Goal: Task Accomplishment & Management: Manage account settings

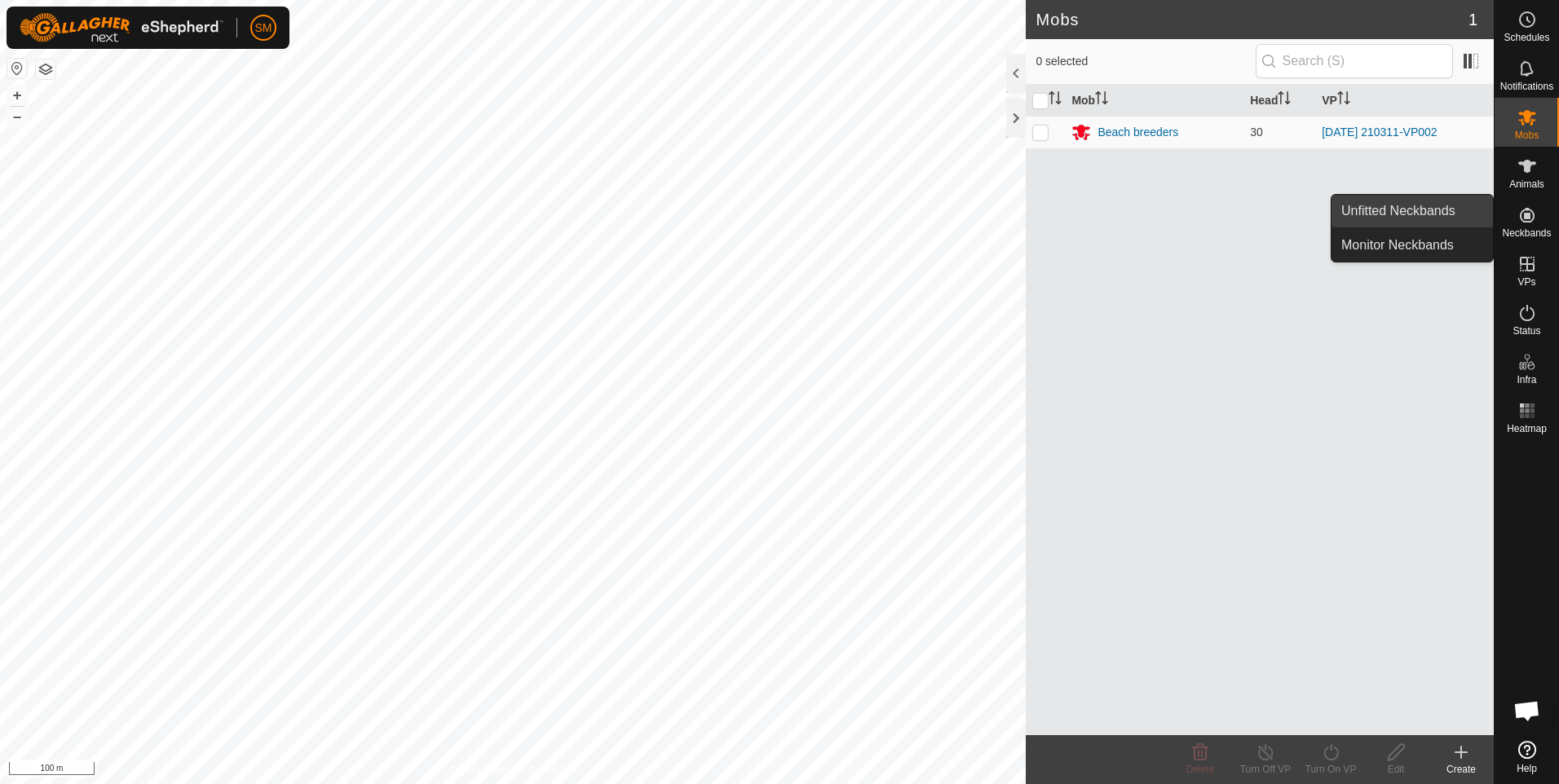
click at [1442, 212] on link "Unfitted Neckbands" at bounding box center [1412, 211] width 162 height 33
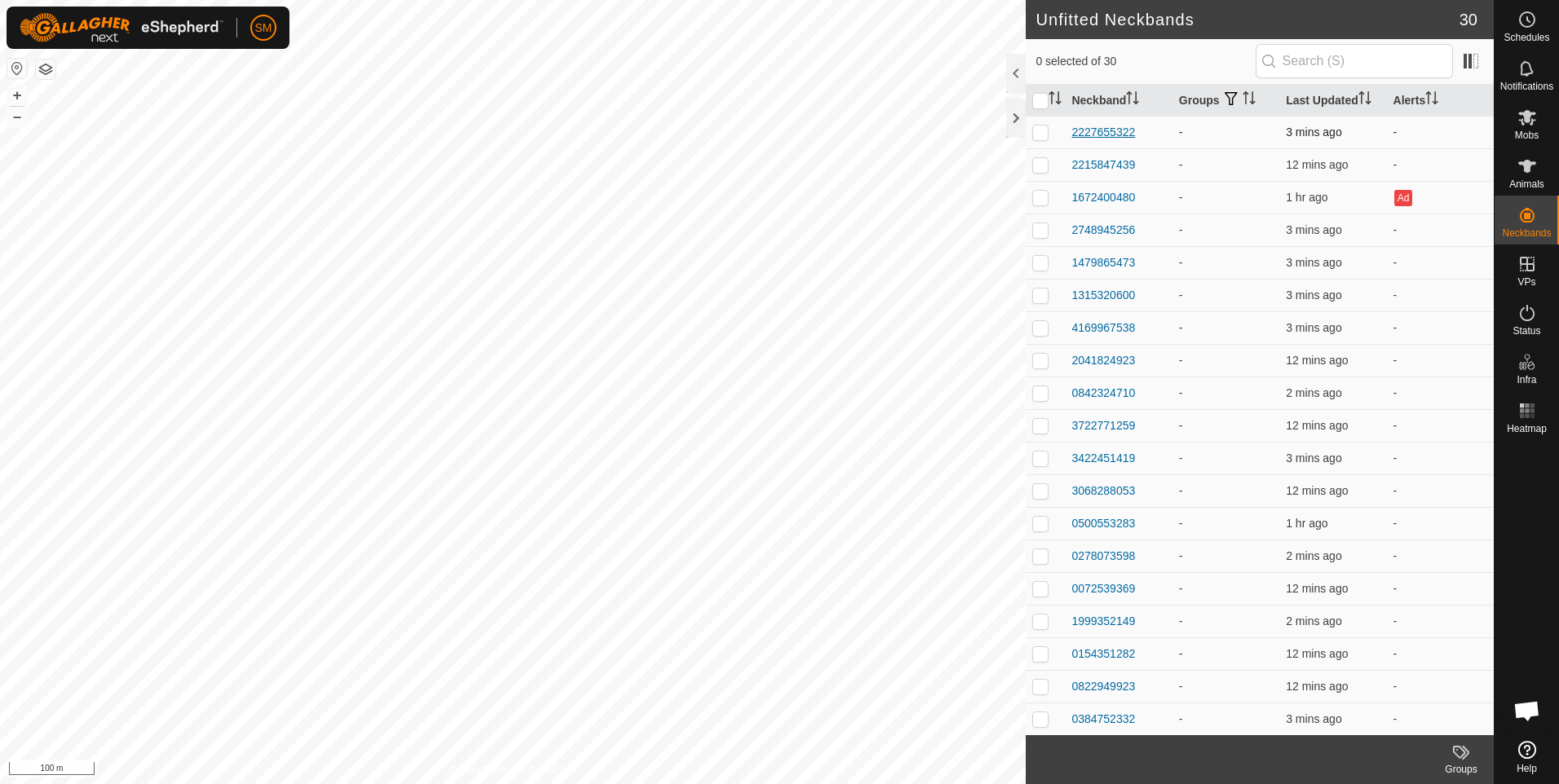
click at [1101, 129] on div "2227655322" at bounding box center [1103, 132] width 64 height 17
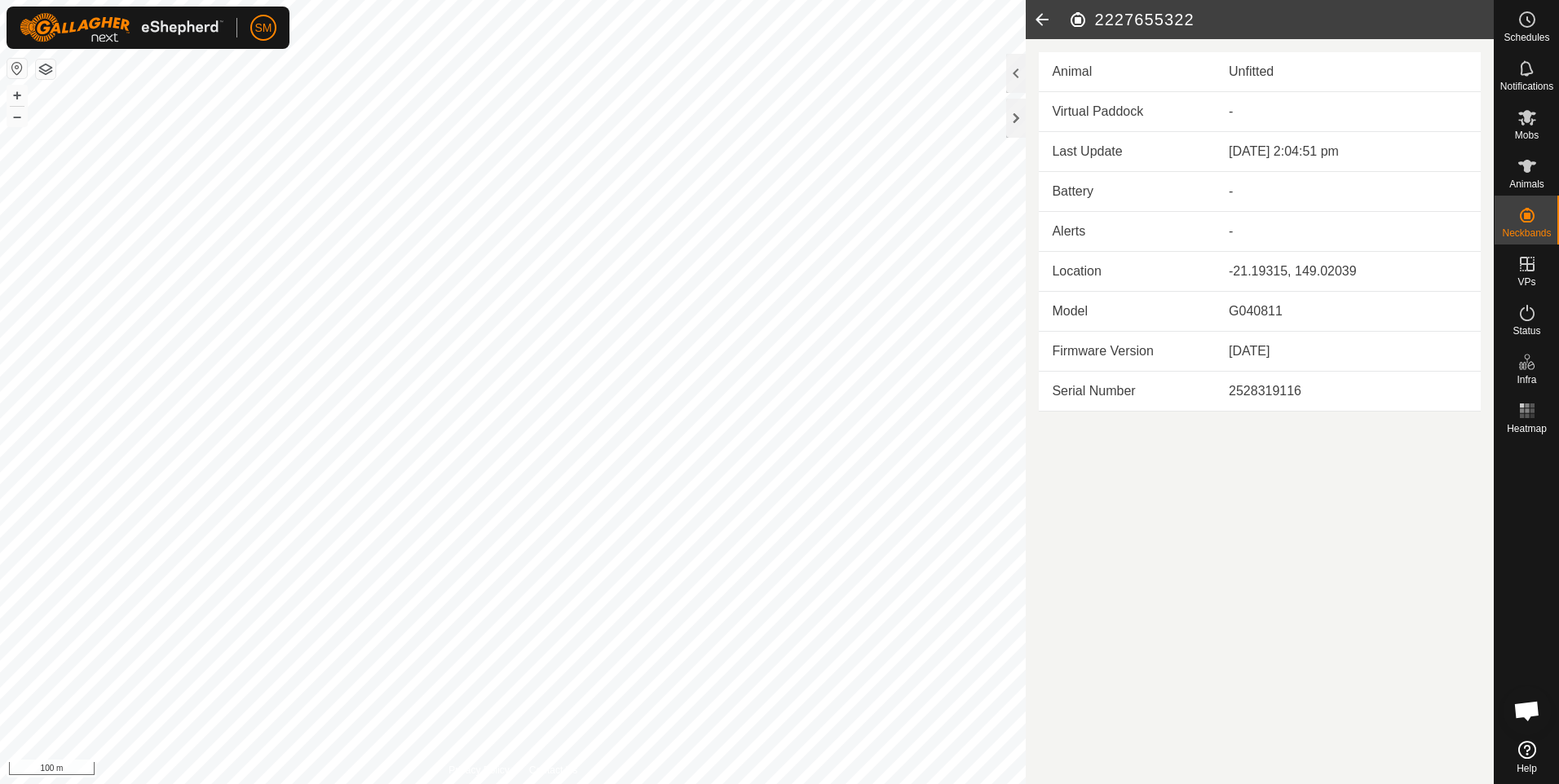
click at [1040, 17] on icon at bounding box center [1041, 19] width 33 height 39
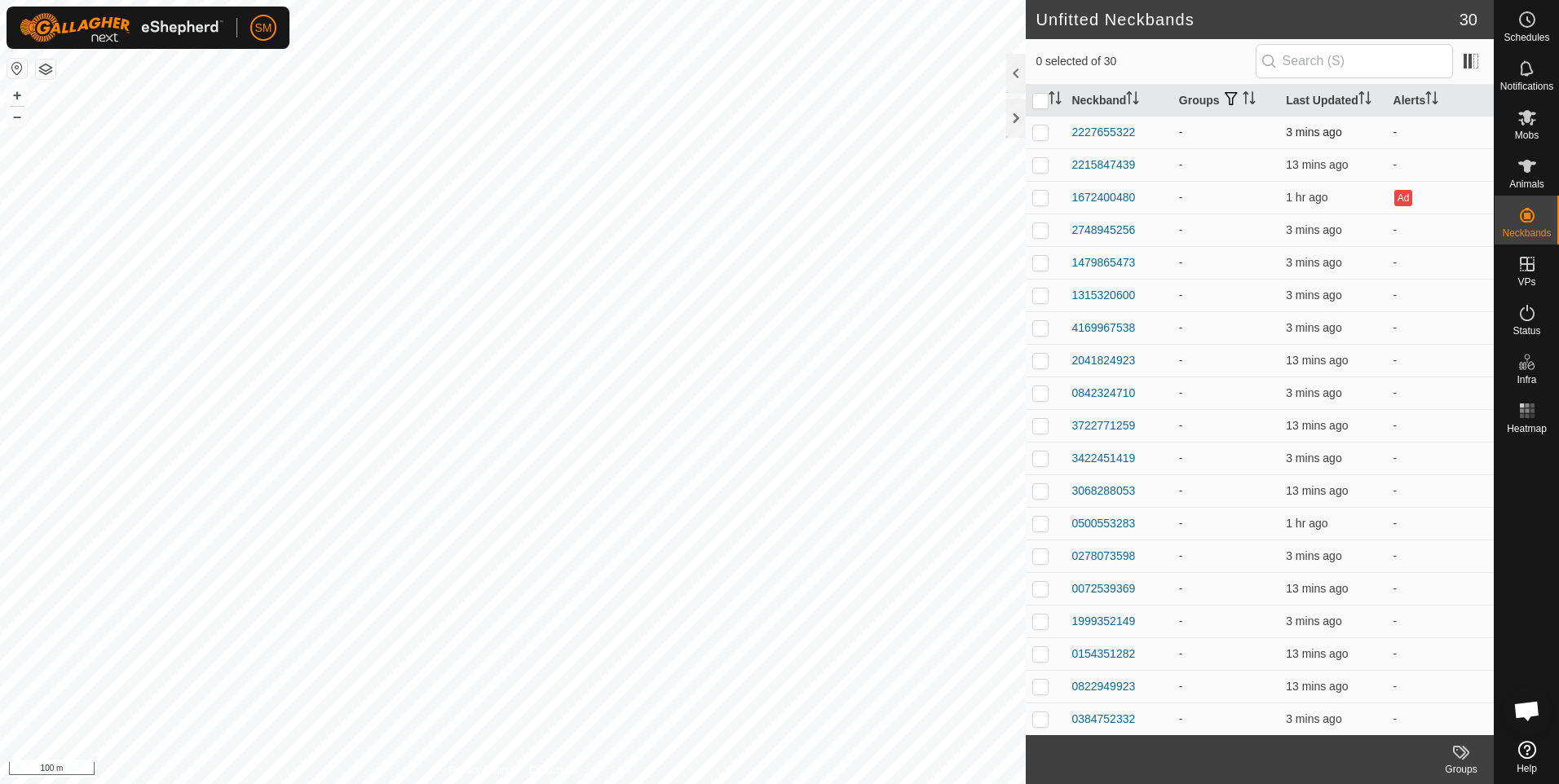
click at [1042, 132] on p-checkbox at bounding box center [1040, 132] width 16 height 13
click at [1558, 509] on html "SM Schedules Notifications Mobs Animals Neckbands VPs Status Infra Heatmap Help…" at bounding box center [779, 392] width 1559 height 784
click at [1042, 129] on p-checkbox at bounding box center [1040, 132] width 16 height 13
checkbox input "false"
checkbox input "true"
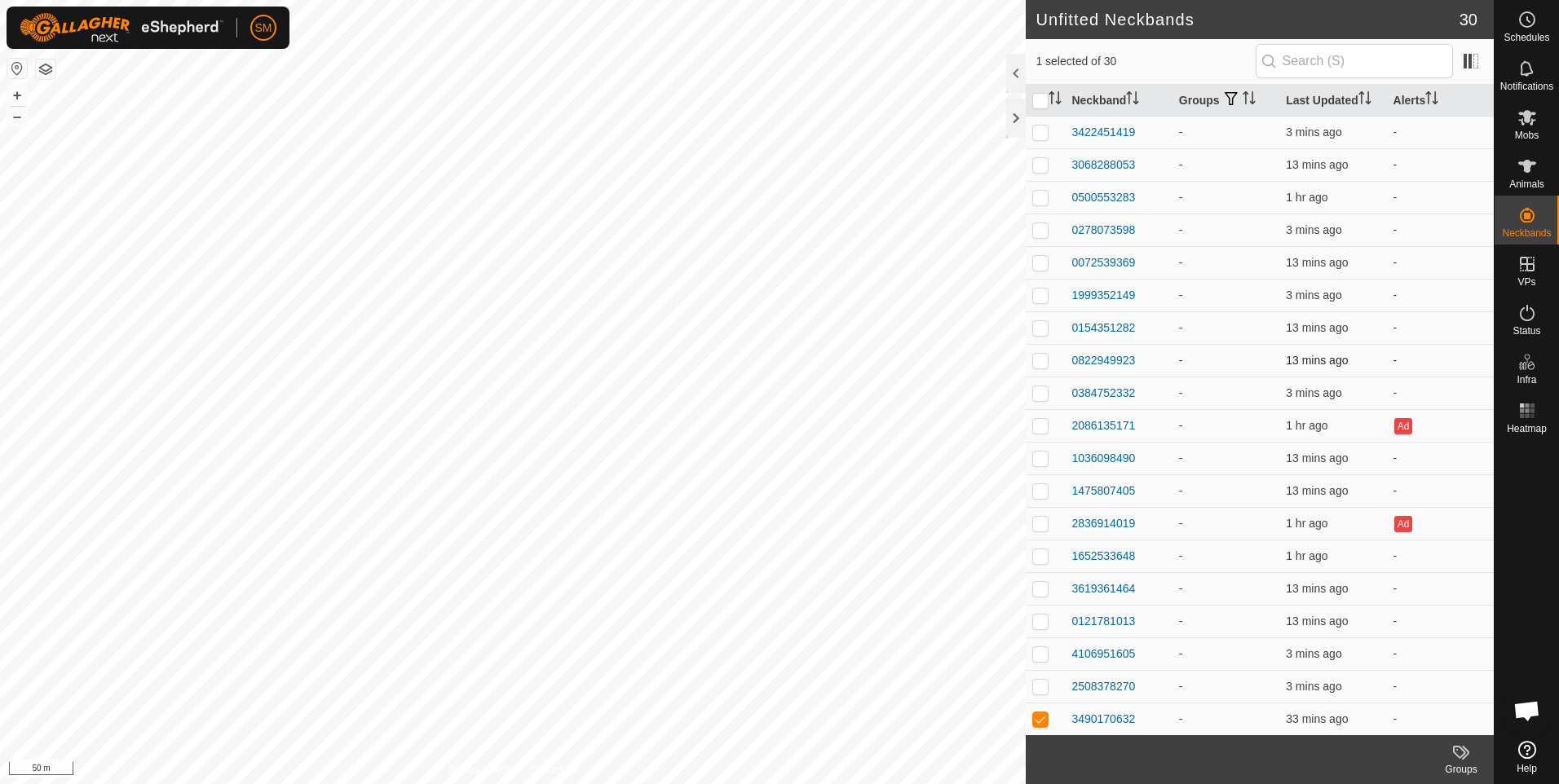
scroll to position [359, 0]
checkbox input "true"
checkbox input "false"
checkbox input "true"
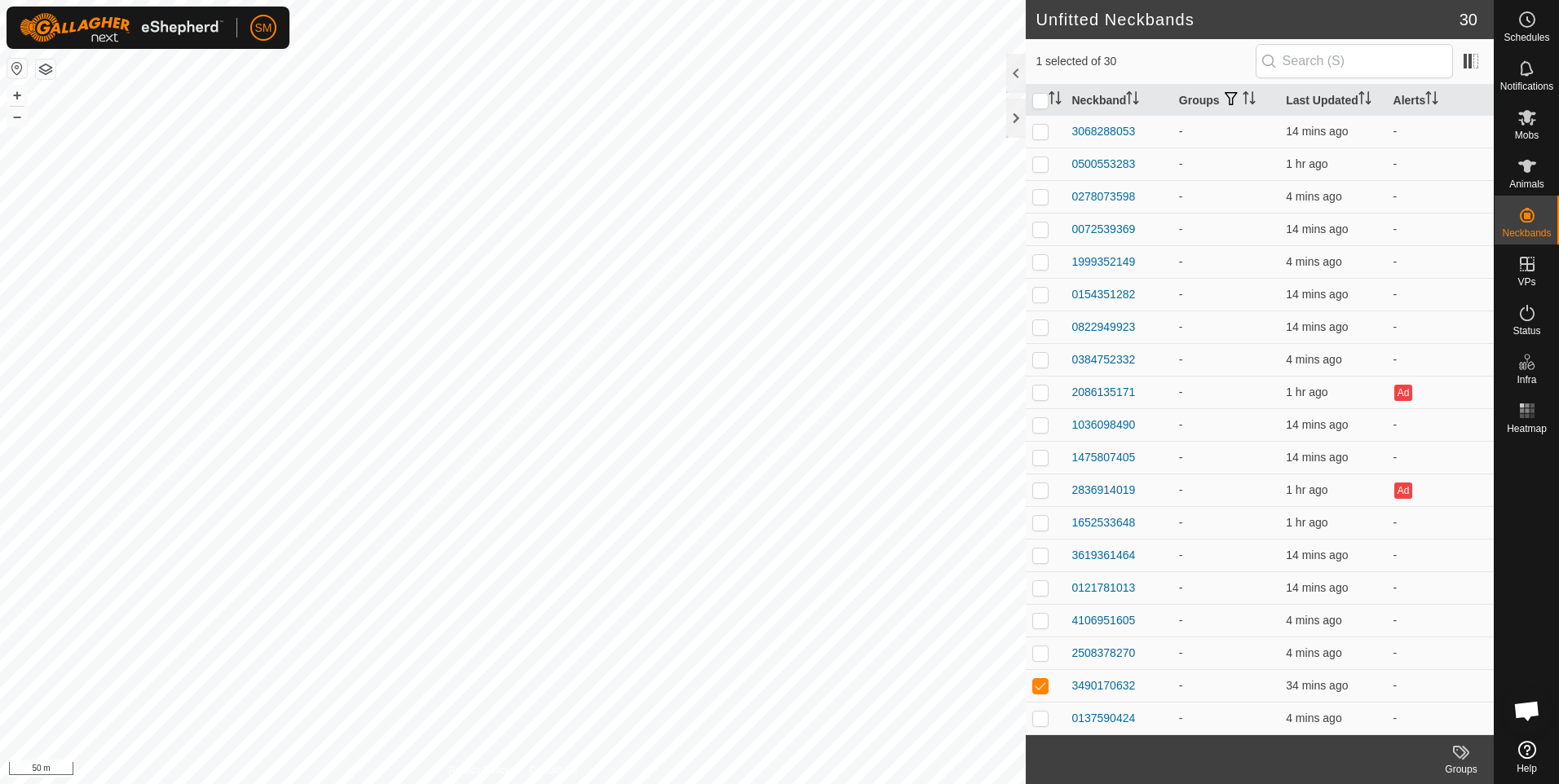
click at [1458, 754] on icon at bounding box center [1460, 751] width 19 height 19
click at [1414, 726] on link "Manage Groups" at bounding box center [1412, 716] width 162 height 33
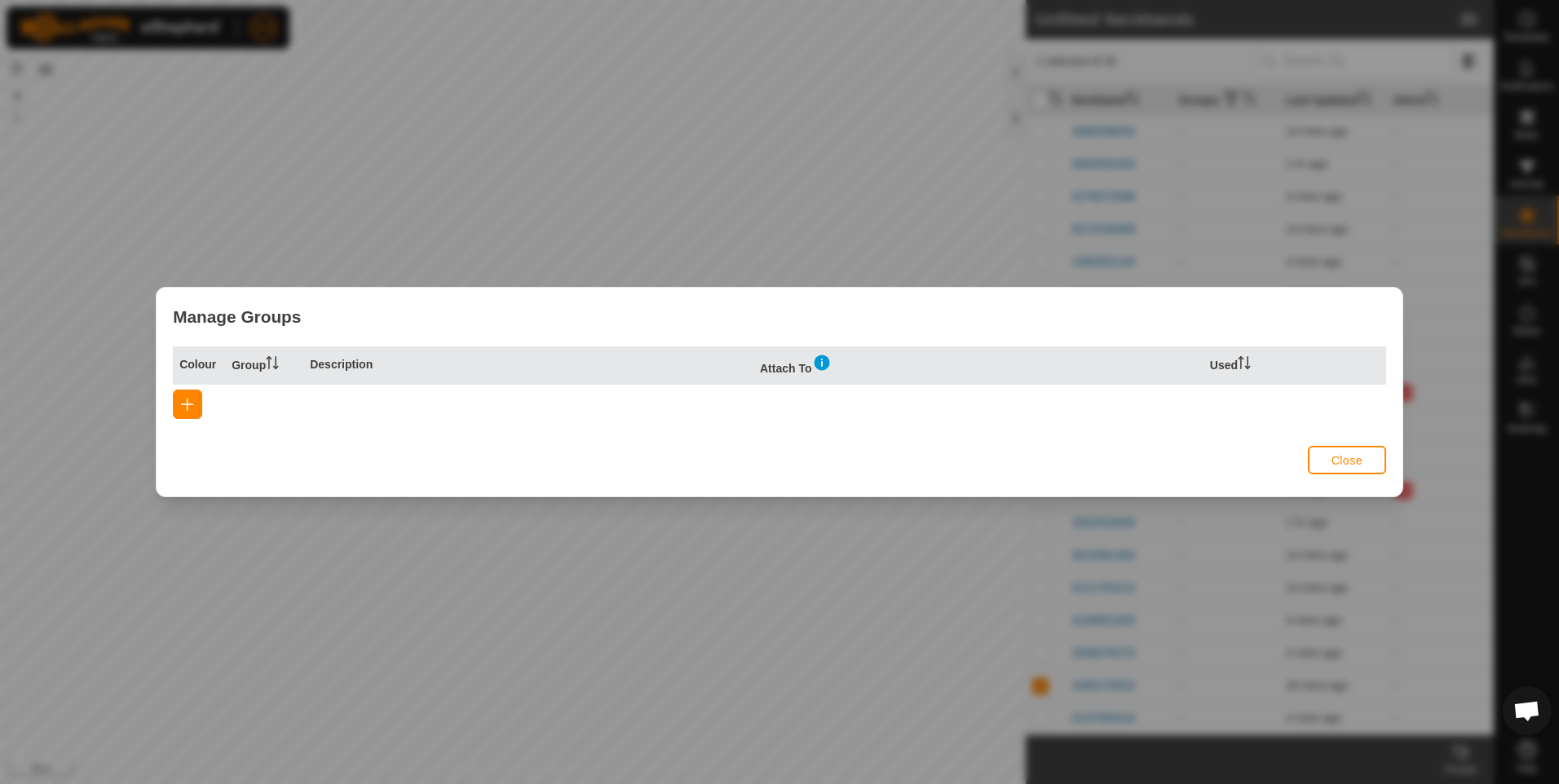
click at [1338, 463] on span "Close" at bounding box center [1346, 461] width 31 height 13
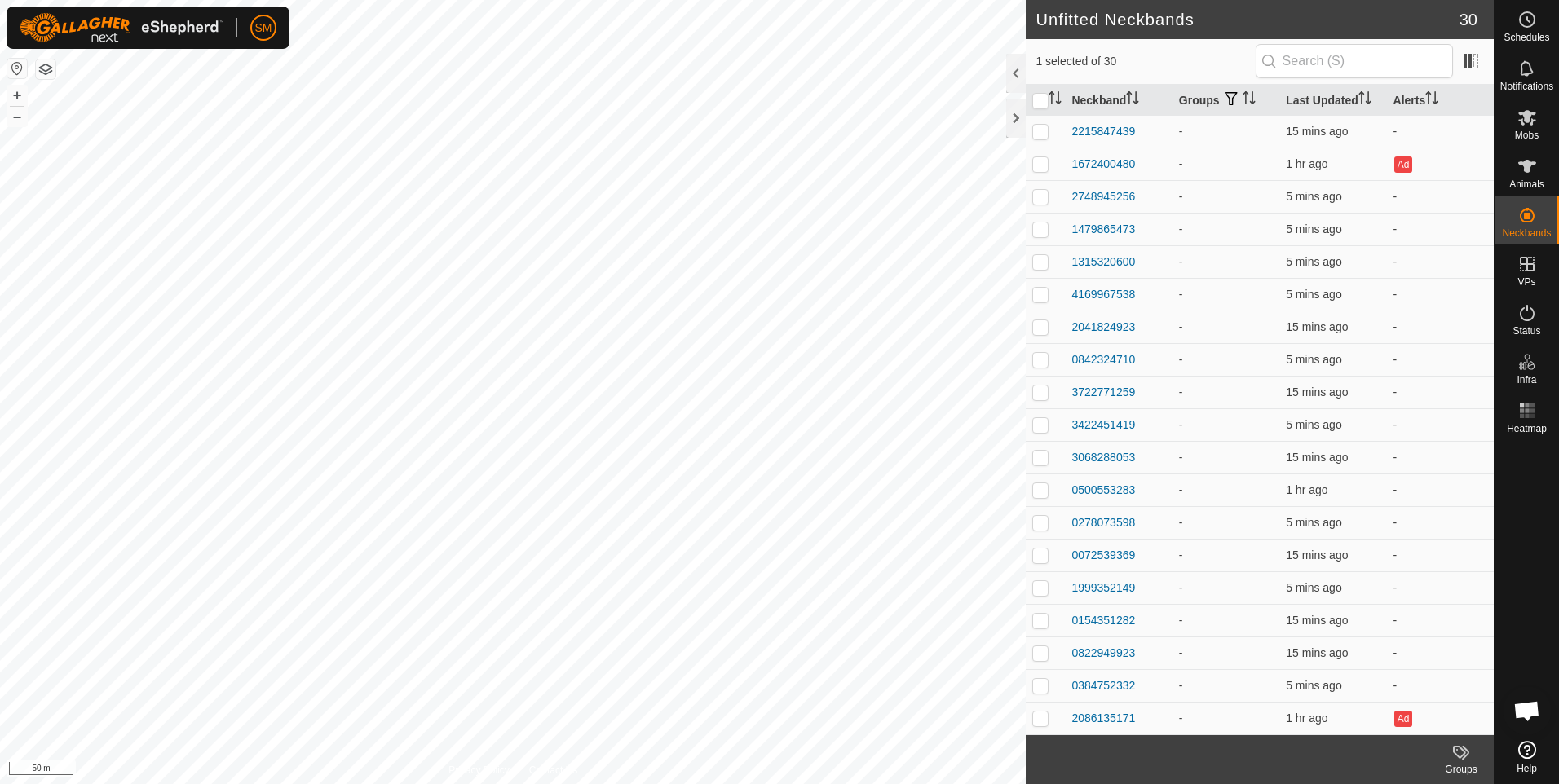
scroll to position [0, 0]
click at [1041, 229] on p-checkbox at bounding box center [1040, 230] width 16 height 13
checkbox input "true"
click at [1040, 230] on p-checkbox at bounding box center [1040, 230] width 16 height 13
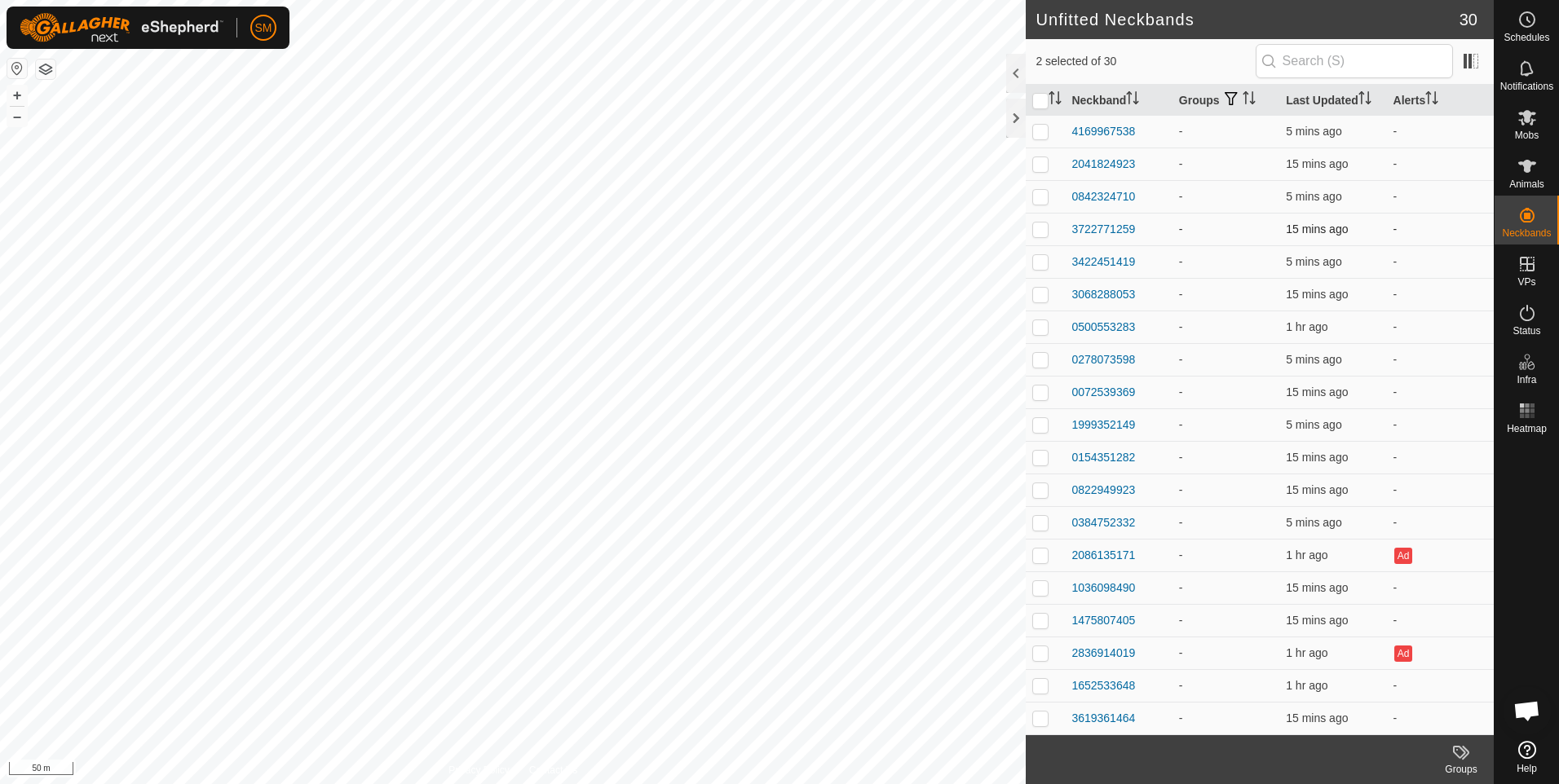
checkbox input "true"
click at [1526, 124] on icon at bounding box center [1526, 116] width 19 height 19
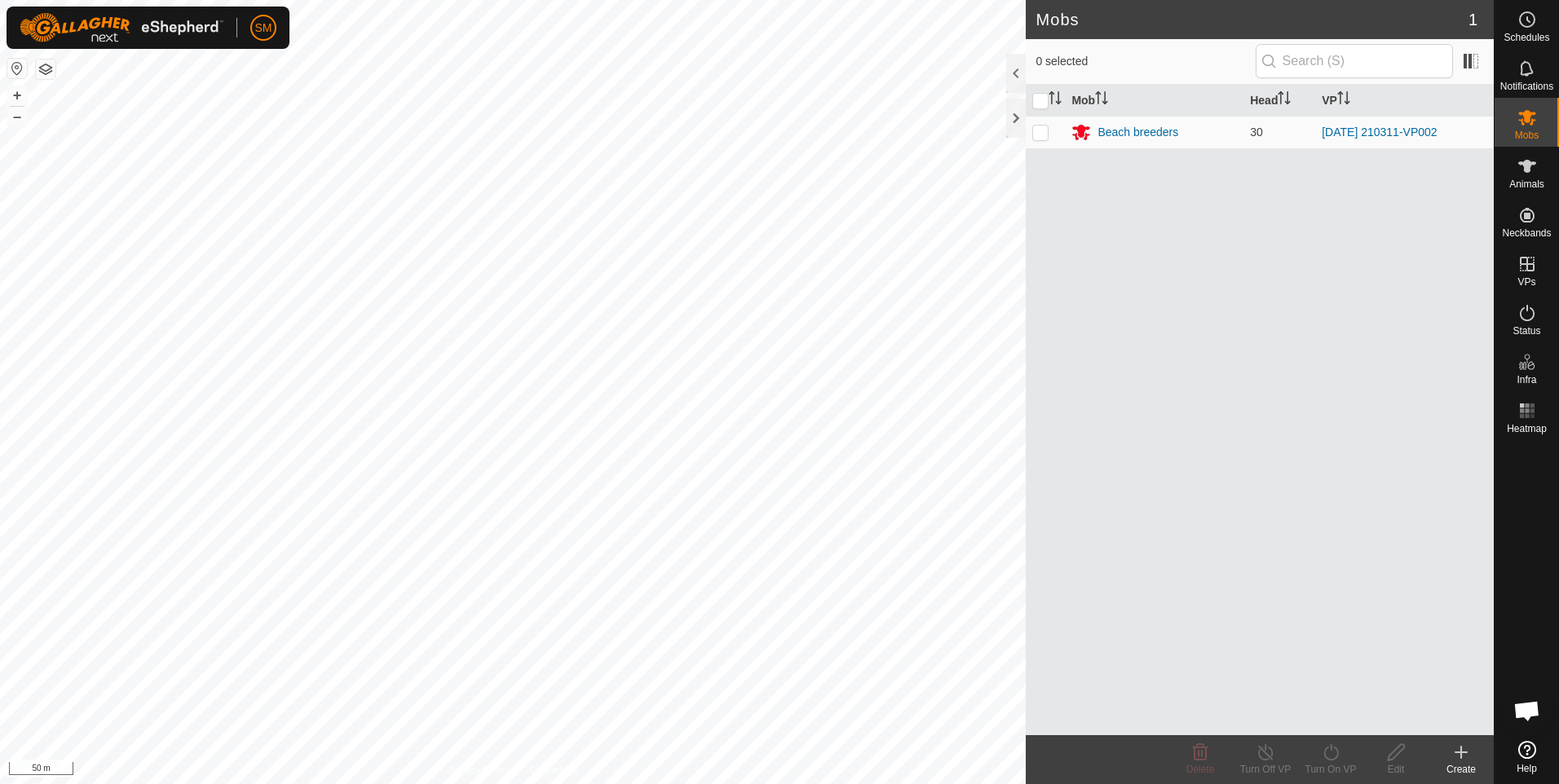
click at [1458, 764] on div "Create" at bounding box center [1461, 770] width 65 height 15
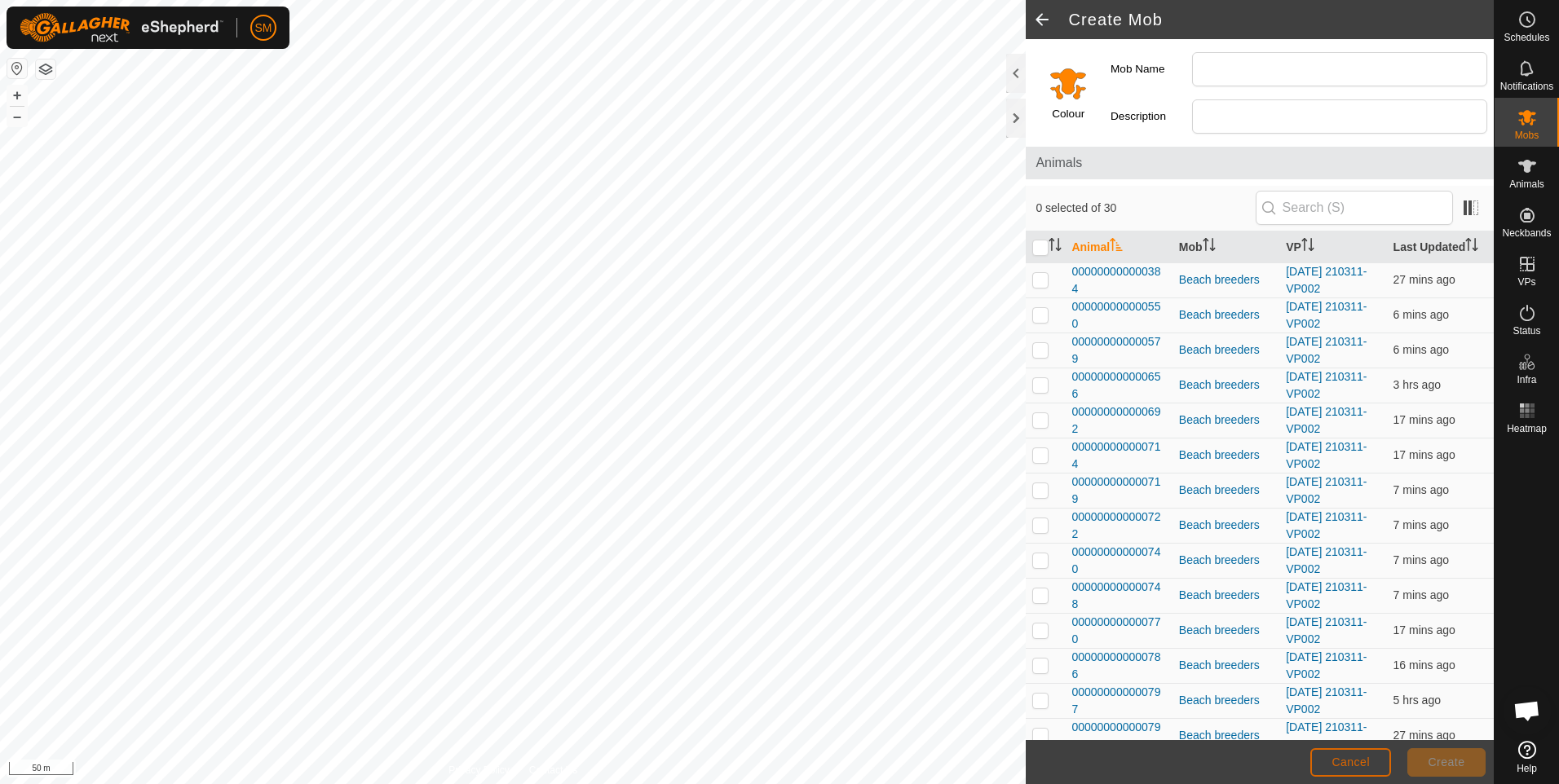
click at [1336, 764] on span "Cancel" at bounding box center [1350, 762] width 39 height 13
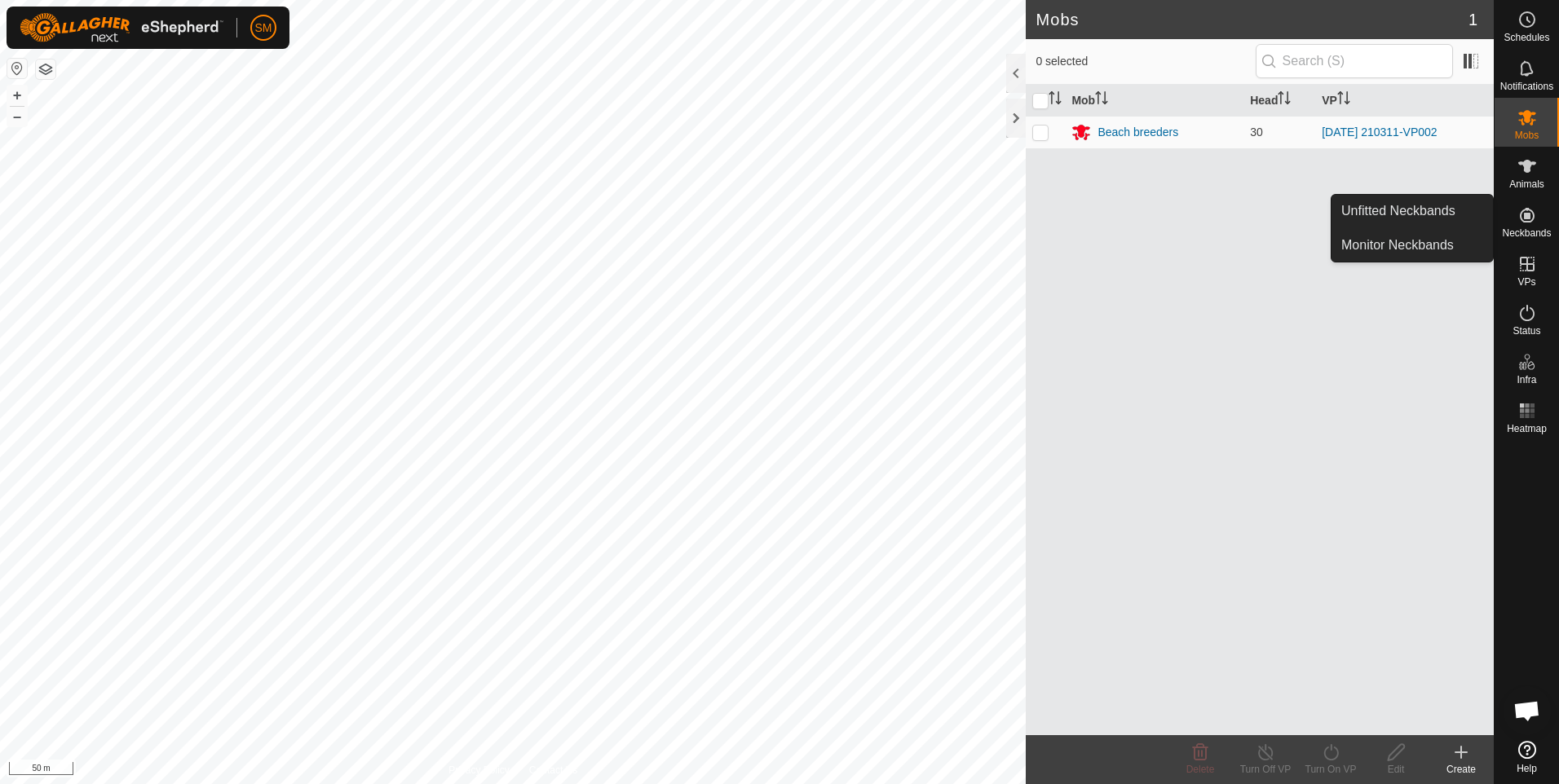
click at [1525, 213] on icon at bounding box center [1527, 215] width 15 height 15
click at [1443, 208] on link "Unfitted Neckbands" at bounding box center [1412, 211] width 162 height 33
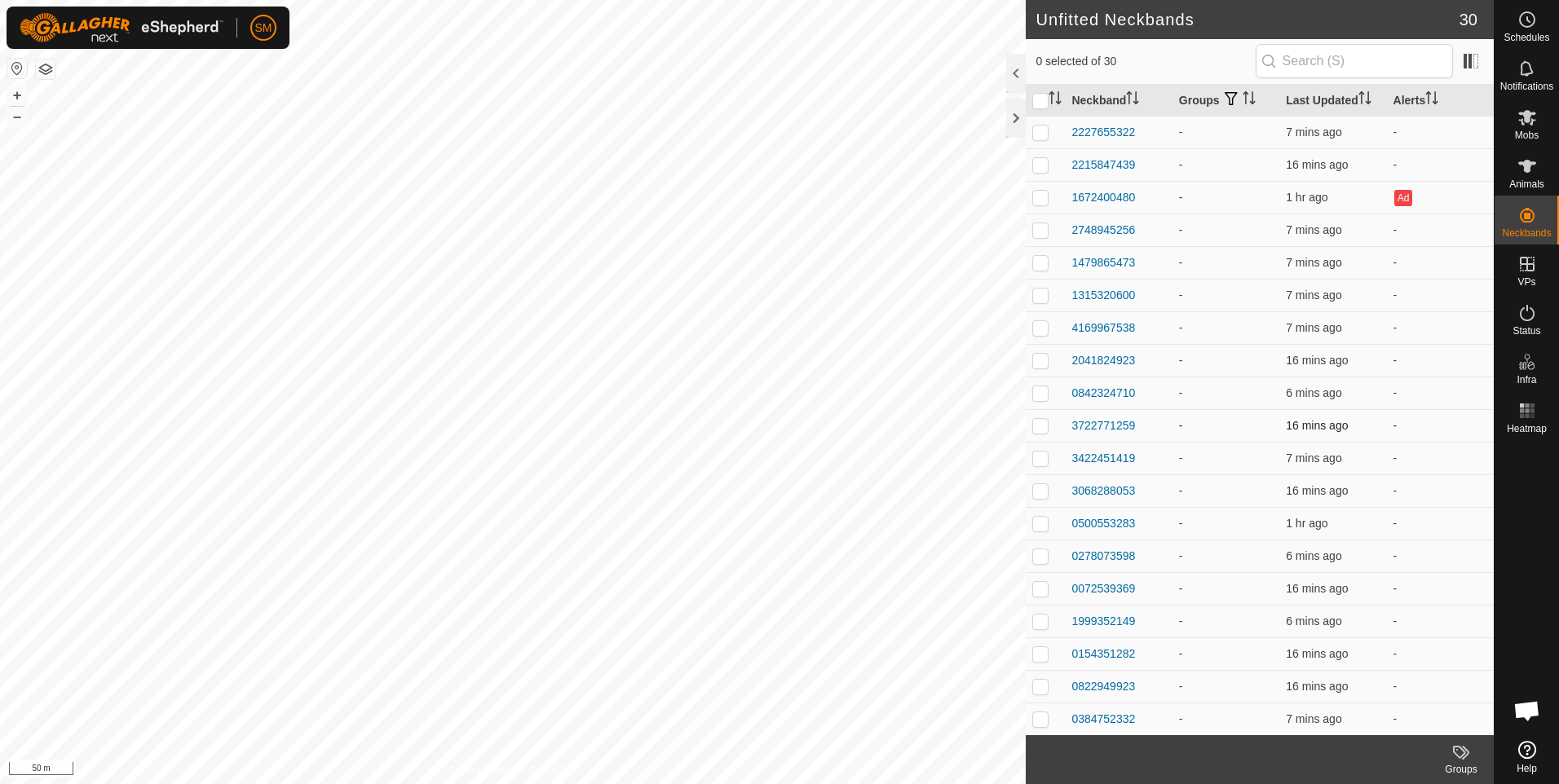
click at [1045, 425] on p-checkbox at bounding box center [1040, 426] width 16 height 13
checkbox input "false"
drag, startPoint x: 1042, startPoint y: 425, endPoint x: 1091, endPoint y: 426, distance: 49.0
click at [1091, 426] on div "3722771259" at bounding box center [1103, 426] width 64 height 17
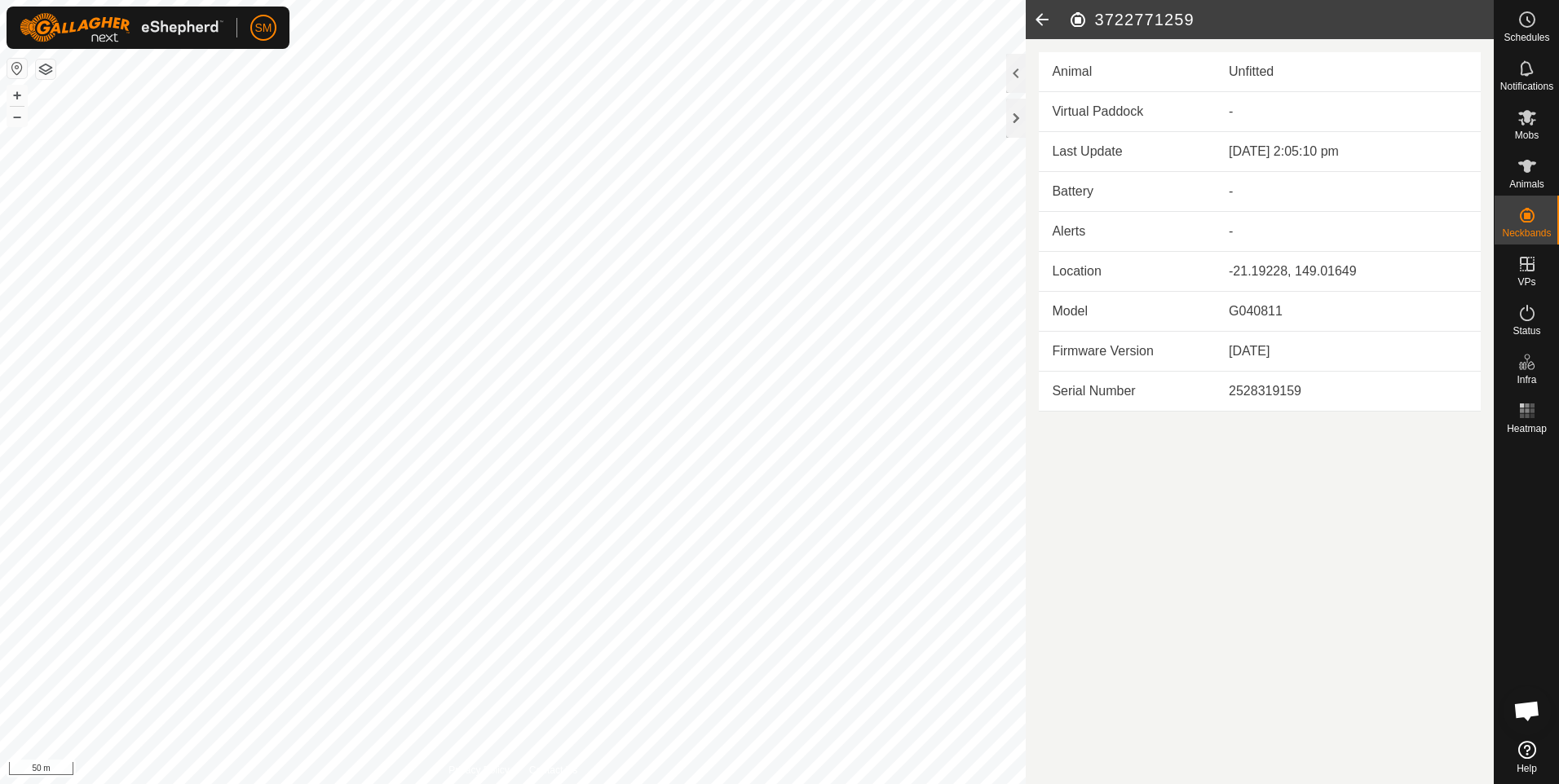
click at [1040, 15] on icon at bounding box center [1041, 19] width 33 height 39
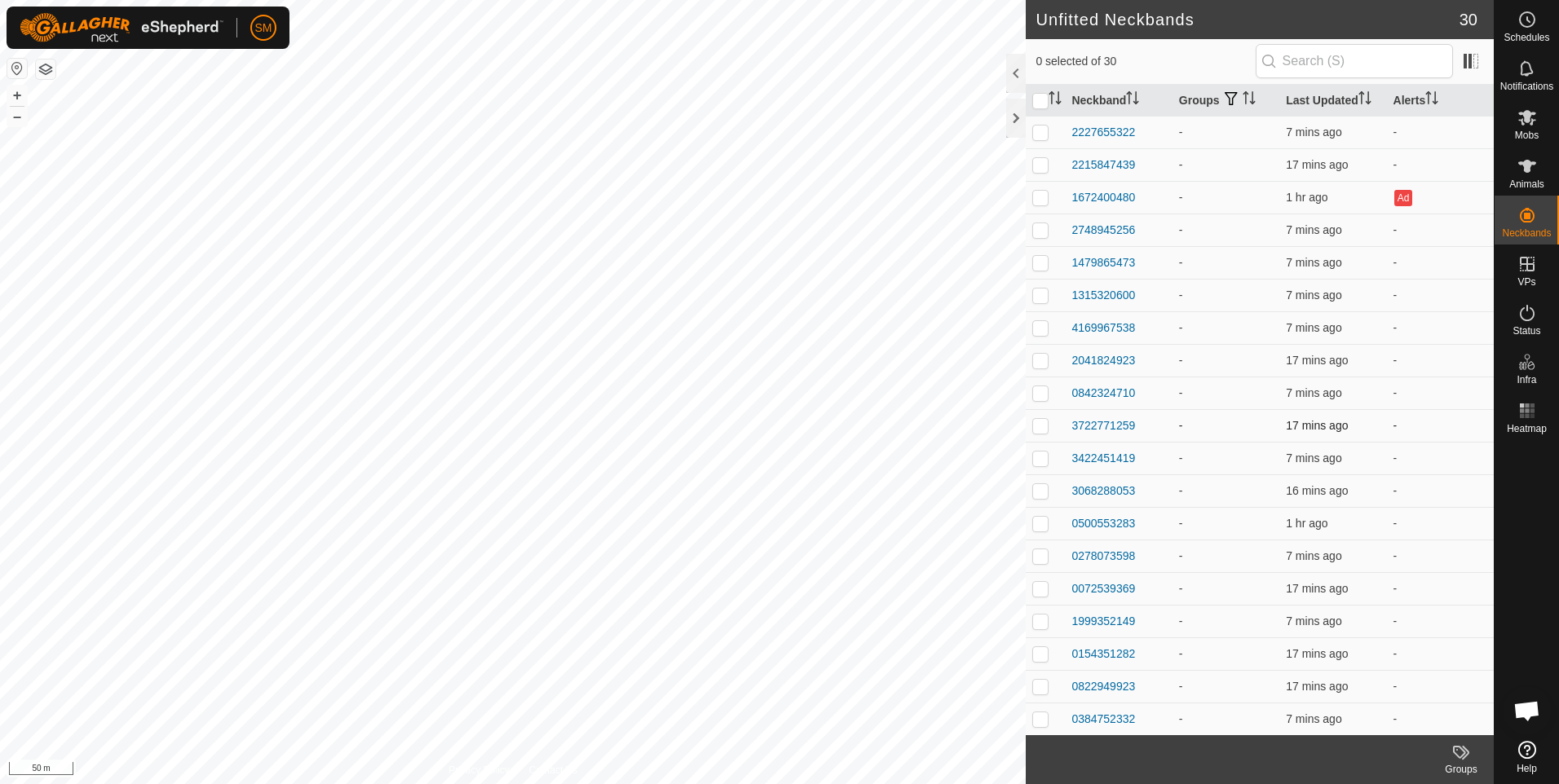
click at [1041, 425] on p-checkbox at bounding box center [1040, 426] width 16 height 13
checkbox input "true"
click at [1041, 684] on p-checkbox at bounding box center [1040, 686] width 16 height 13
checkbox input "true"
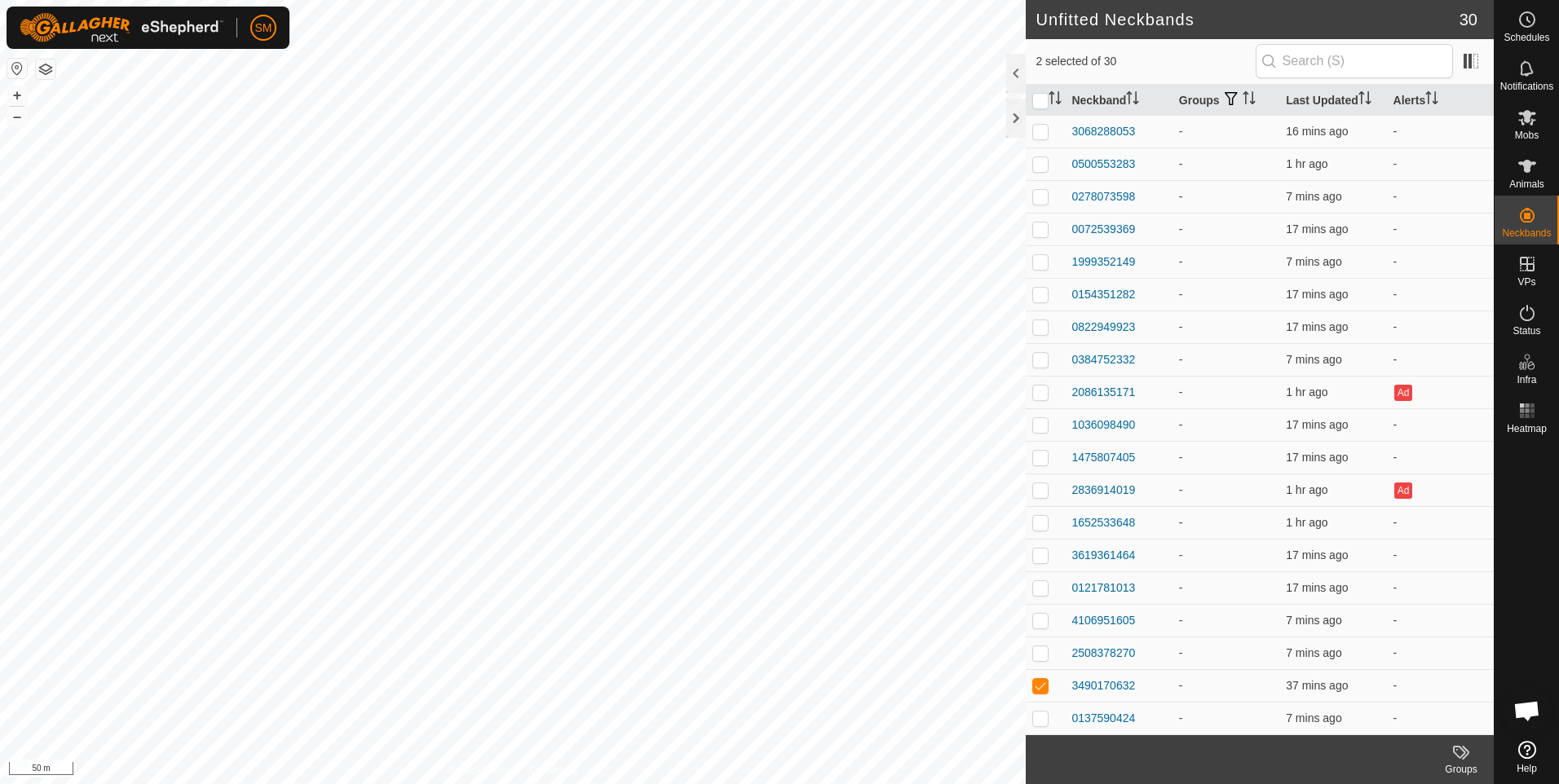
click at [1461, 756] on icon at bounding box center [1459, 752] width 13 height 13
click at [1401, 713] on link "Manage Groups" at bounding box center [1412, 716] width 162 height 33
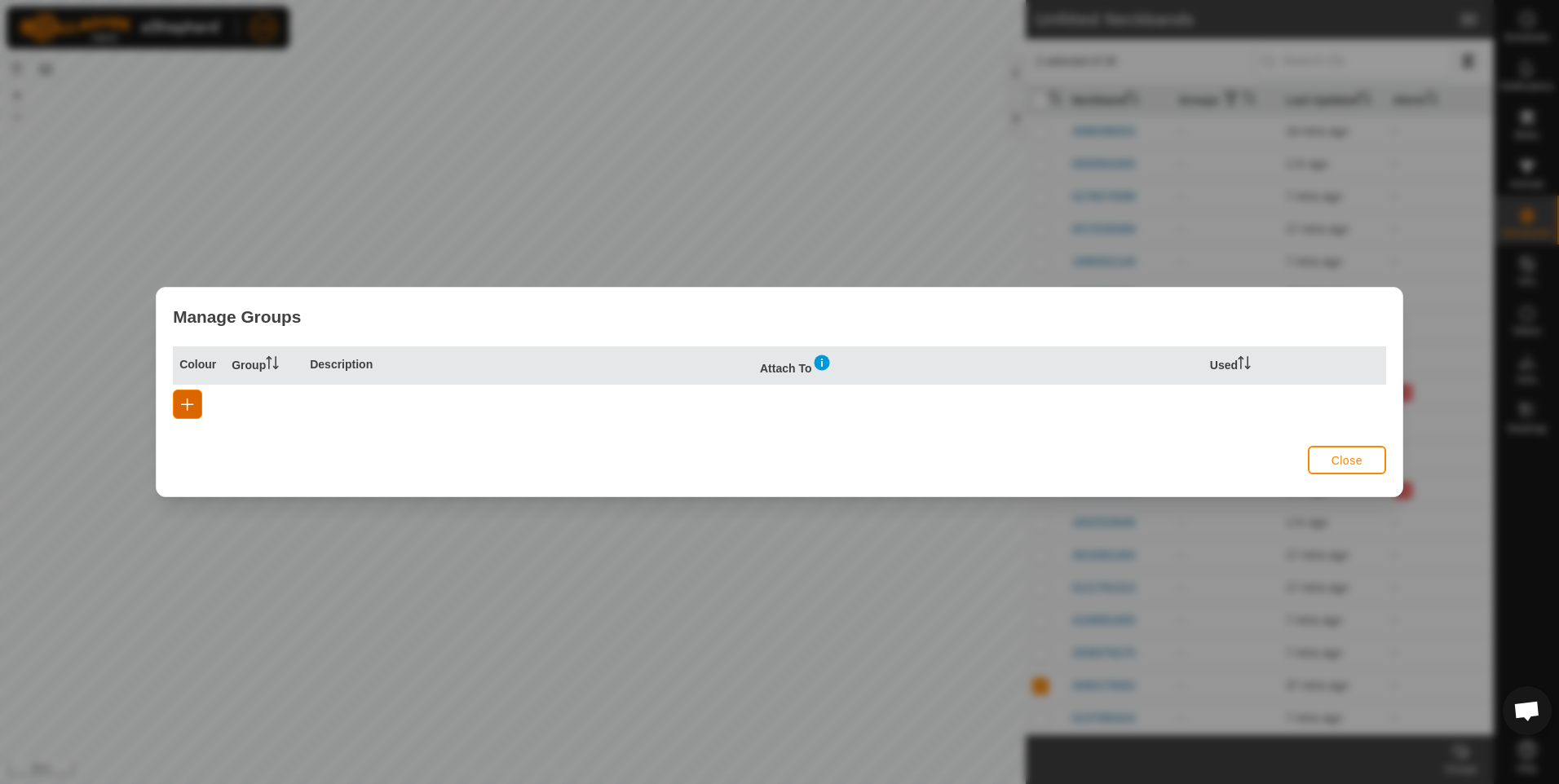
click at [183, 403] on span "button" at bounding box center [188, 405] width 13 height 13
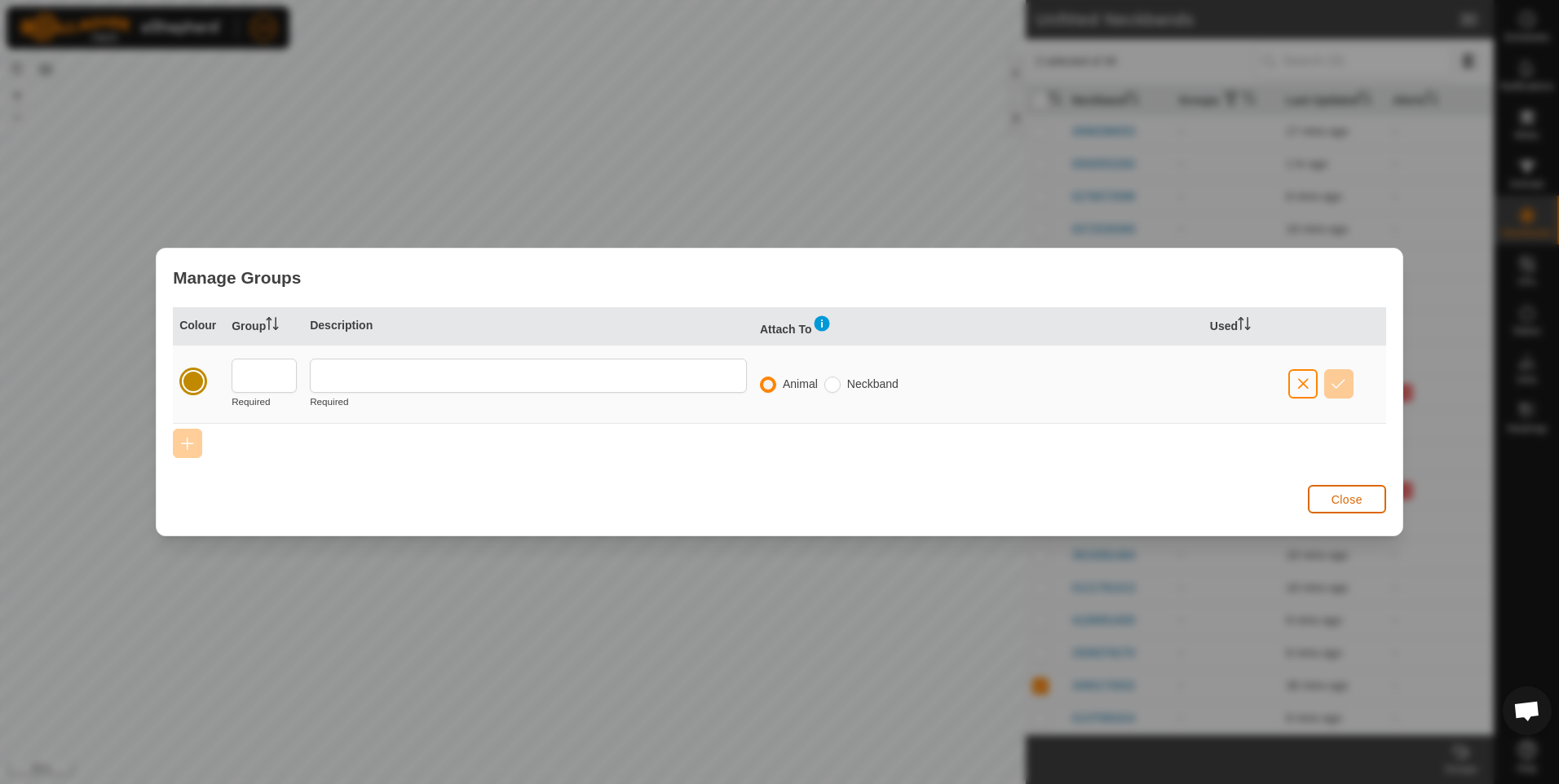
click at [1326, 496] on button "Close" at bounding box center [1346, 499] width 78 height 28
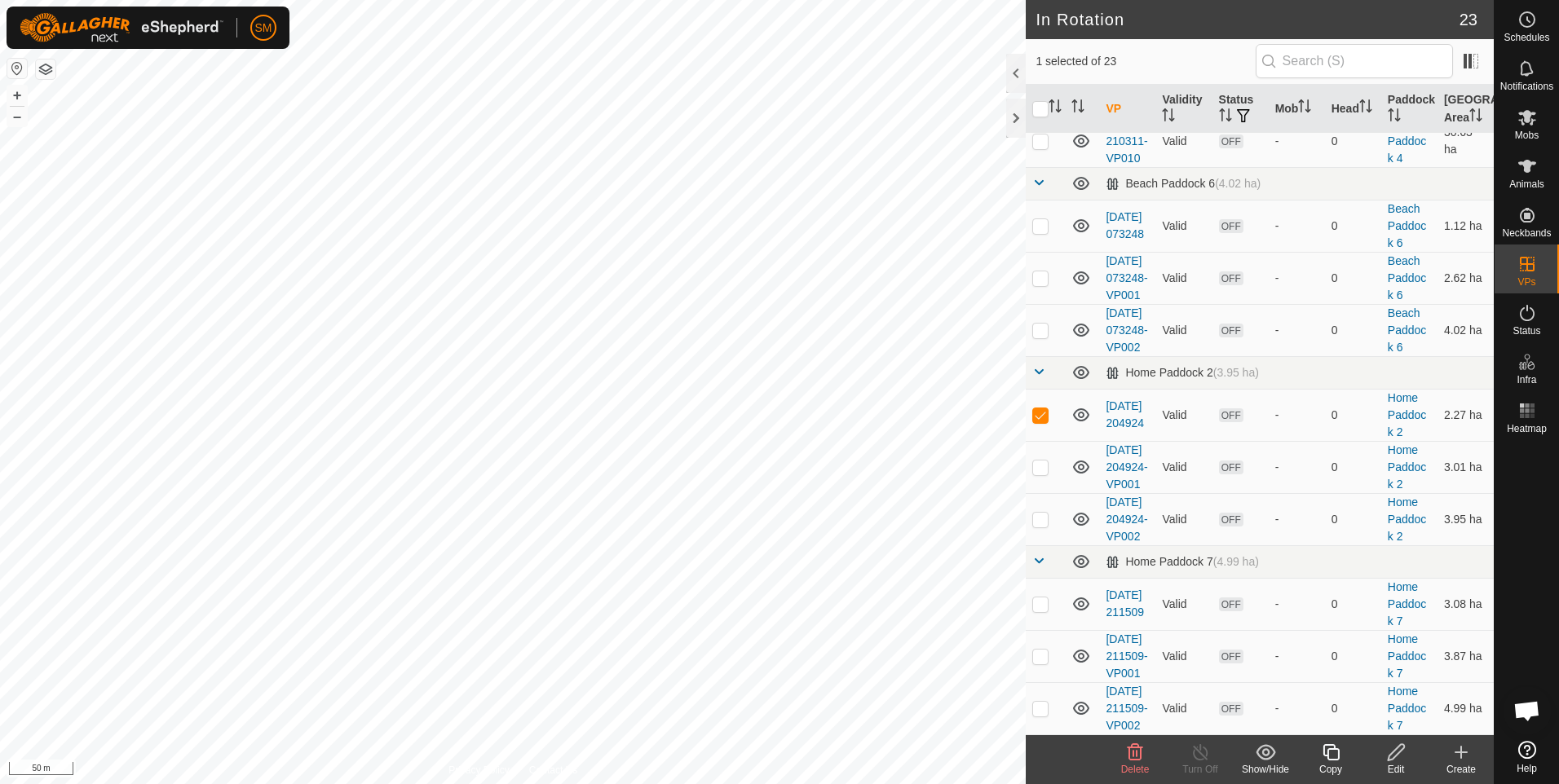
scroll to position [1070, 0]
click at [1120, 400] on link "[DATE] 204924" at bounding box center [1124, 415] width 39 height 30
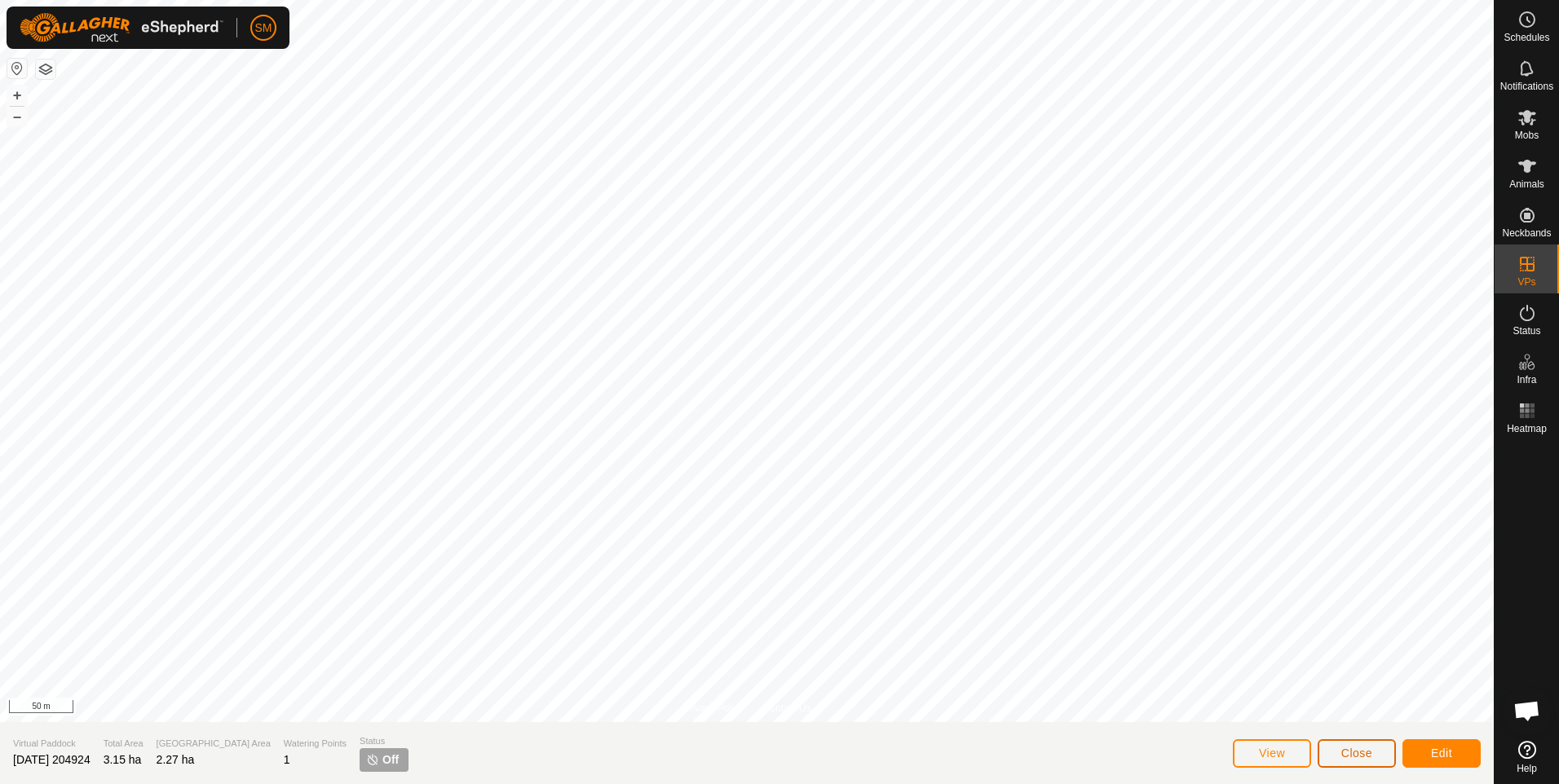
click at [1377, 749] on button "Close" at bounding box center [1355, 754] width 78 height 28
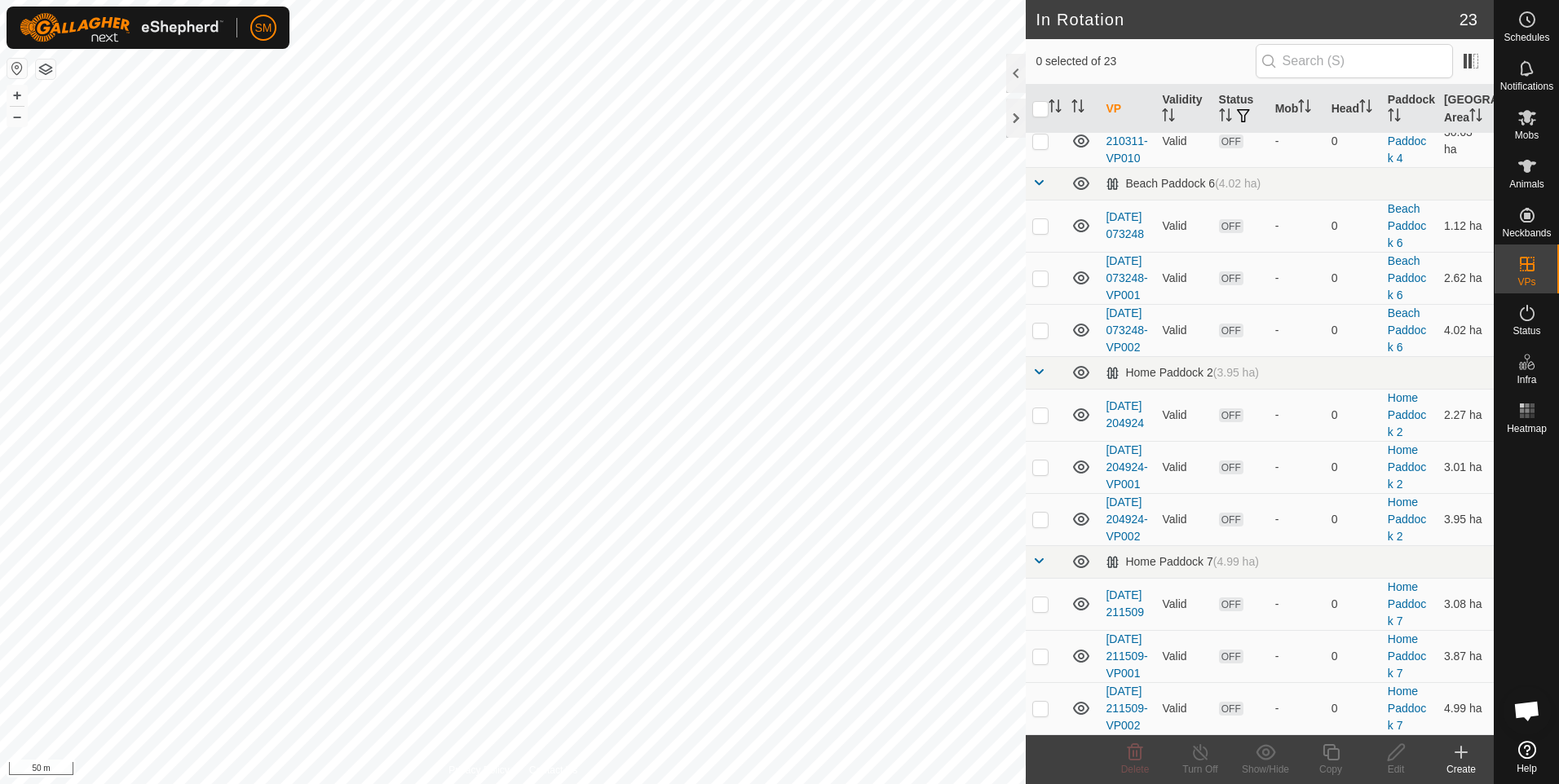
scroll to position [1070, 0]
click at [1039, 409] on p-checkbox at bounding box center [1040, 415] width 16 height 13
checkbox input "true"
click at [1461, 754] on icon at bounding box center [1461, 752] width 0 height 12
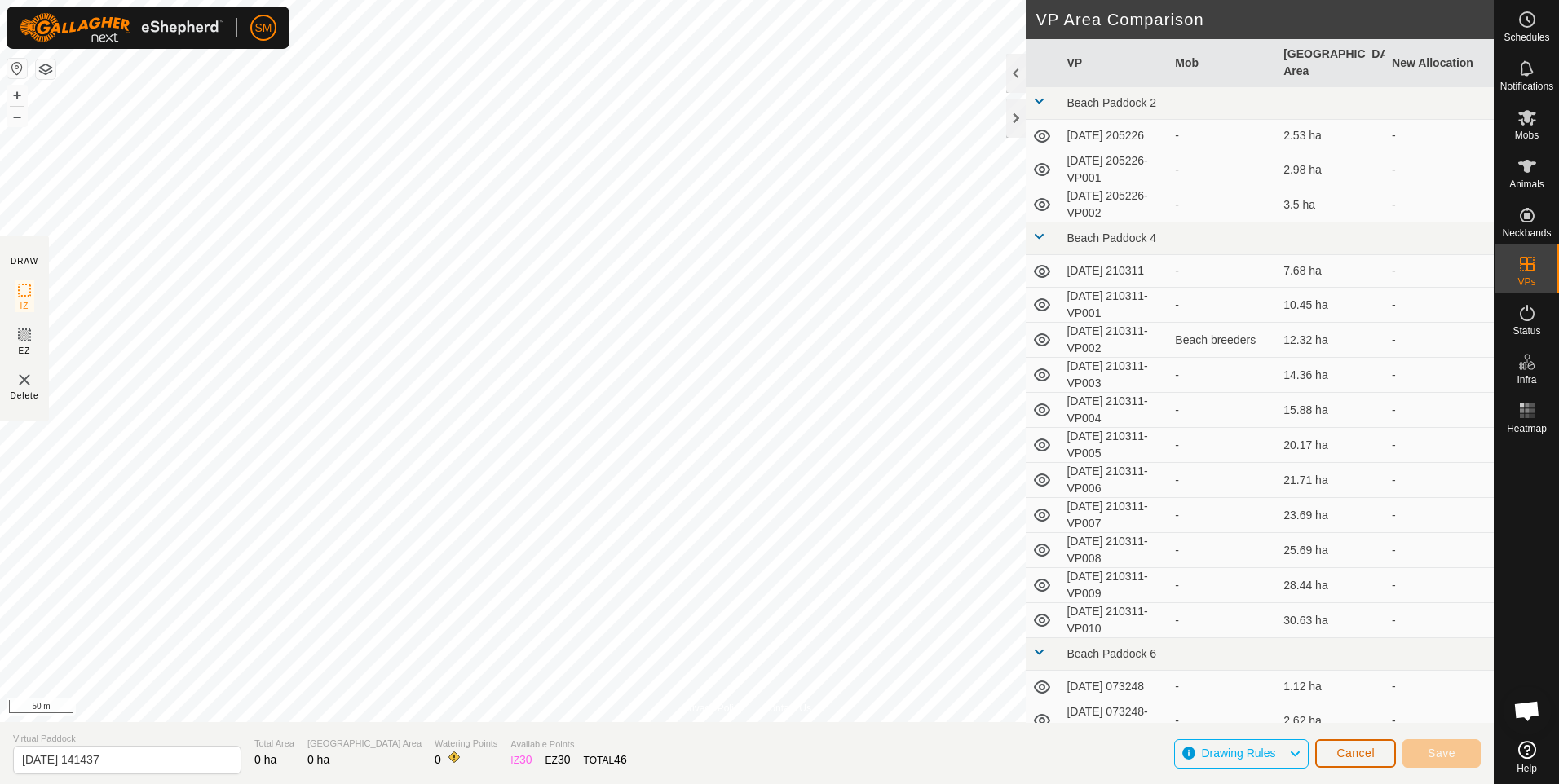
click at [1370, 752] on span "Cancel" at bounding box center [1355, 753] width 39 height 13
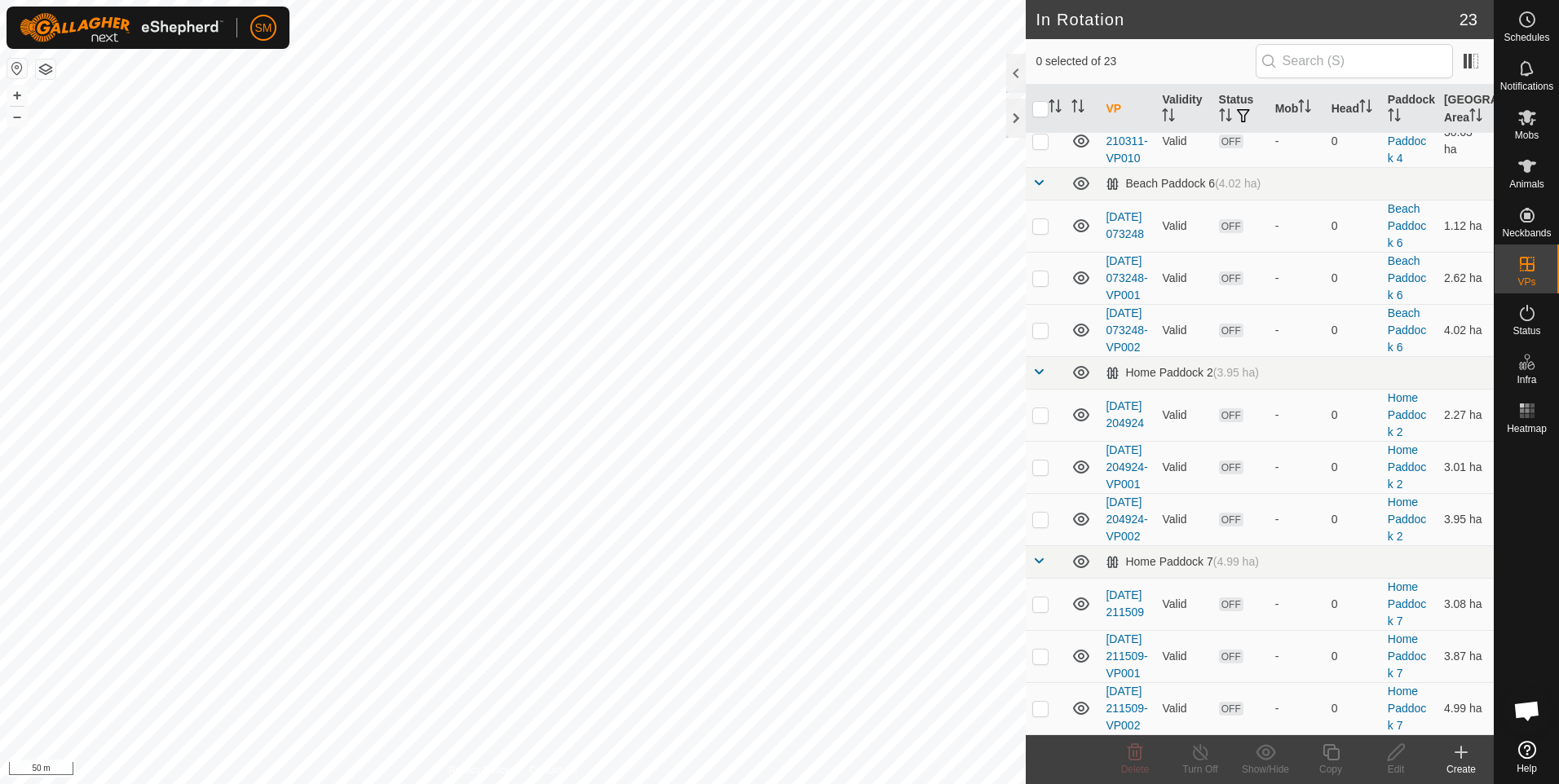
scroll to position [1070, 0]
click at [1123, 400] on link "[DATE] 204924" at bounding box center [1124, 415] width 39 height 30
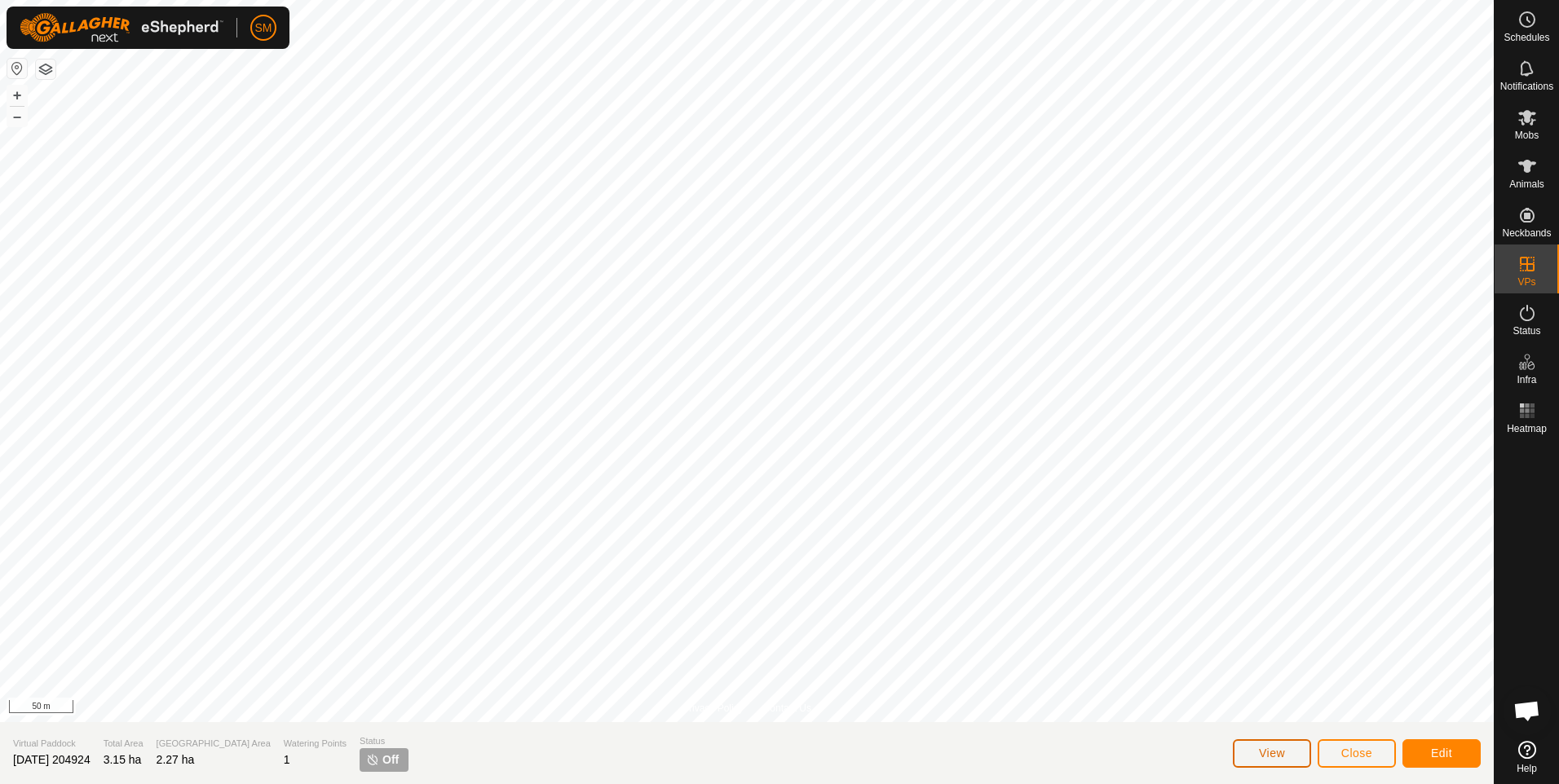
click at [1256, 746] on button "View" at bounding box center [1271, 754] width 78 height 28
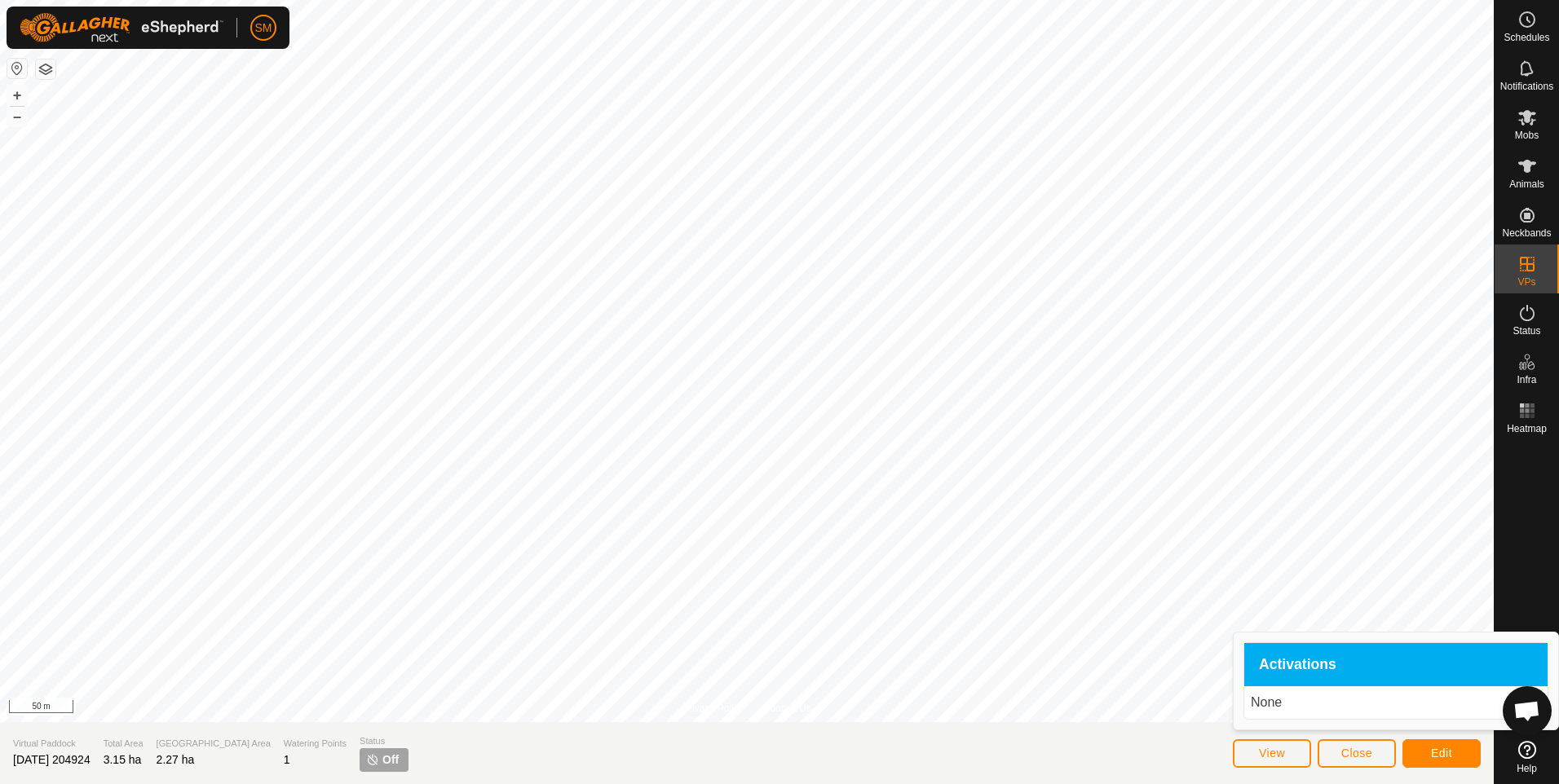
click at [1278, 663] on span "Activations" at bounding box center [1297, 665] width 77 height 15
click at [1364, 755] on span "Close" at bounding box center [1356, 753] width 31 height 13
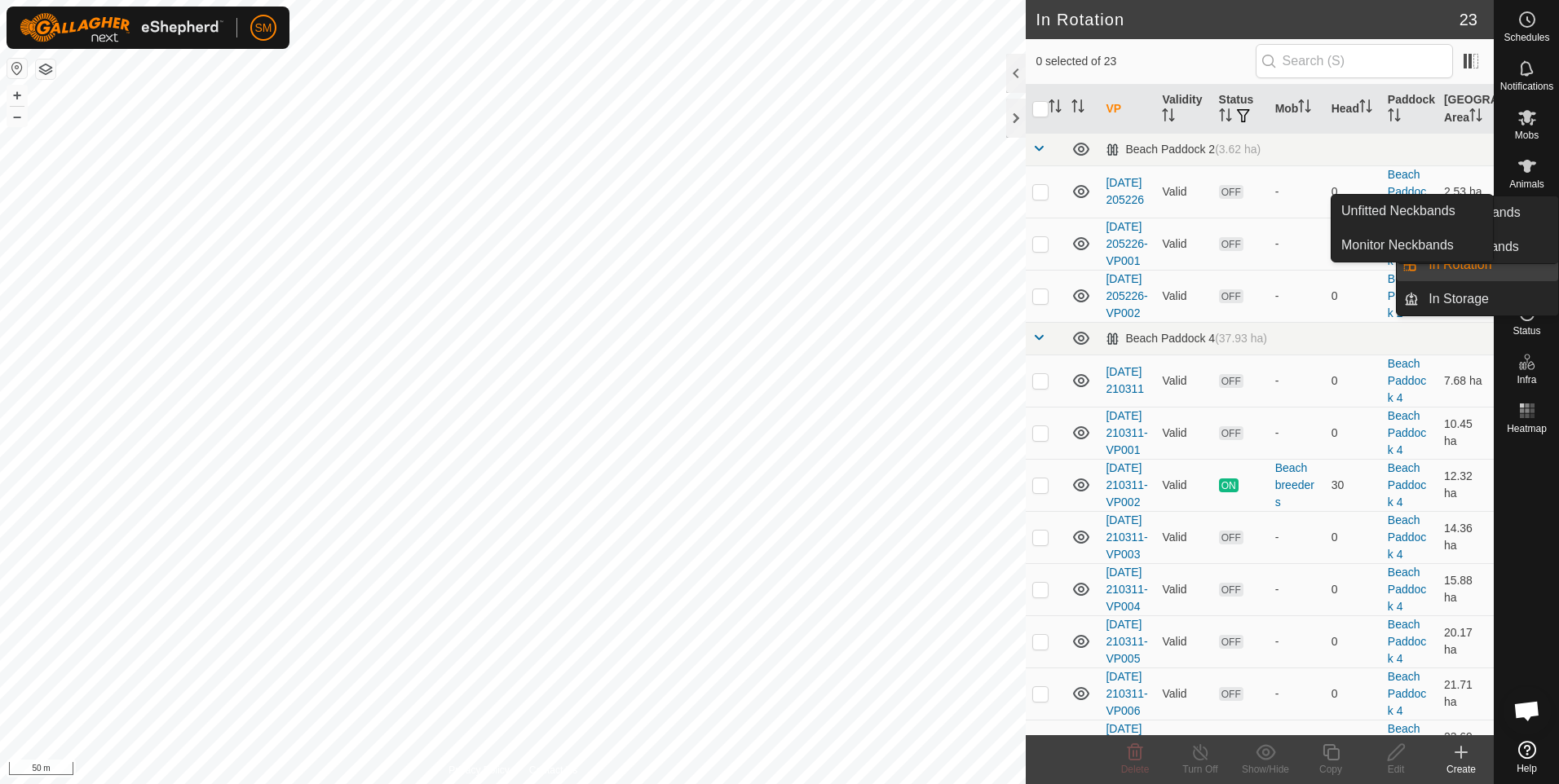
click at [1529, 224] on icon at bounding box center [1526, 214] width 19 height 19
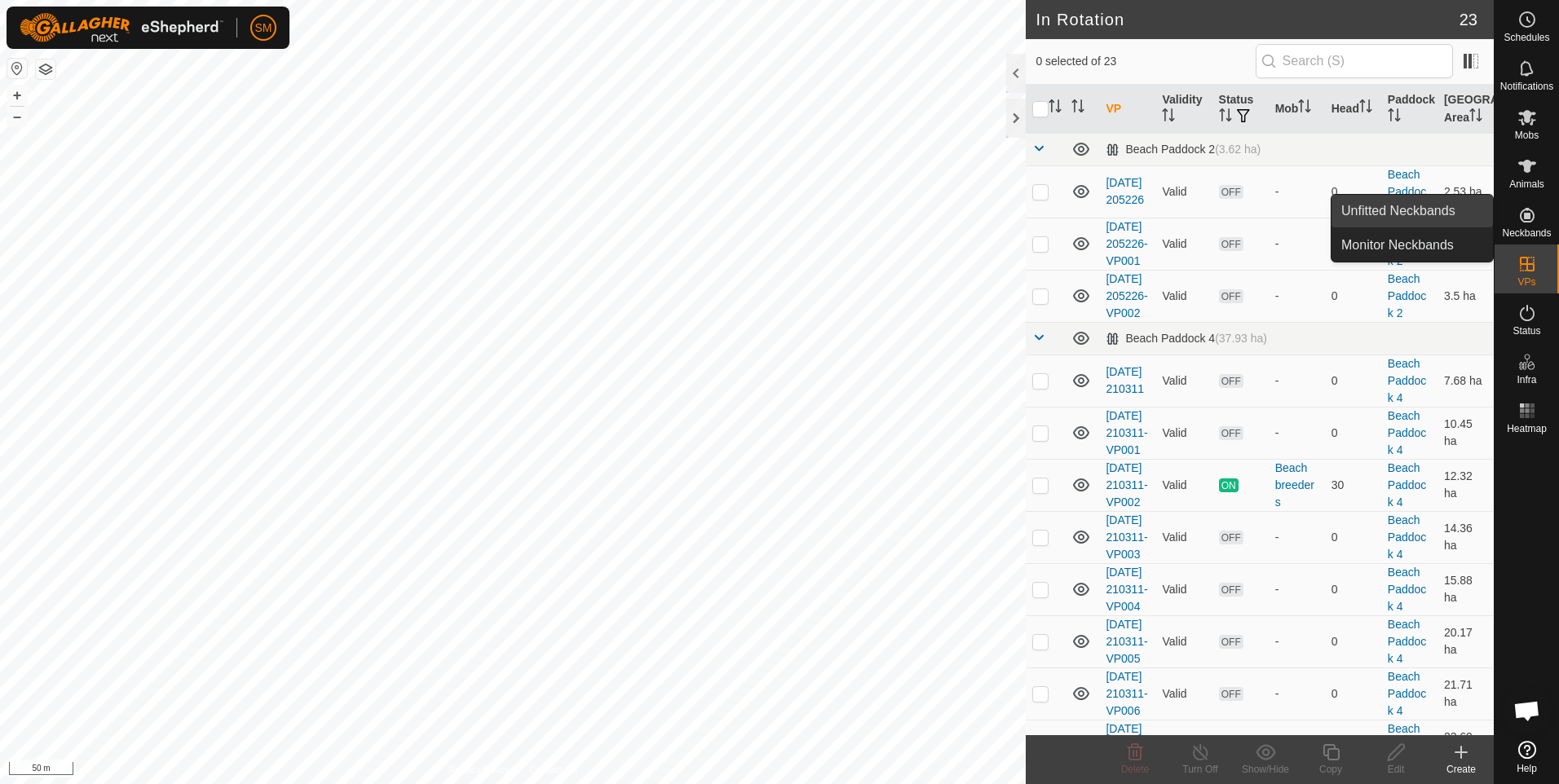
click at [1415, 212] on link "Unfitted Neckbands" at bounding box center [1412, 211] width 162 height 33
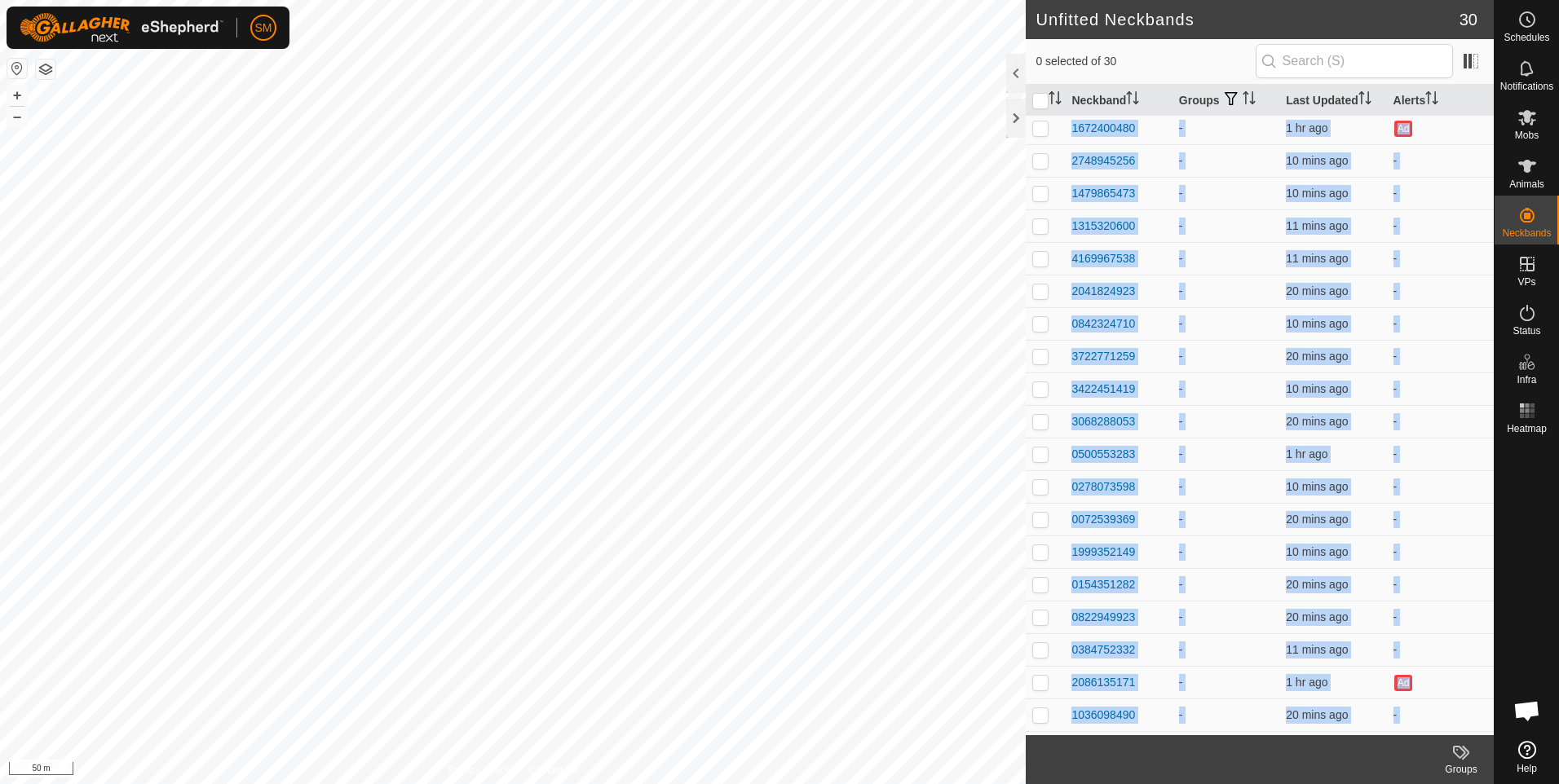
scroll to position [359, 0]
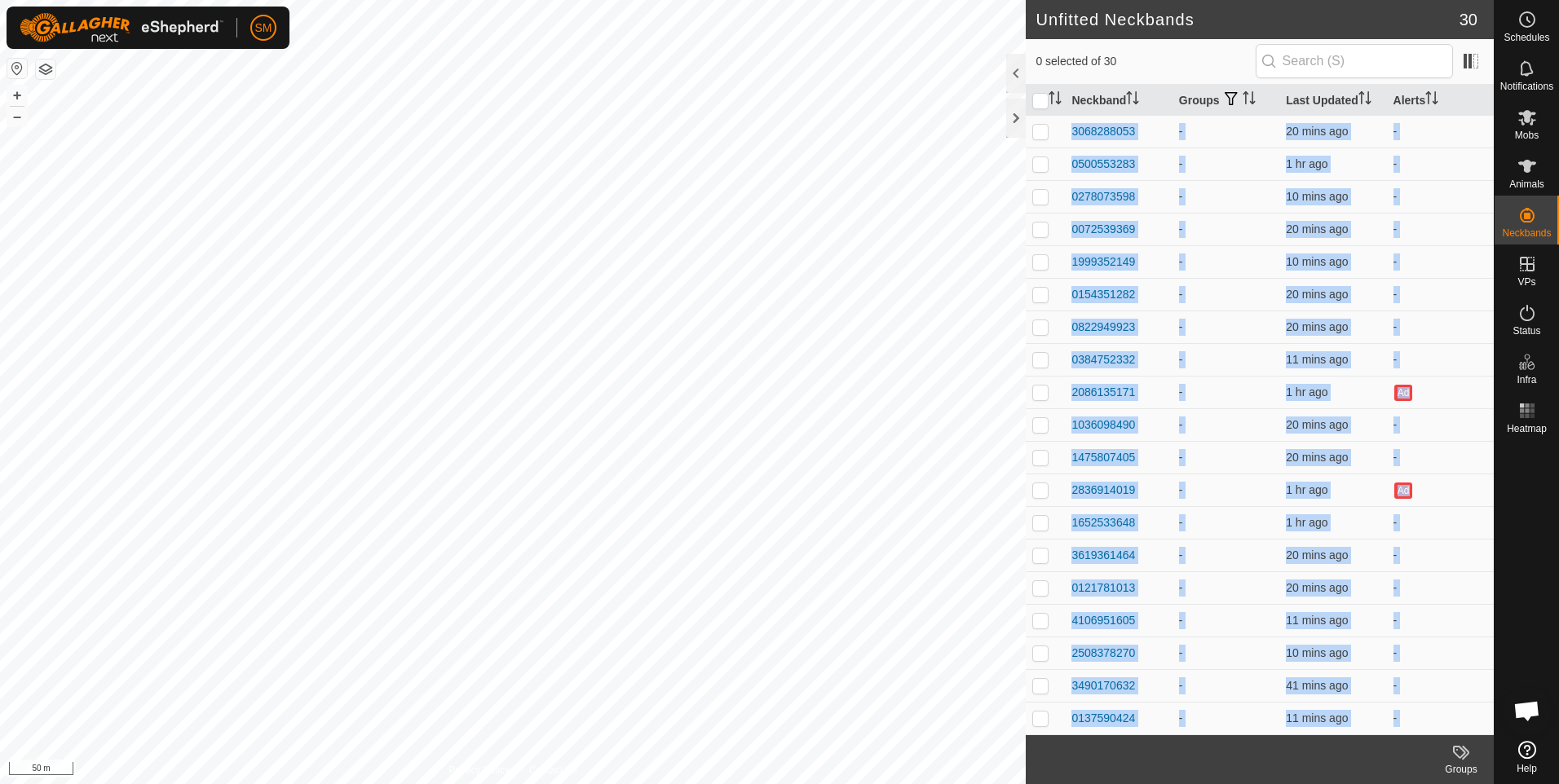
drag, startPoint x: 1061, startPoint y: 118, endPoint x: 1066, endPoint y: 748, distance: 630.0
click at [1066, 748] on article "Unfitted Neckbands 30 0 selected of 30 Neckband Groups Last Updated Alerts 2227…" at bounding box center [1259, 392] width 468 height 784
click at [1458, 750] on icon at bounding box center [1460, 751] width 19 height 19
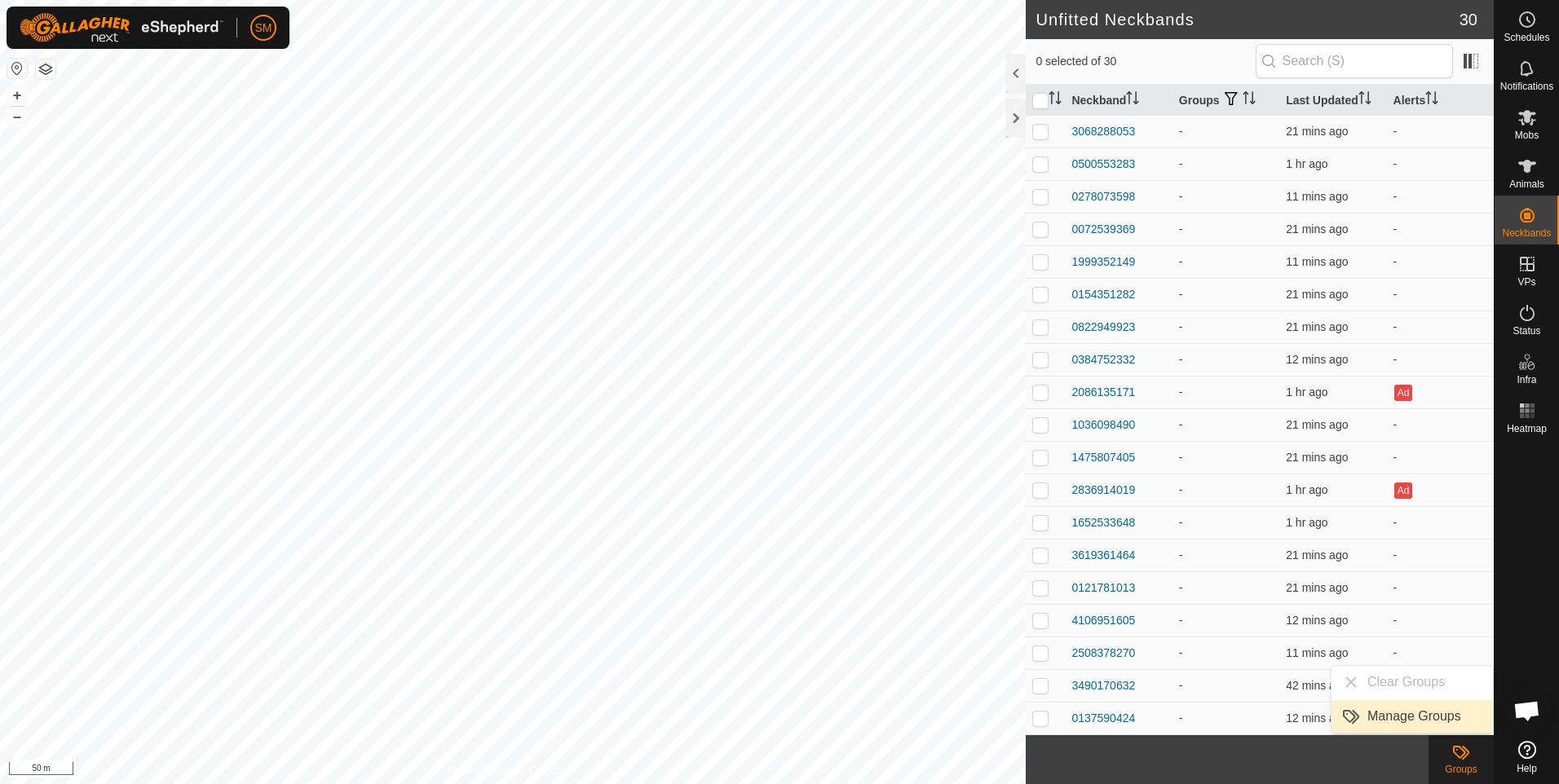
click at [1417, 718] on link "Manage Groups" at bounding box center [1412, 716] width 162 height 33
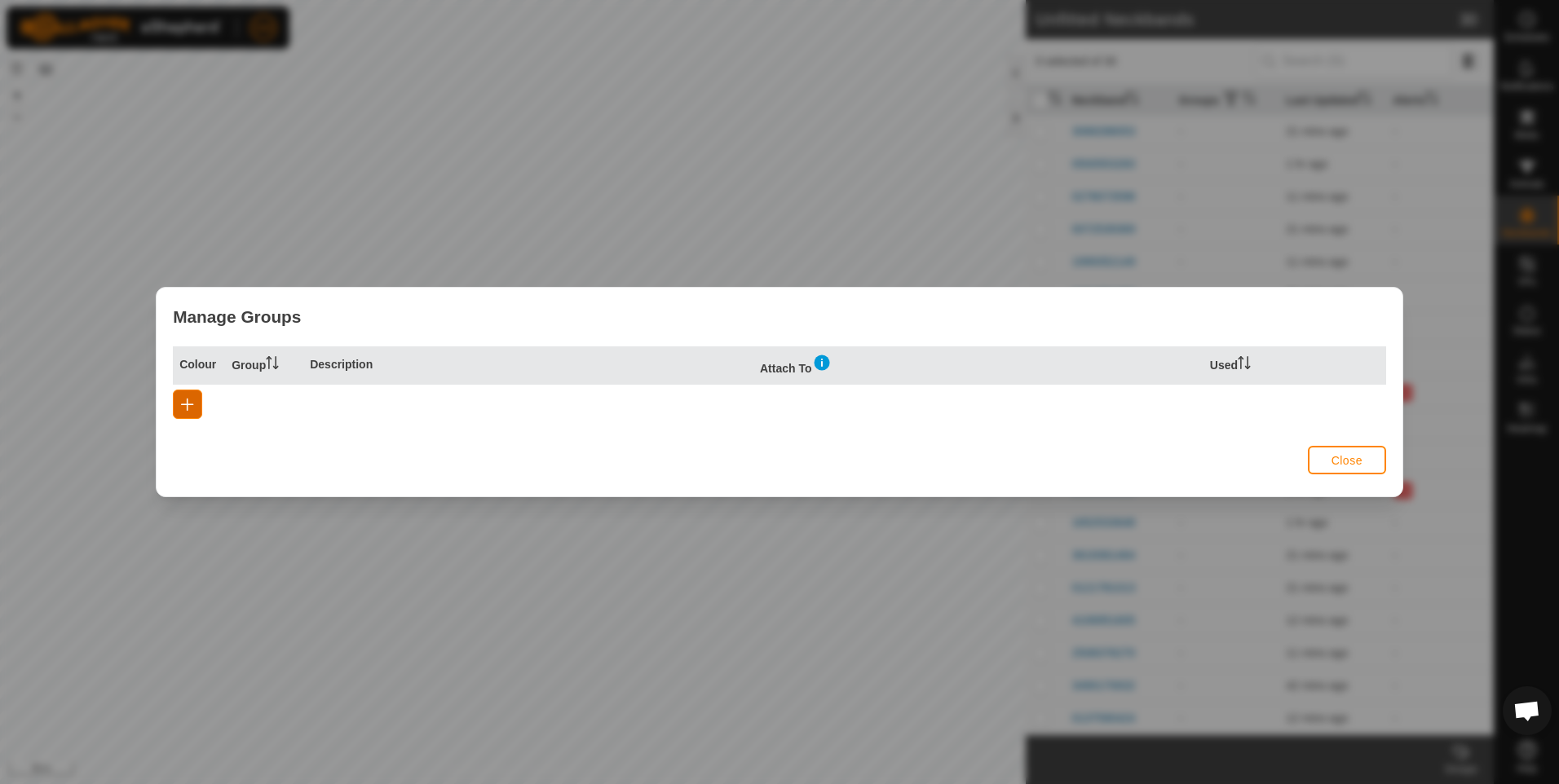
click at [183, 404] on span "button" at bounding box center [188, 405] width 13 height 13
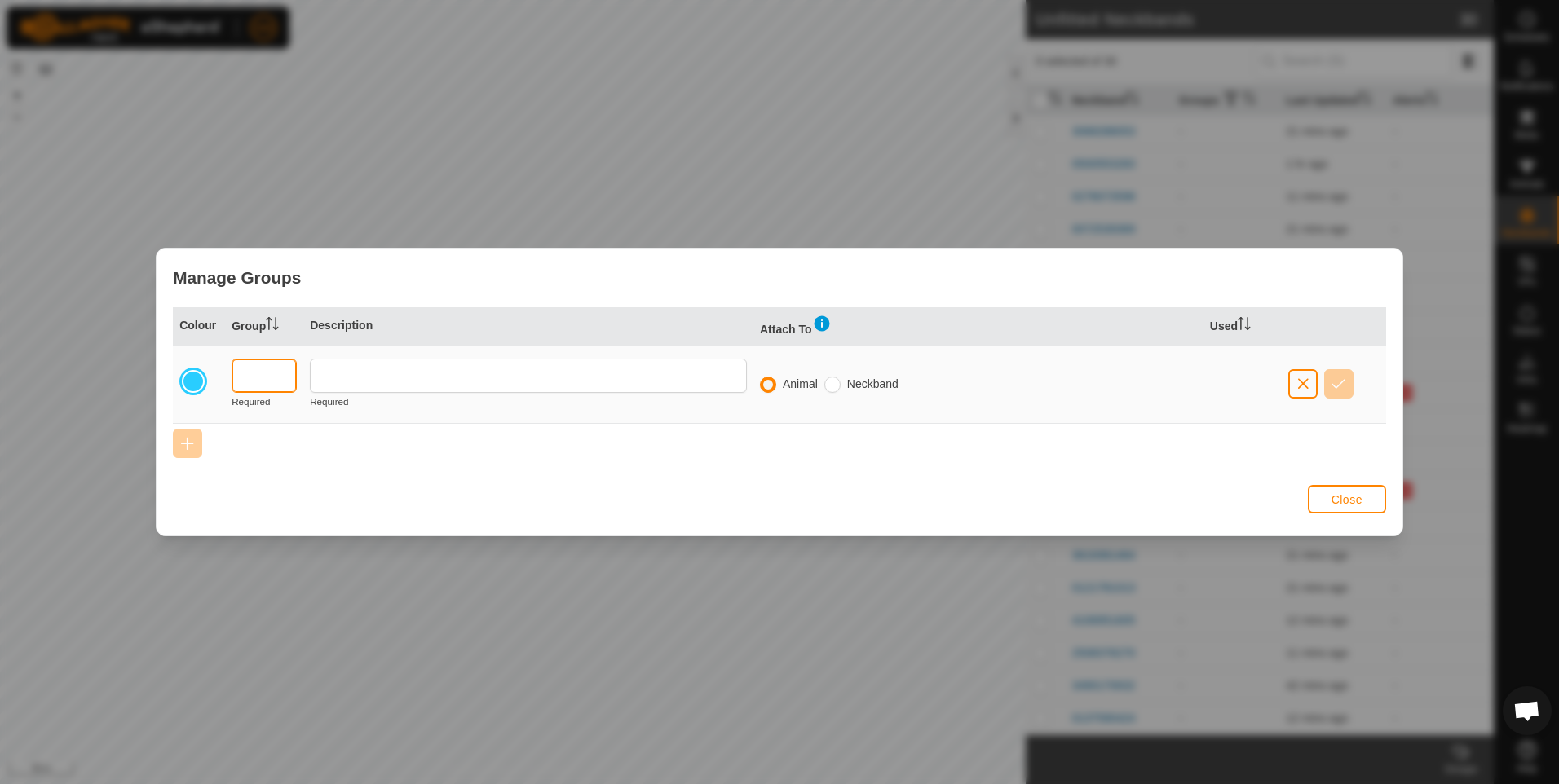
click at [276, 376] on input "text" at bounding box center [264, 375] width 65 height 34
type input "HOME"
click at [323, 382] on input "text" at bounding box center [529, 375] width 437 height 34
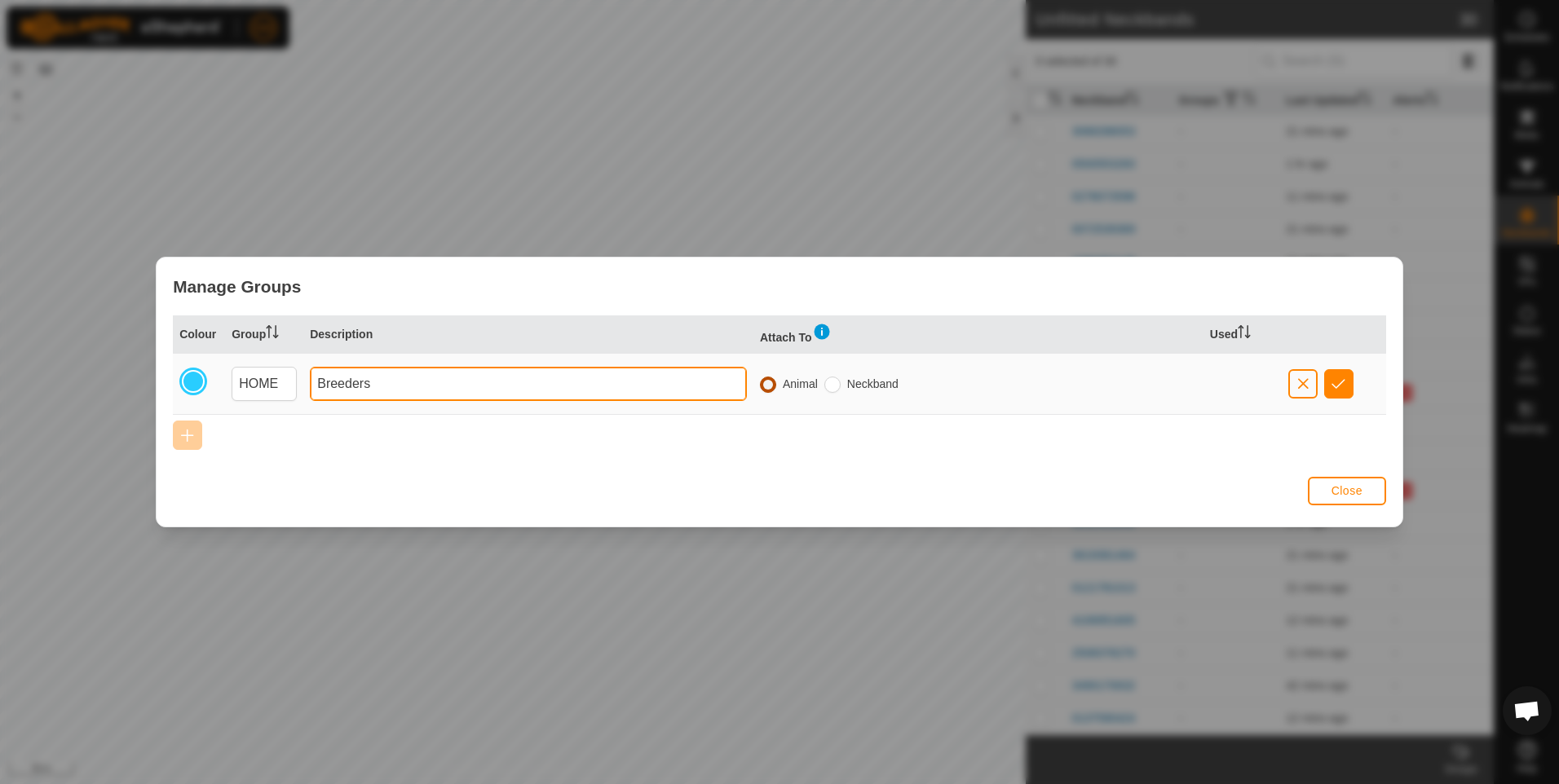
type input "Breeders"
click at [766, 384] on input "radio" at bounding box center [767, 384] width 16 height 16
click at [834, 386] on input "radio" at bounding box center [832, 384] width 16 height 16
radio input "true"
click at [767, 384] on input "radio" at bounding box center [767, 384] width 16 height 16
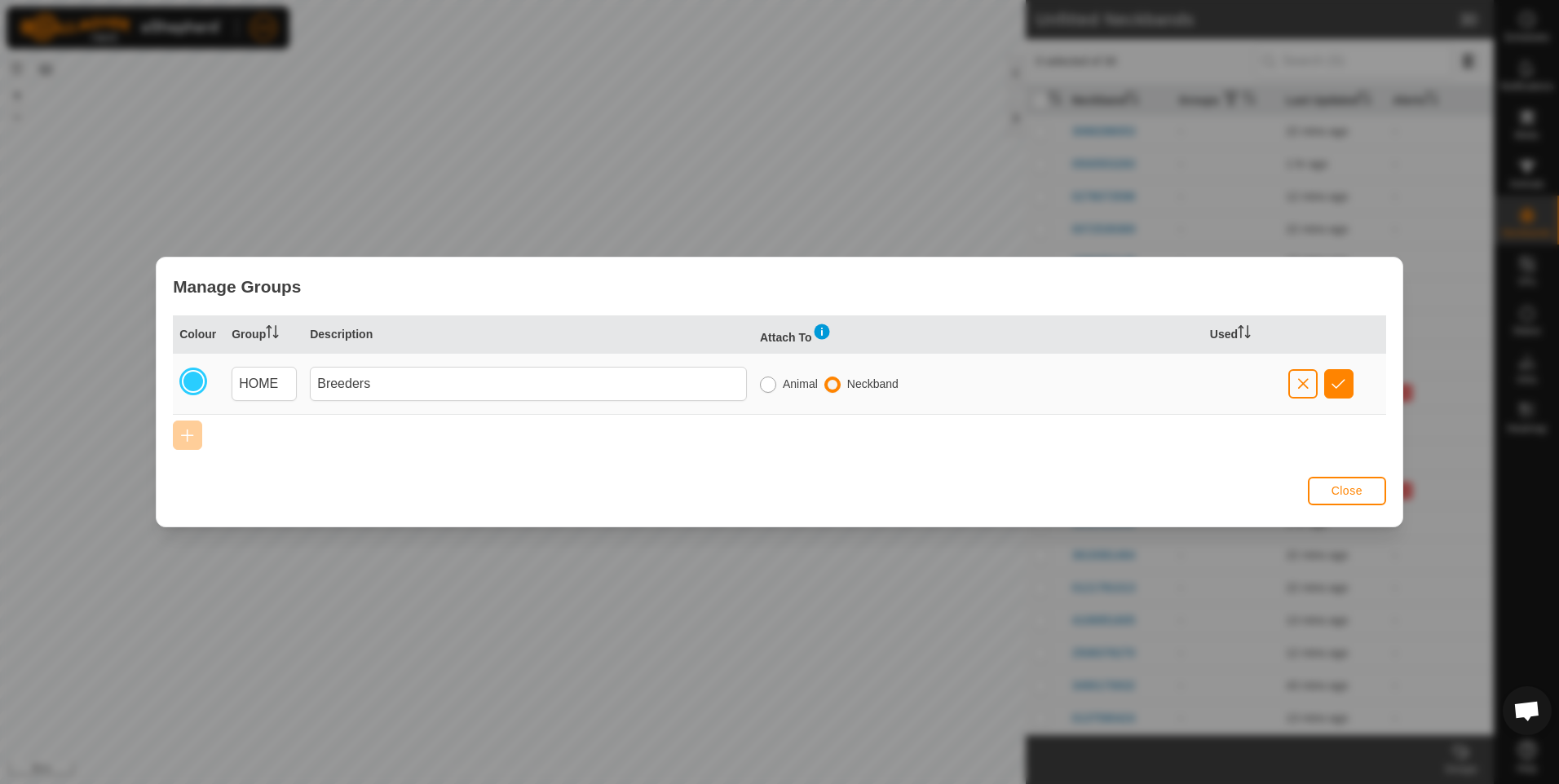
radio input "true"
radio input "false"
click at [1338, 379] on span "button" at bounding box center [1338, 384] width 14 height 13
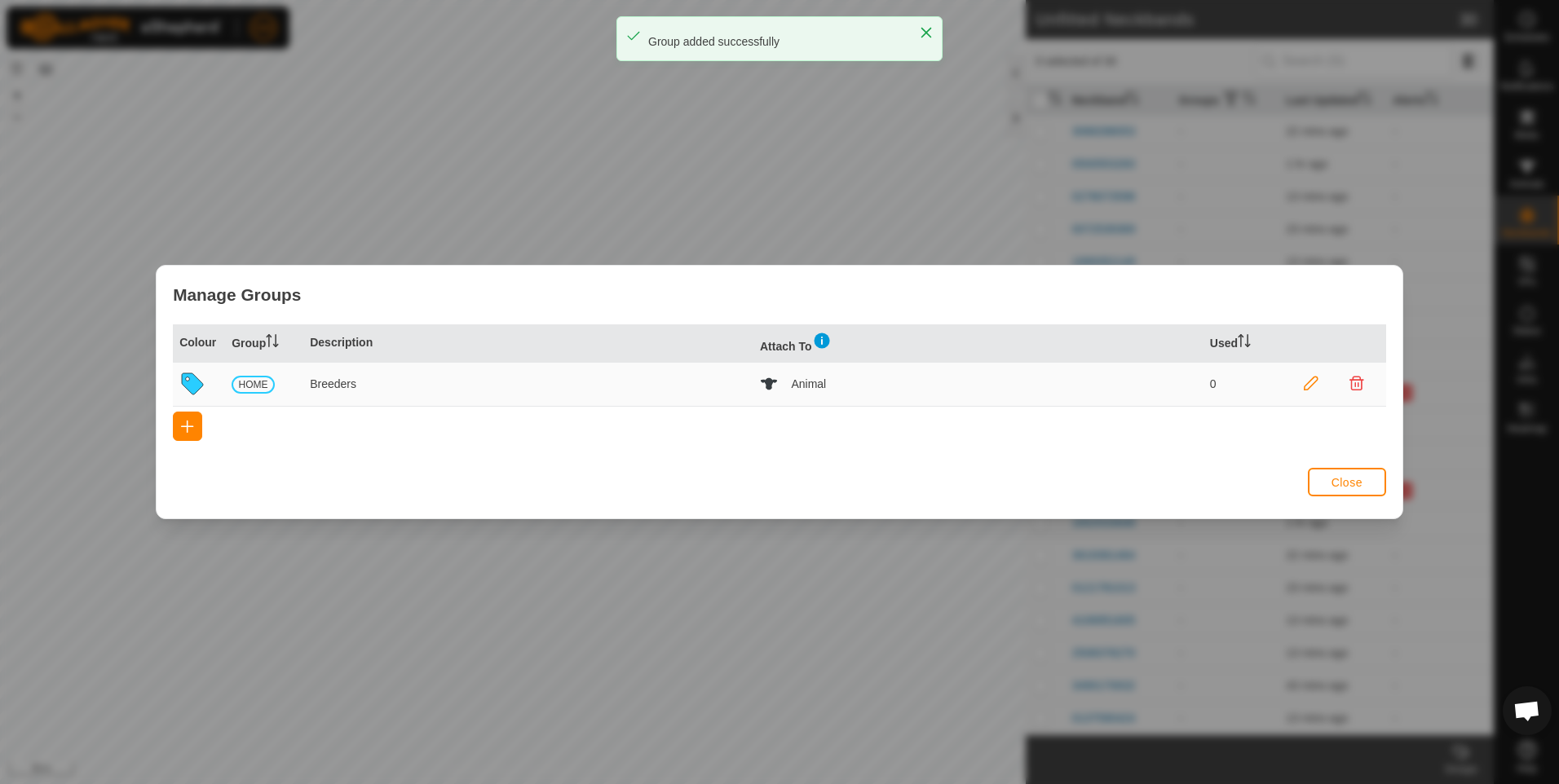
scroll to position [0, 0]
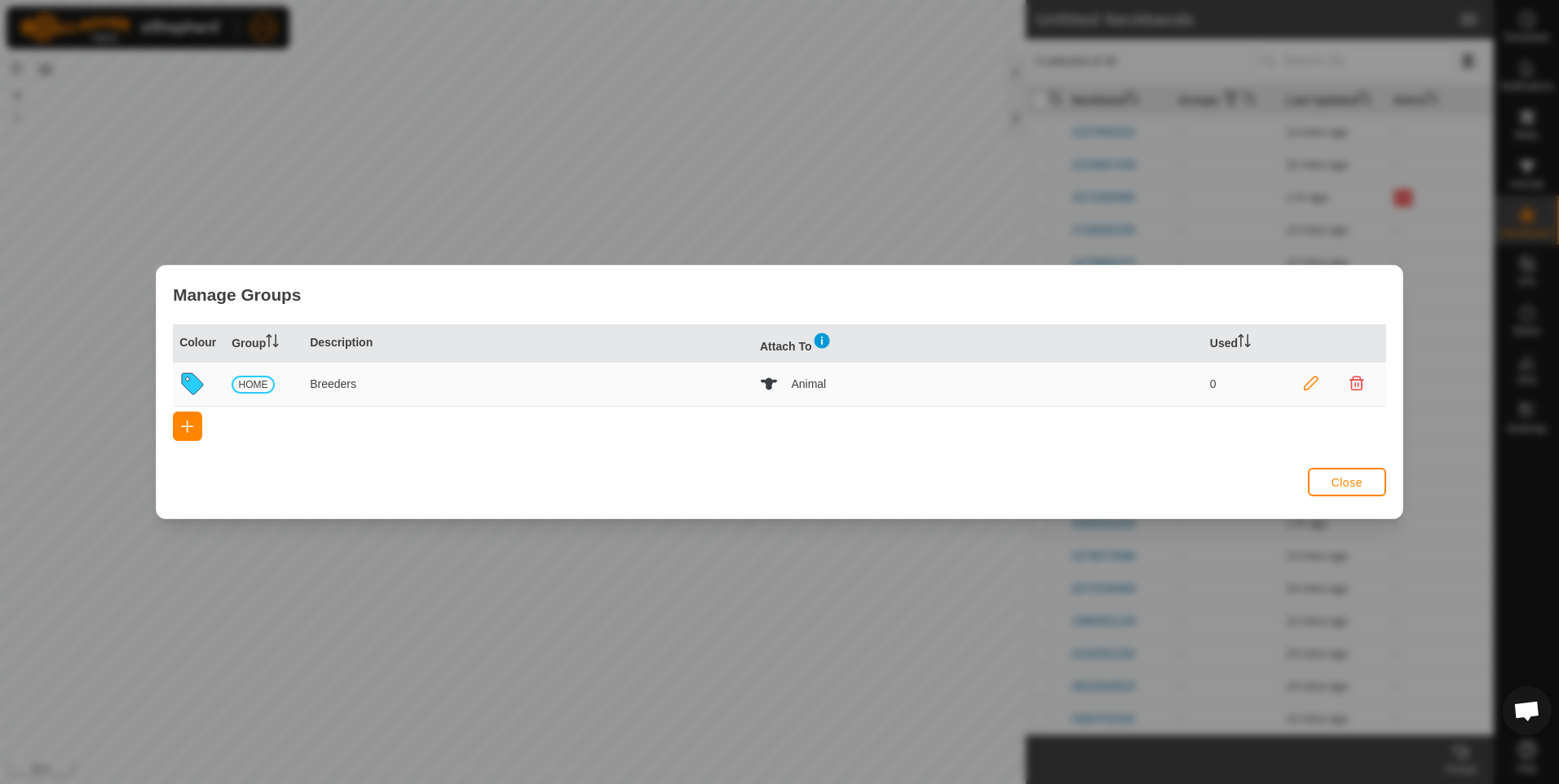
click at [192, 387] on icon at bounding box center [192, 384] width 21 height 21
click at [194, 381] on icon at bounding box center [192, 384] width 21 height 21
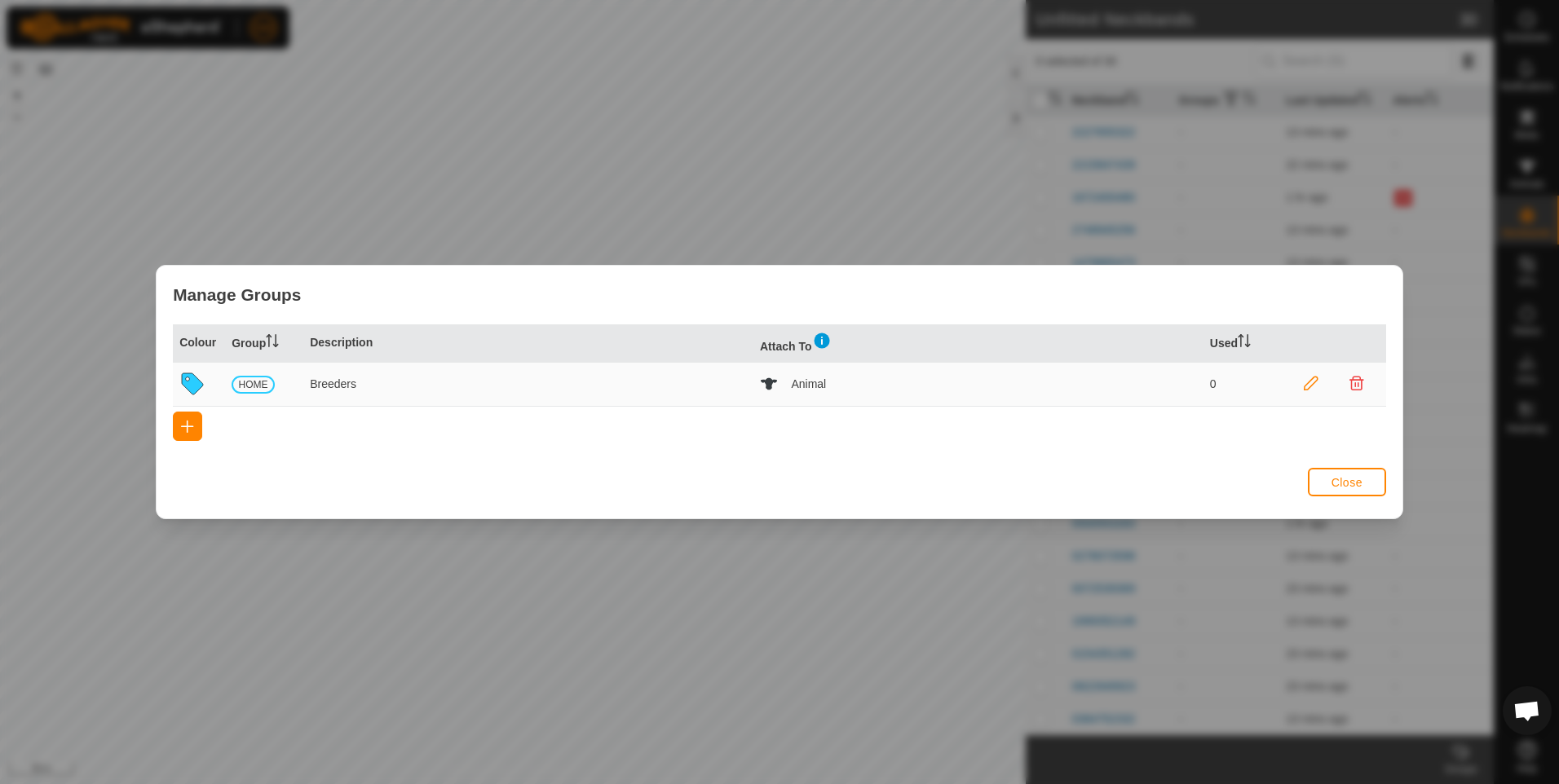
click at [194, 381] on icon at bounding box center [192, 384] width 21 height 21
click at [194, 380] on icon at bounding box center [192, 384] width 21 height 21
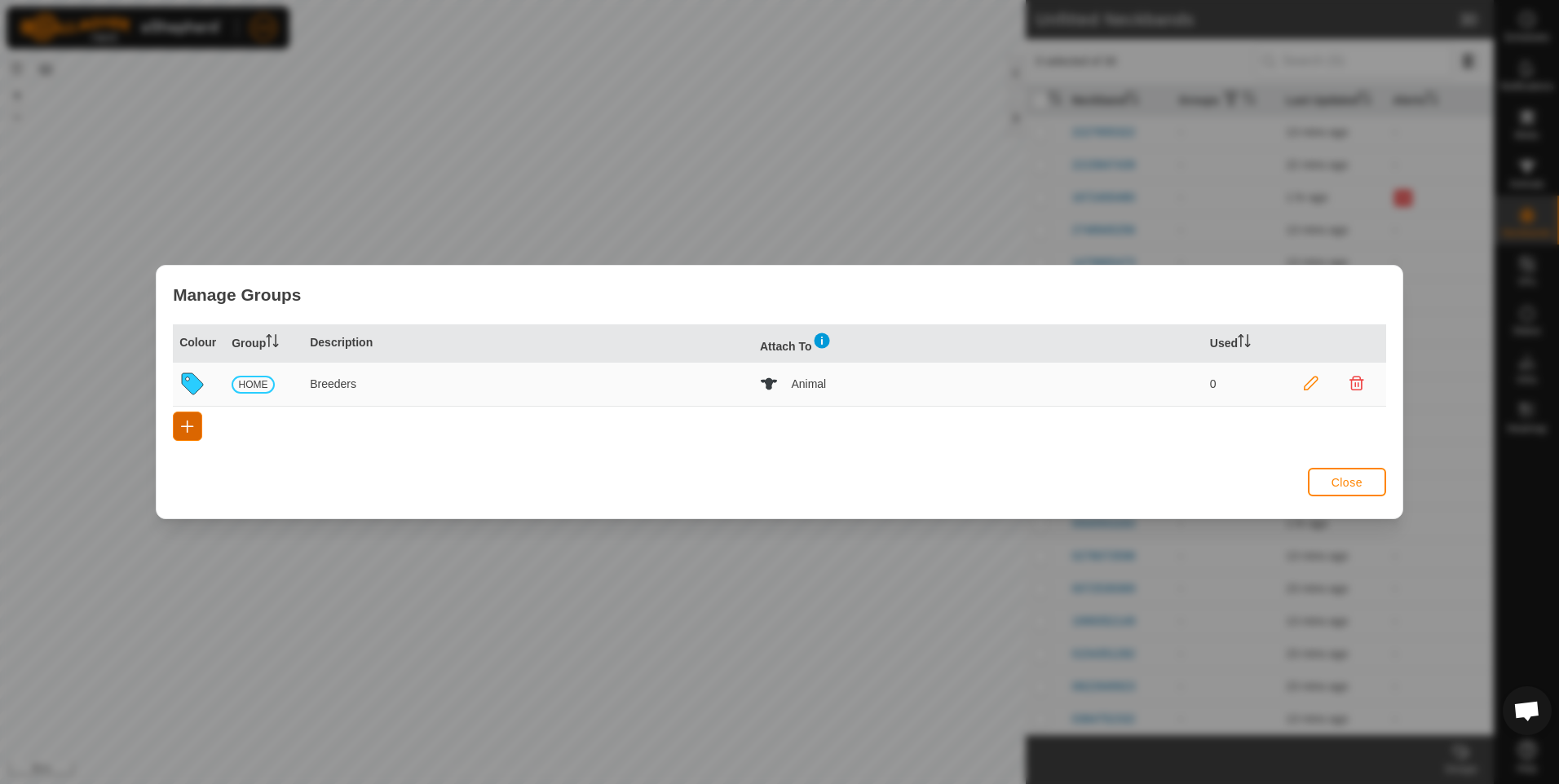
click at [190, 425] on span "button" at bounding box center [188, 426] width 13 height 13
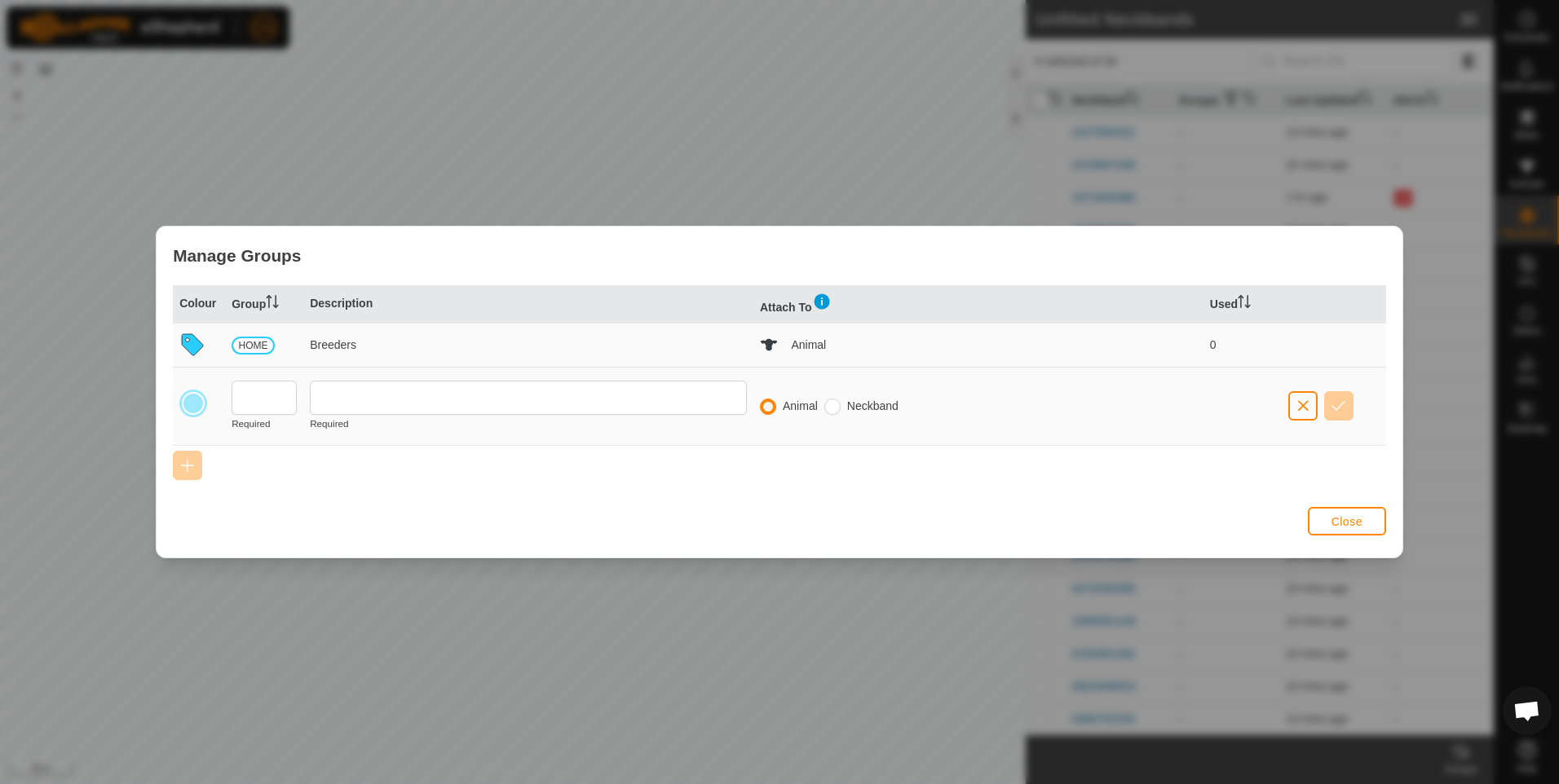
click at [189, 406] on div at bounding box center [193, 403] width 23 height 23
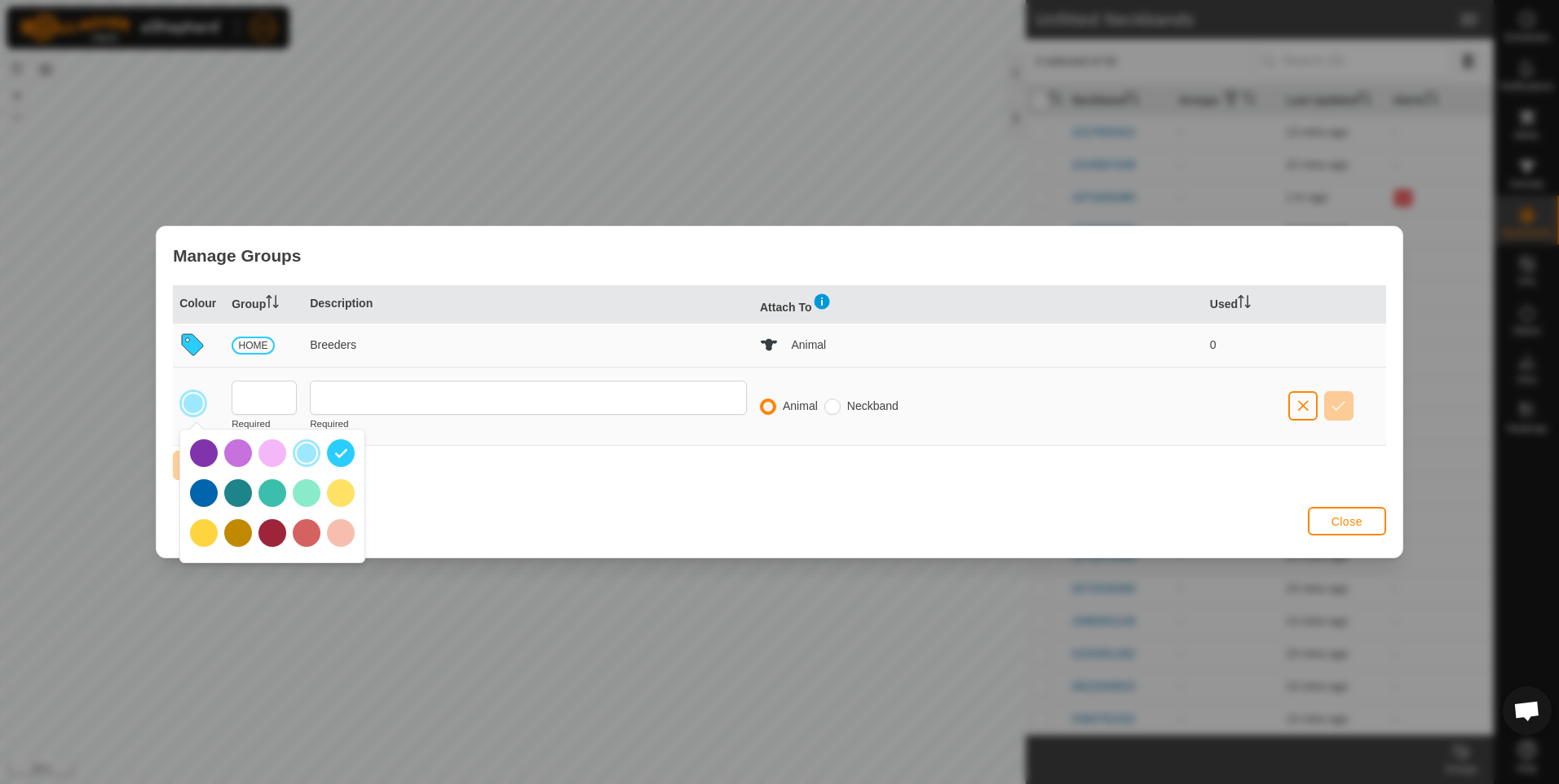
click at [204, 454] on div at bounding box center [204, 452] width 28 height 28
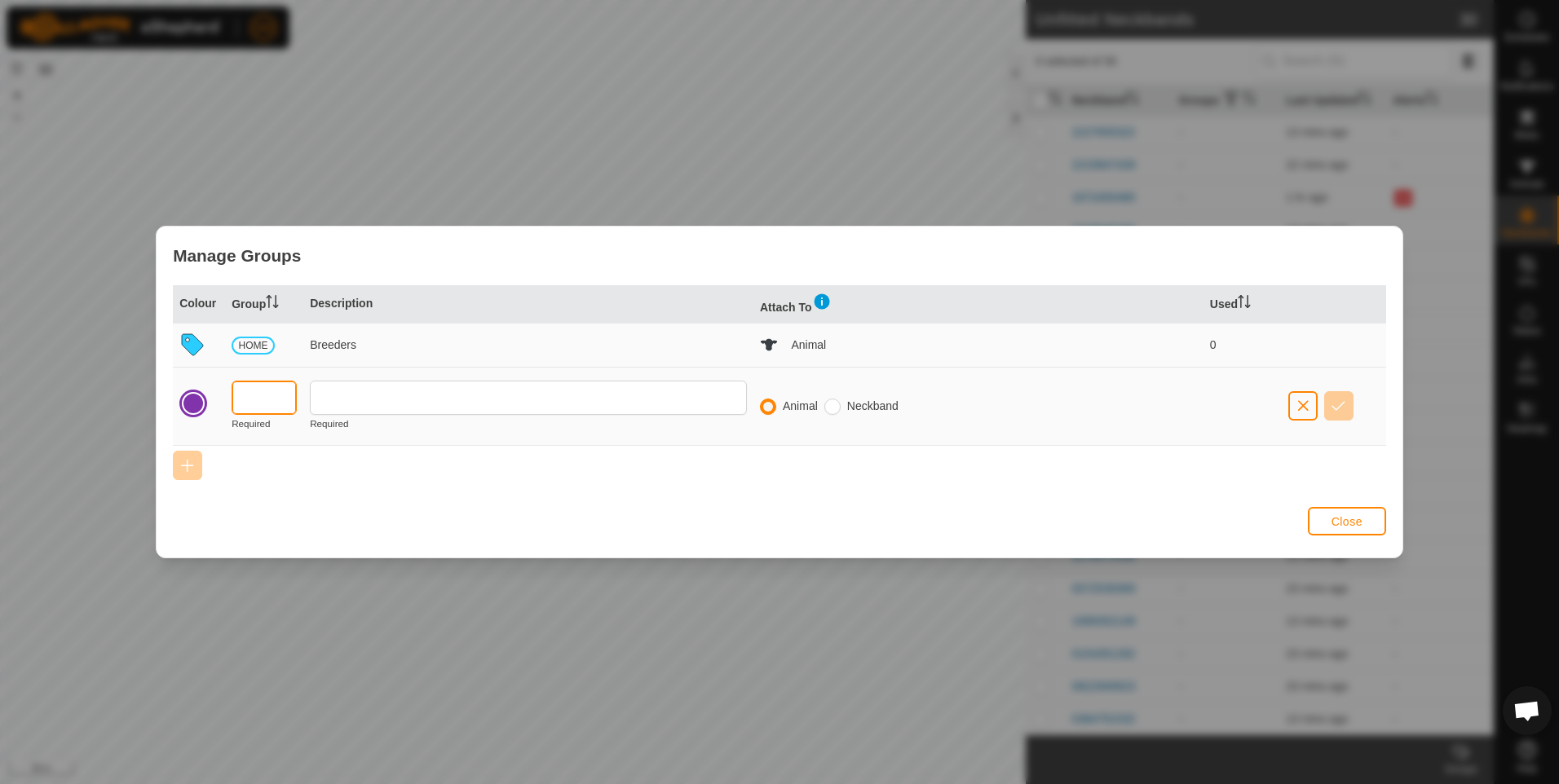
click at [248, 408] on input "text" at bounding box center [264, 397] width 65 height 34
type input "HOME"
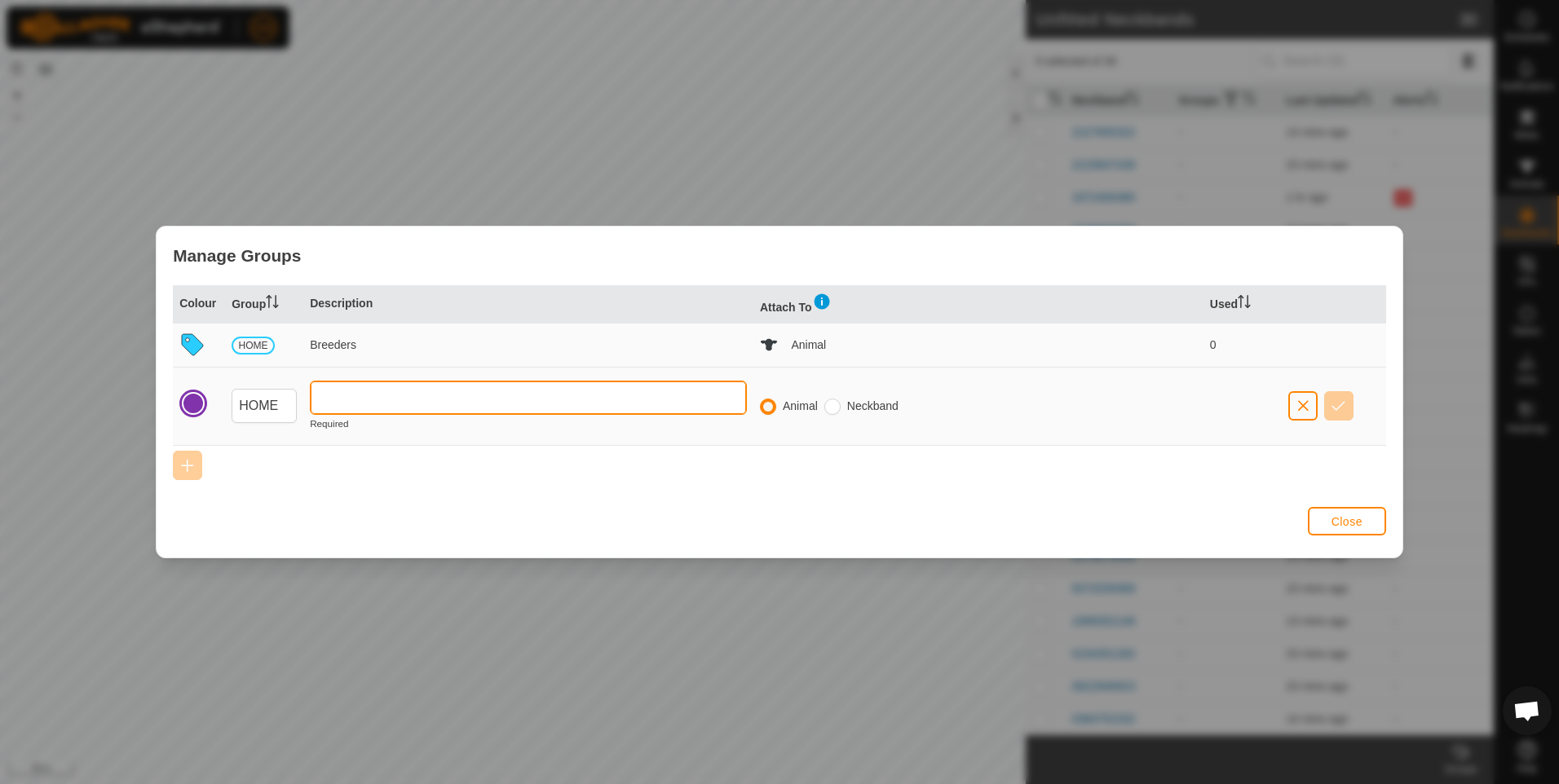
click at [343, 400] on input "text" at bounding box center [529, 397] width 437 height 34
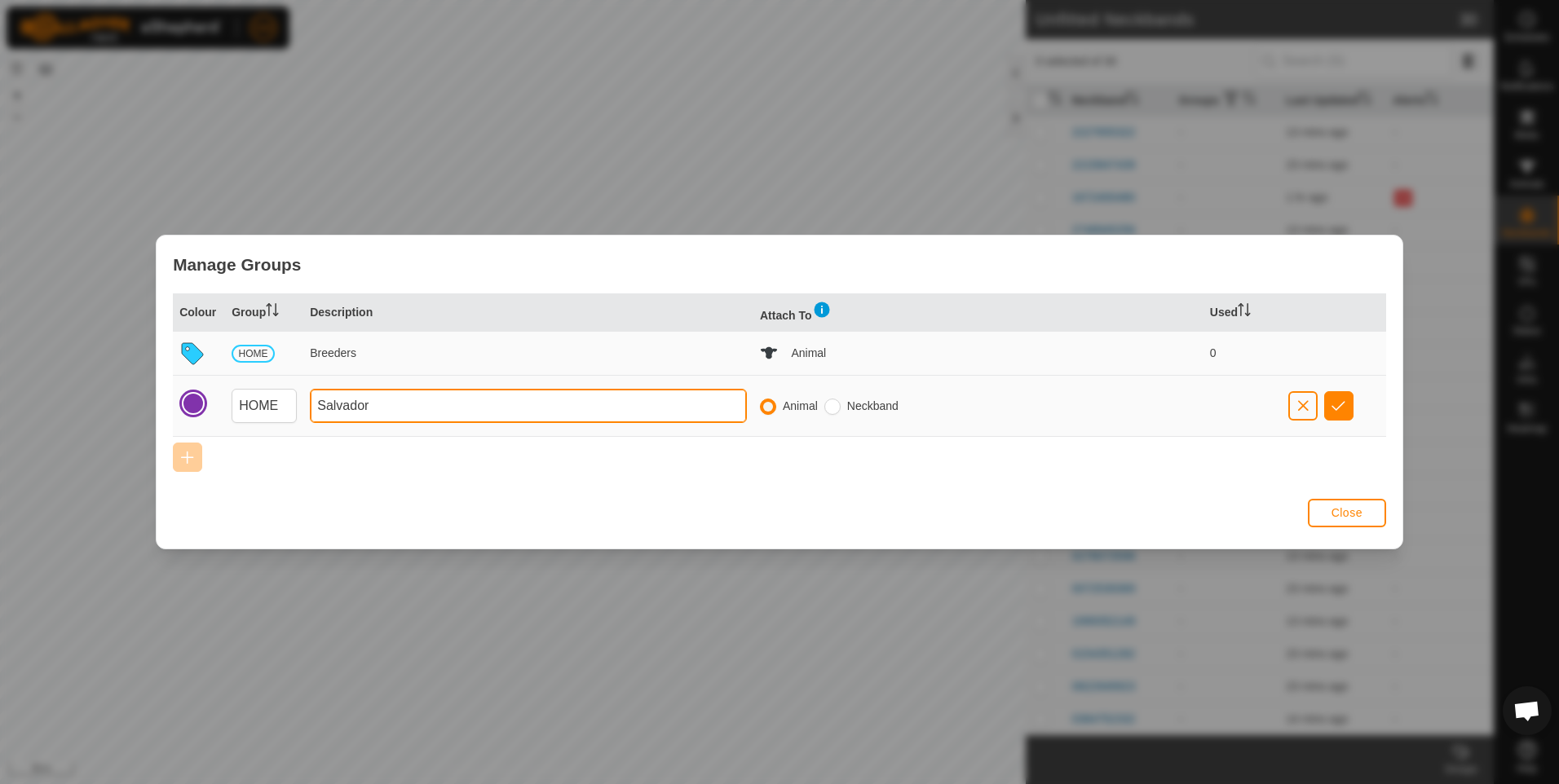
type input "Salvador"
click at [197, 404] on div at bounding box center [193, 403] width 23 height 23
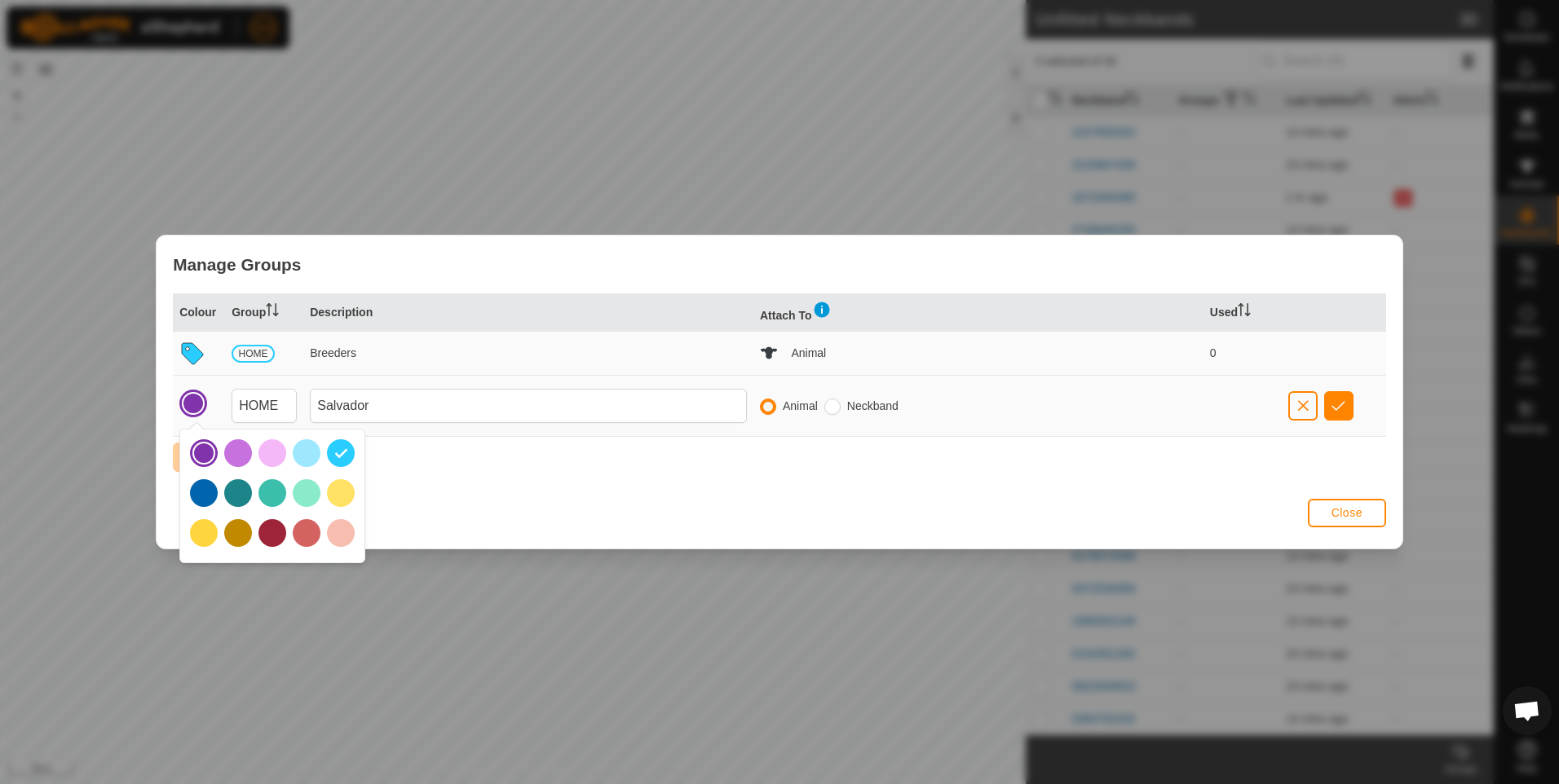
click at [205, 490] on div at bounding box center [204, 493] width 28 height 28
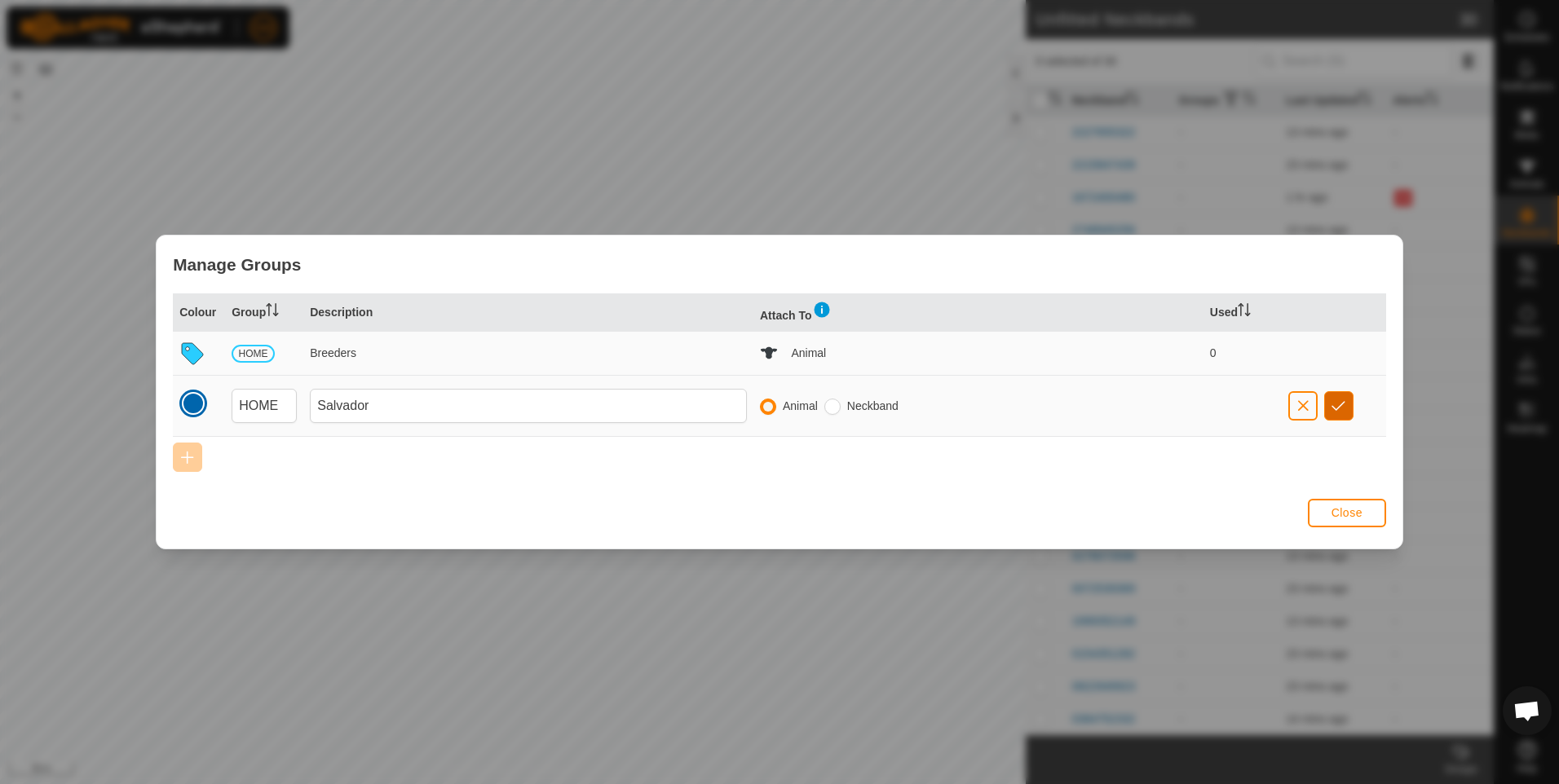
click at [1340, 406] on span "button" at bounding box center [1338, 406] width 14 height 13
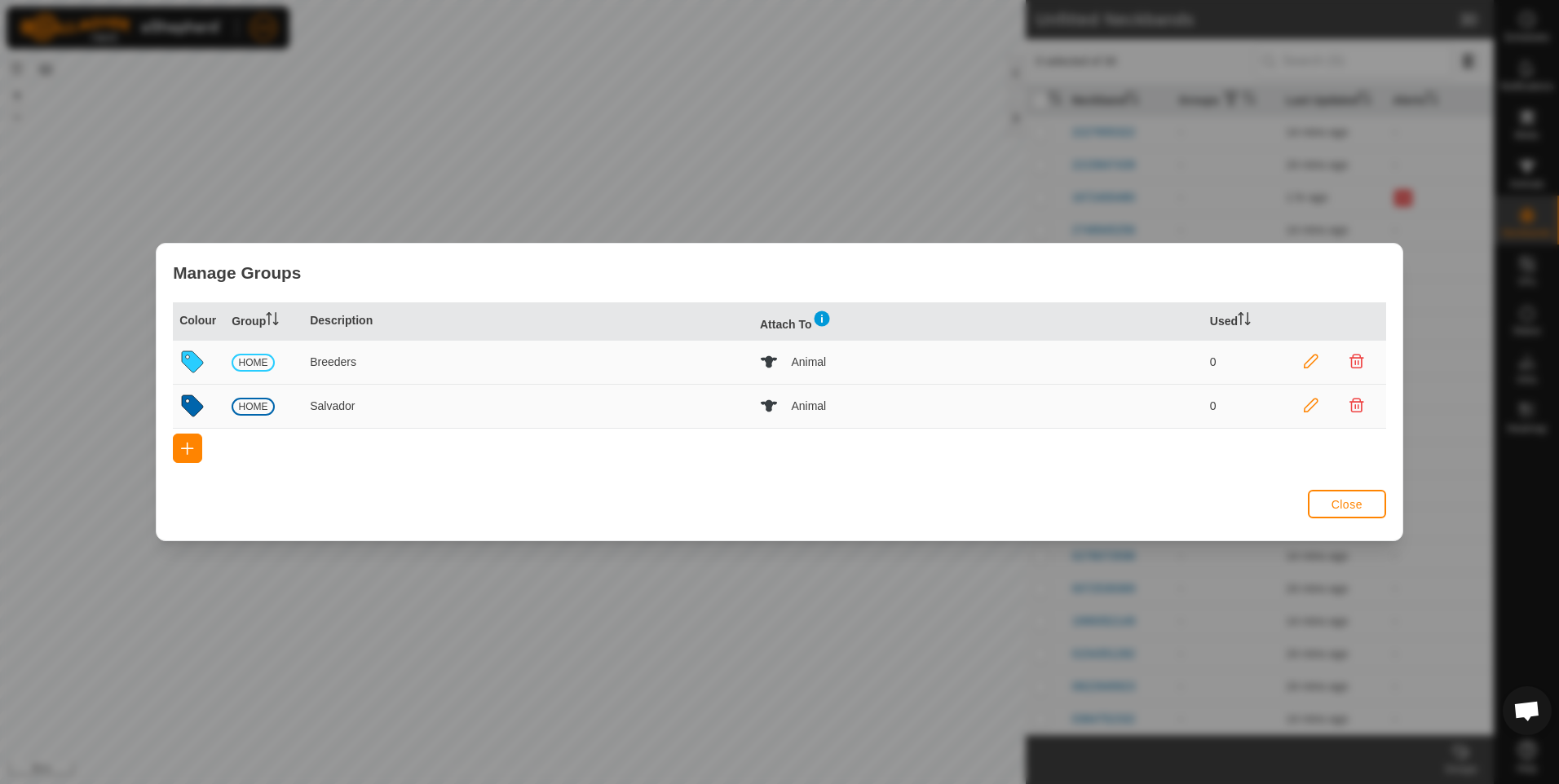
click at [1308, 362] on icon at bounding box center [1311, 362] width 15 height 15
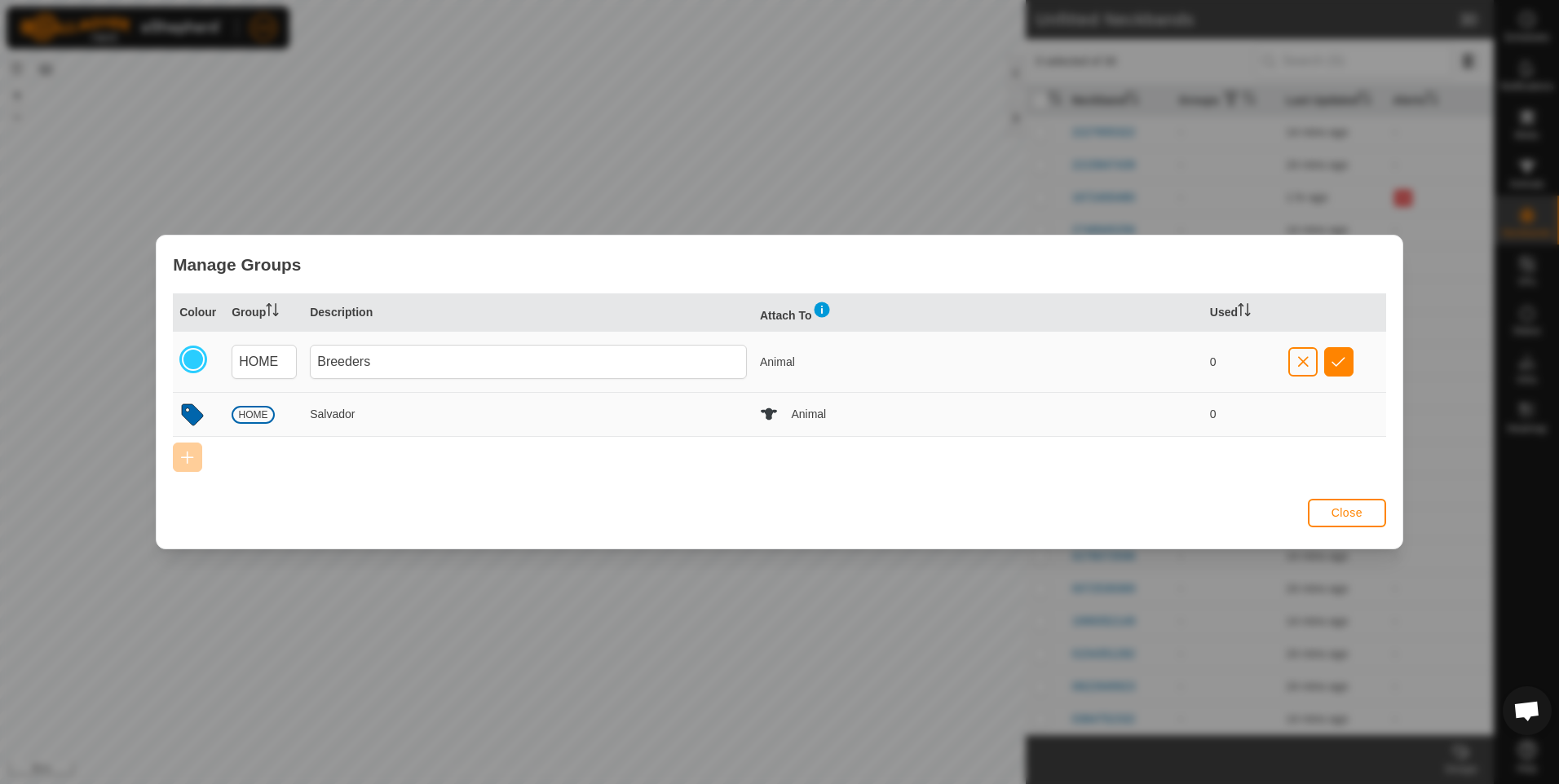
click at [193, 361] on div at bounding box center [193, 359] width 23 height 23
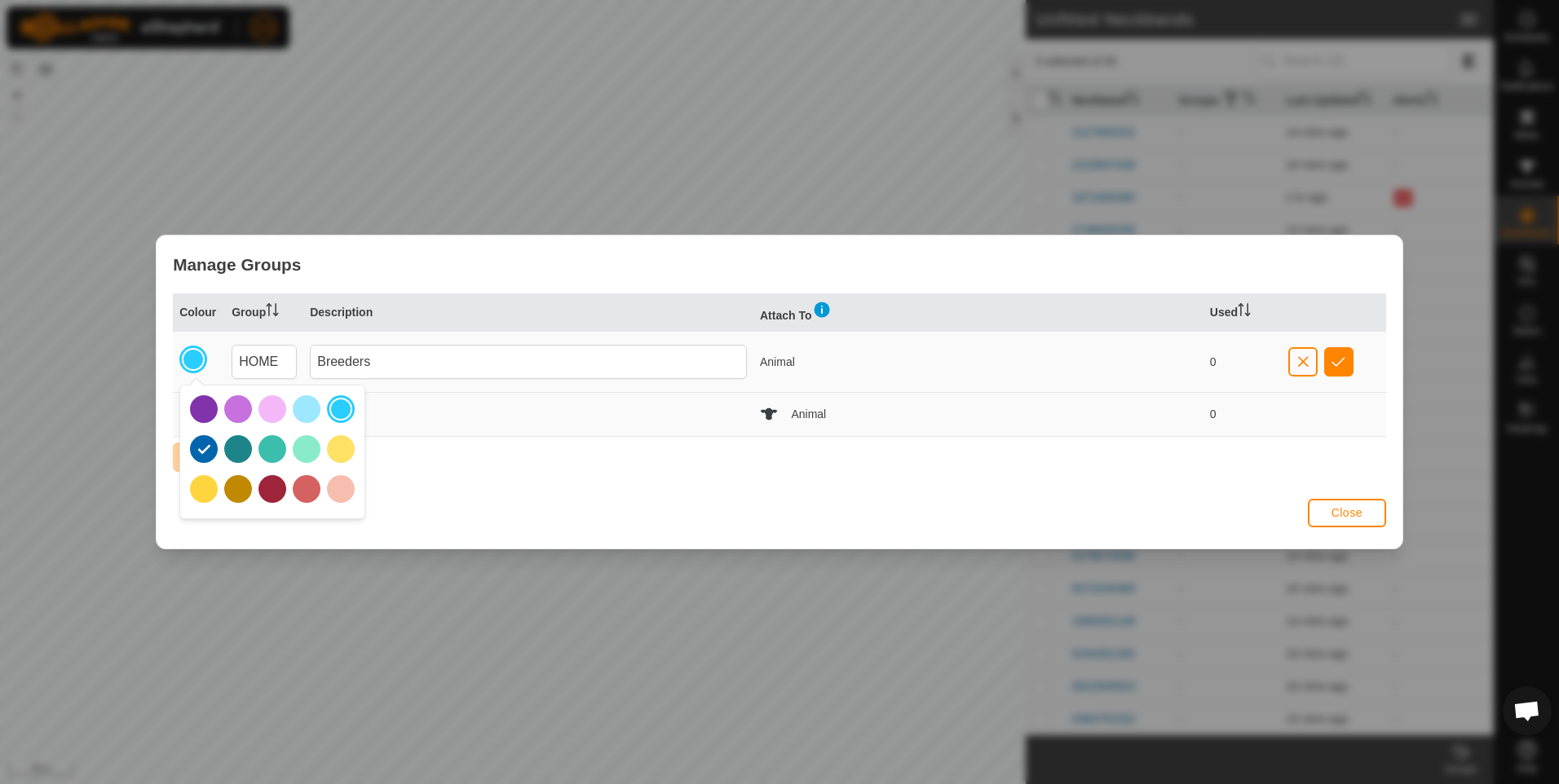
click at [200, 403] on div at bounding box center [204, 409] width 28 height 28
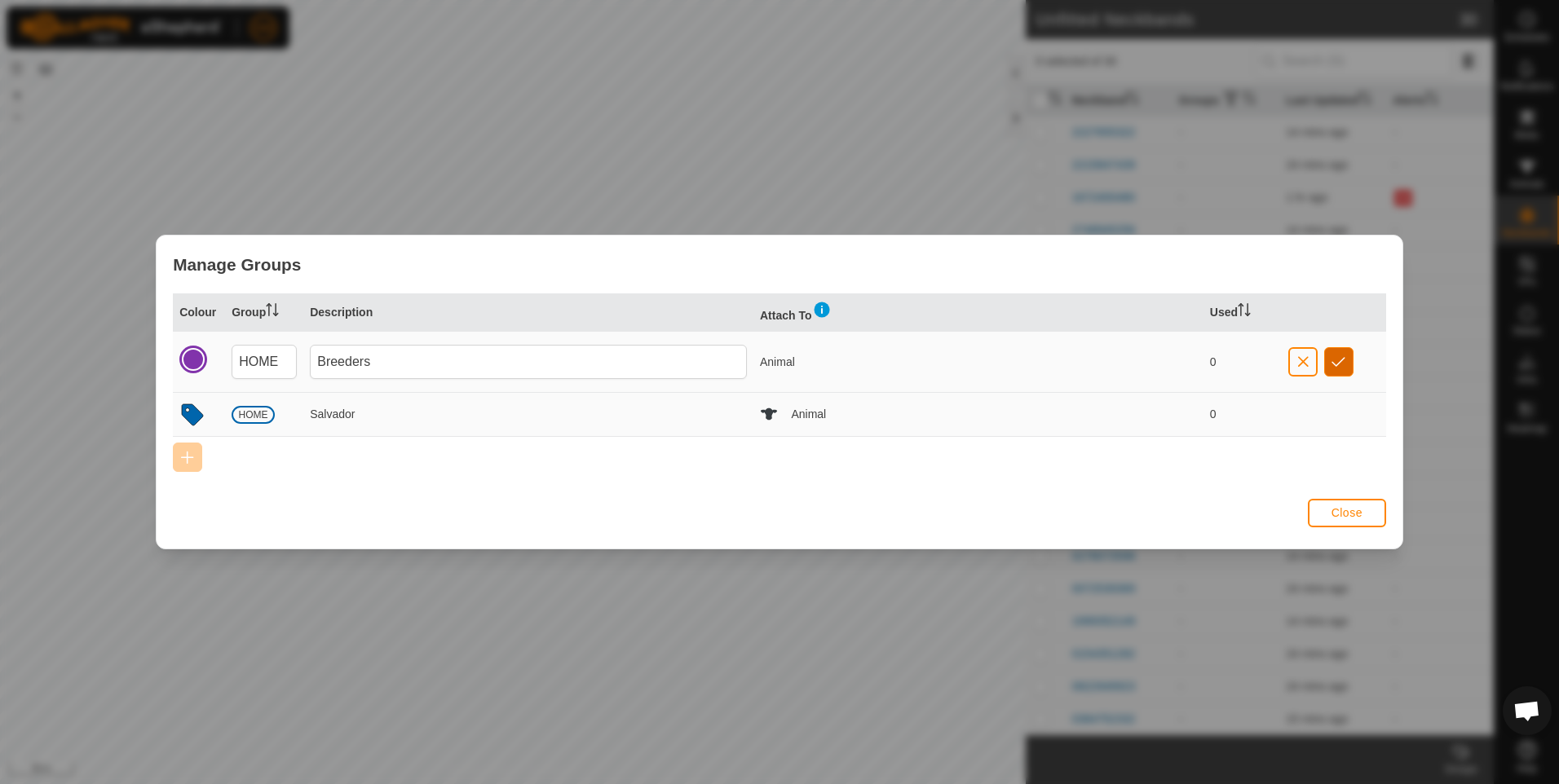
click at [1332, 364] on span "button" at bounding box center [1338, 362] width 14 height 13
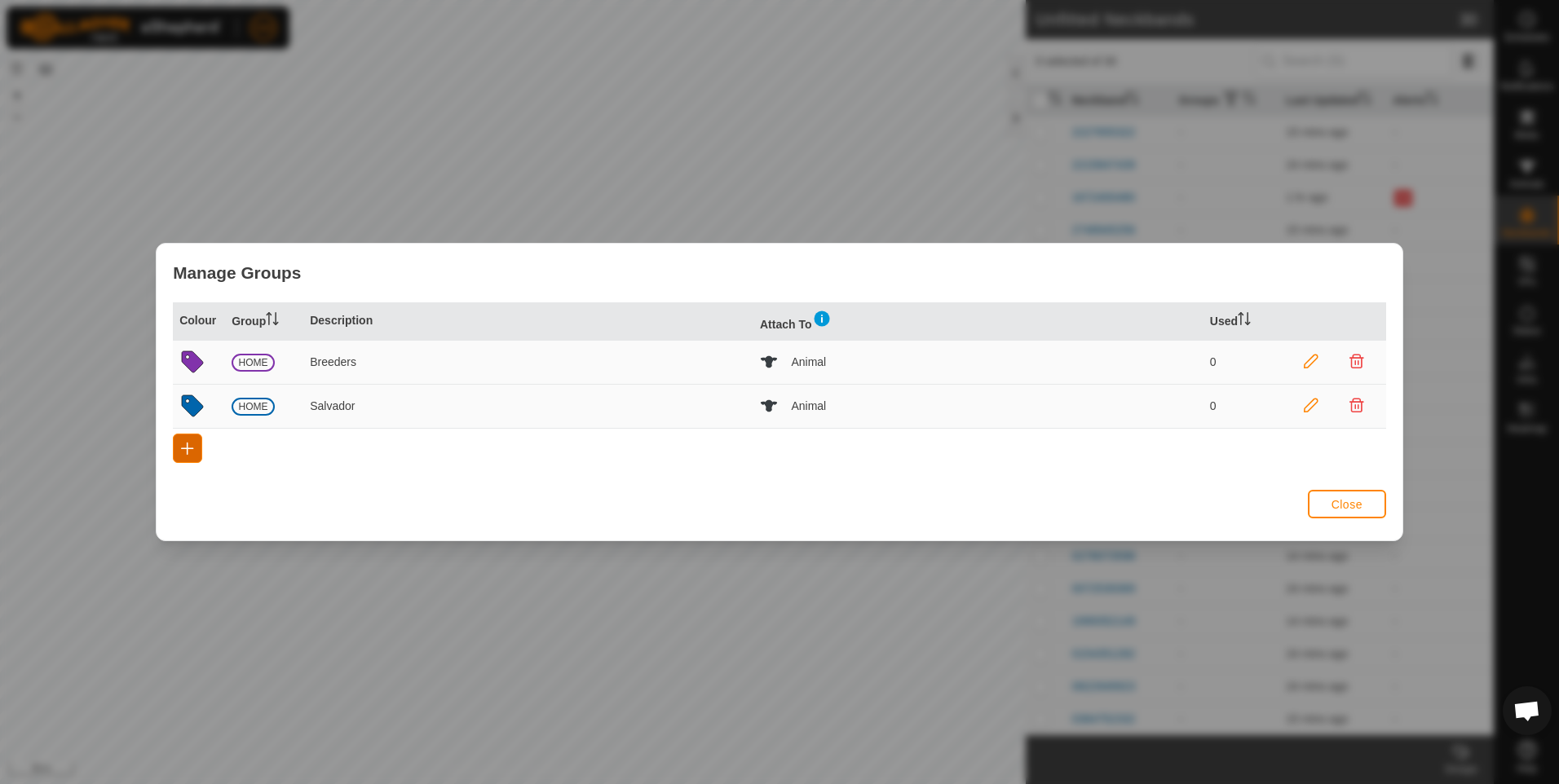
click at [188, 446] on span "button" at bounding box center [188, 448] width 13 height 13
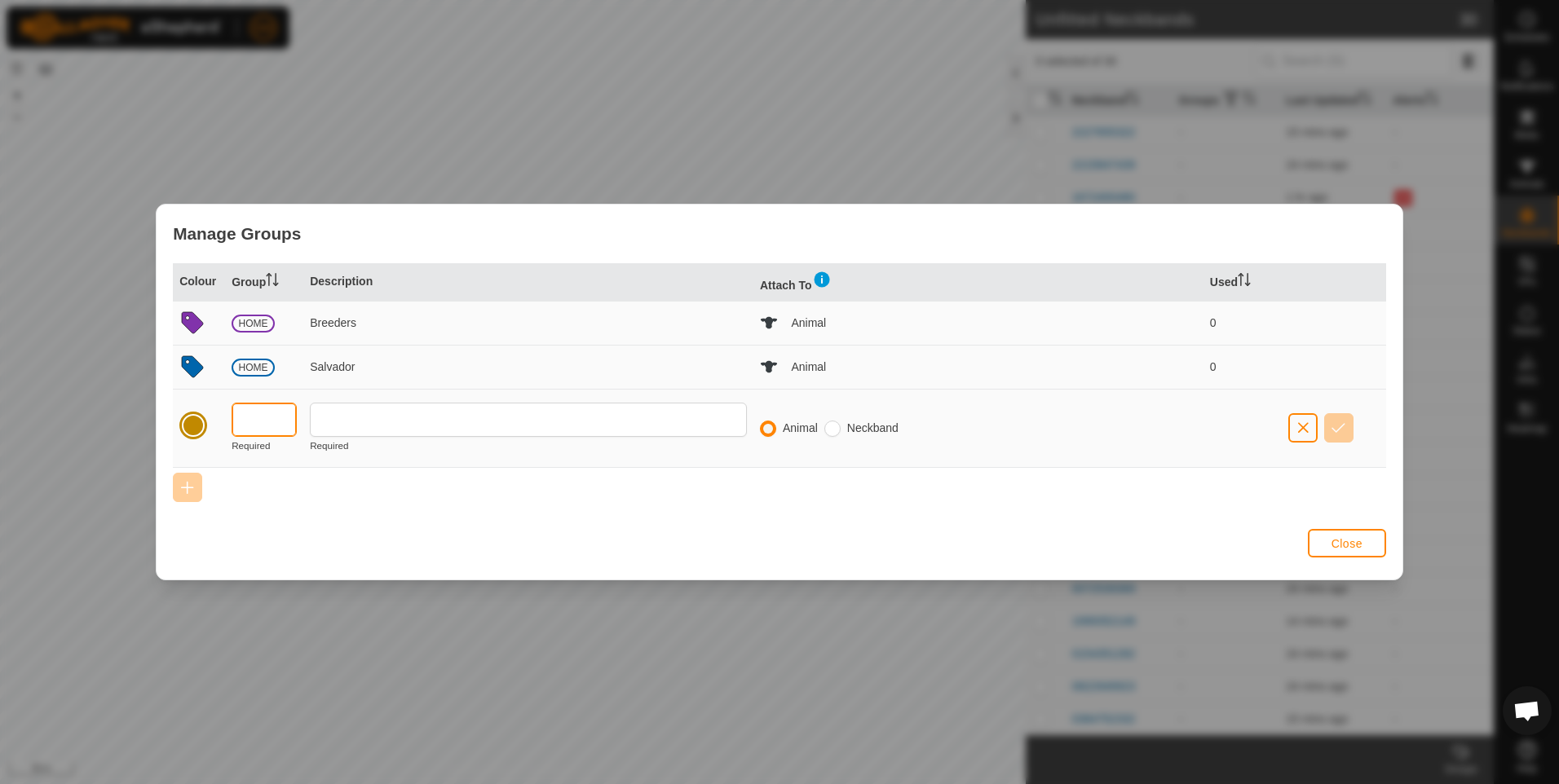
click at [246, 431] on input "text" at bounding box center [264, 420] width 65 height 34
type input "HOME"
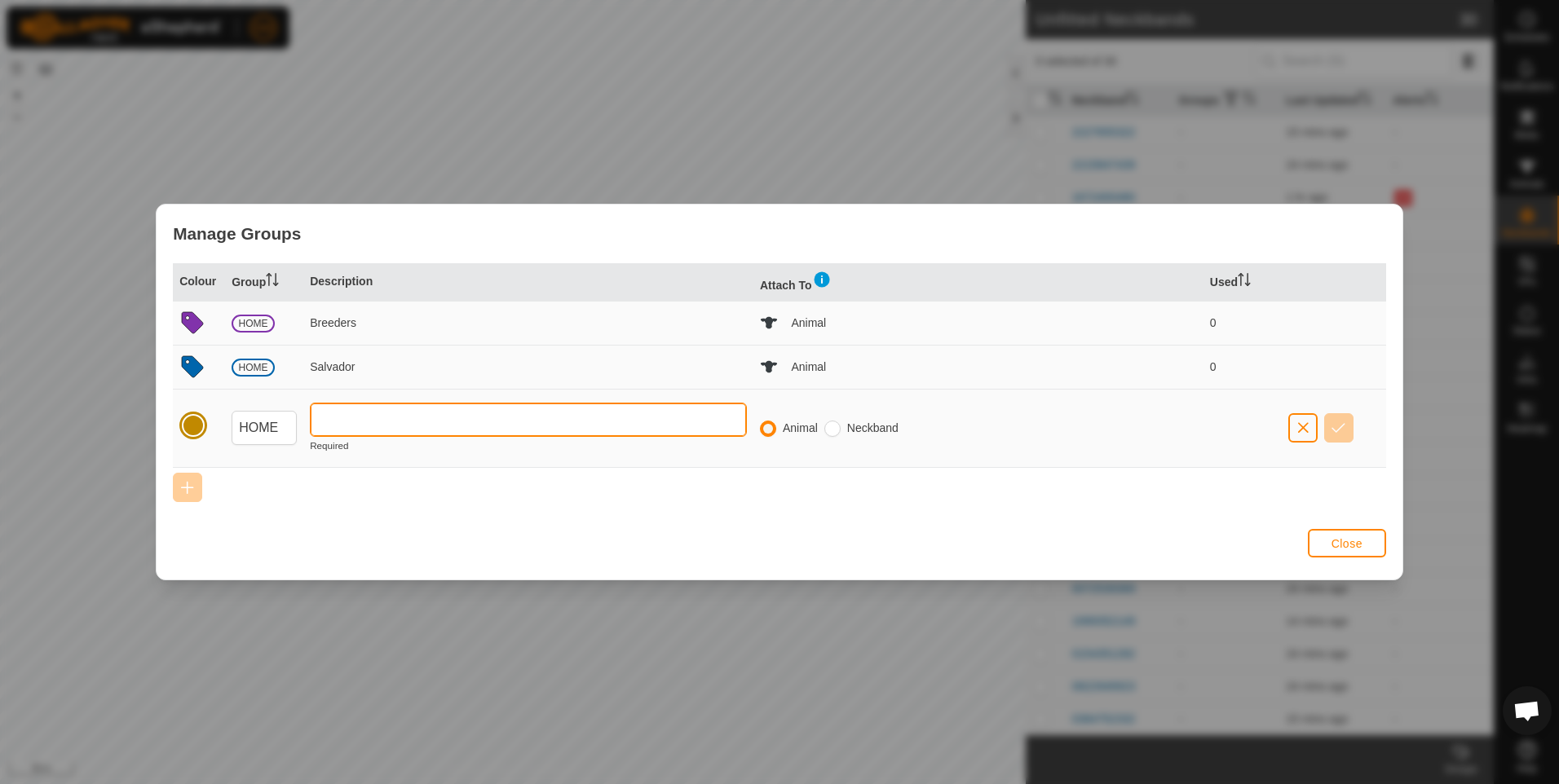
click at [432, 423] on input "text" at bounding box center [529, 420] width 437 height 34
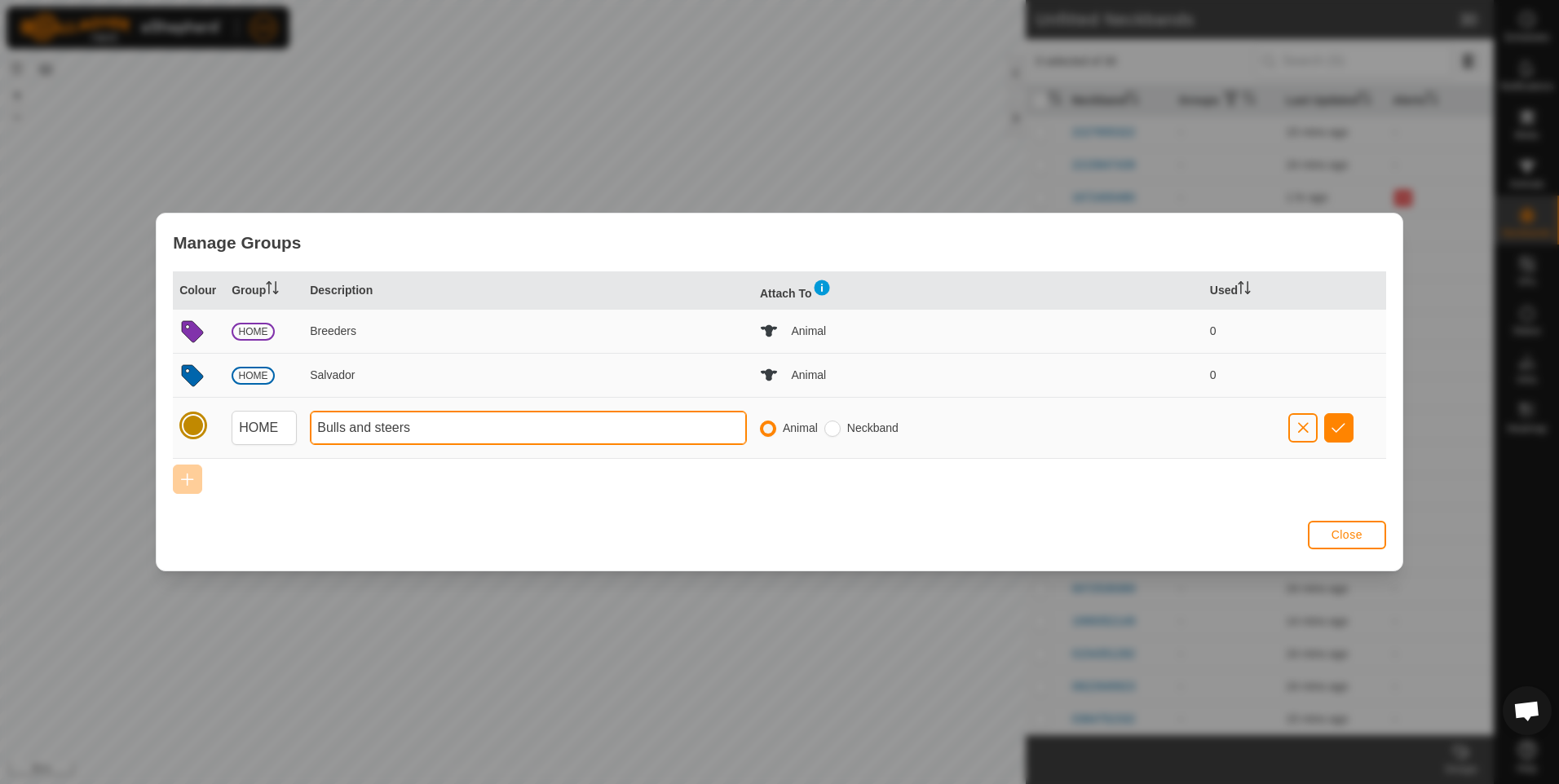
click at [379, 428] on input "Bulls and steers" at bounding box center [529, 427] width 437 height 34
type input "Bulls and Steers"
click at [1336, 425] on span "button" at bounding box center [1338, 428] width 14 height 13
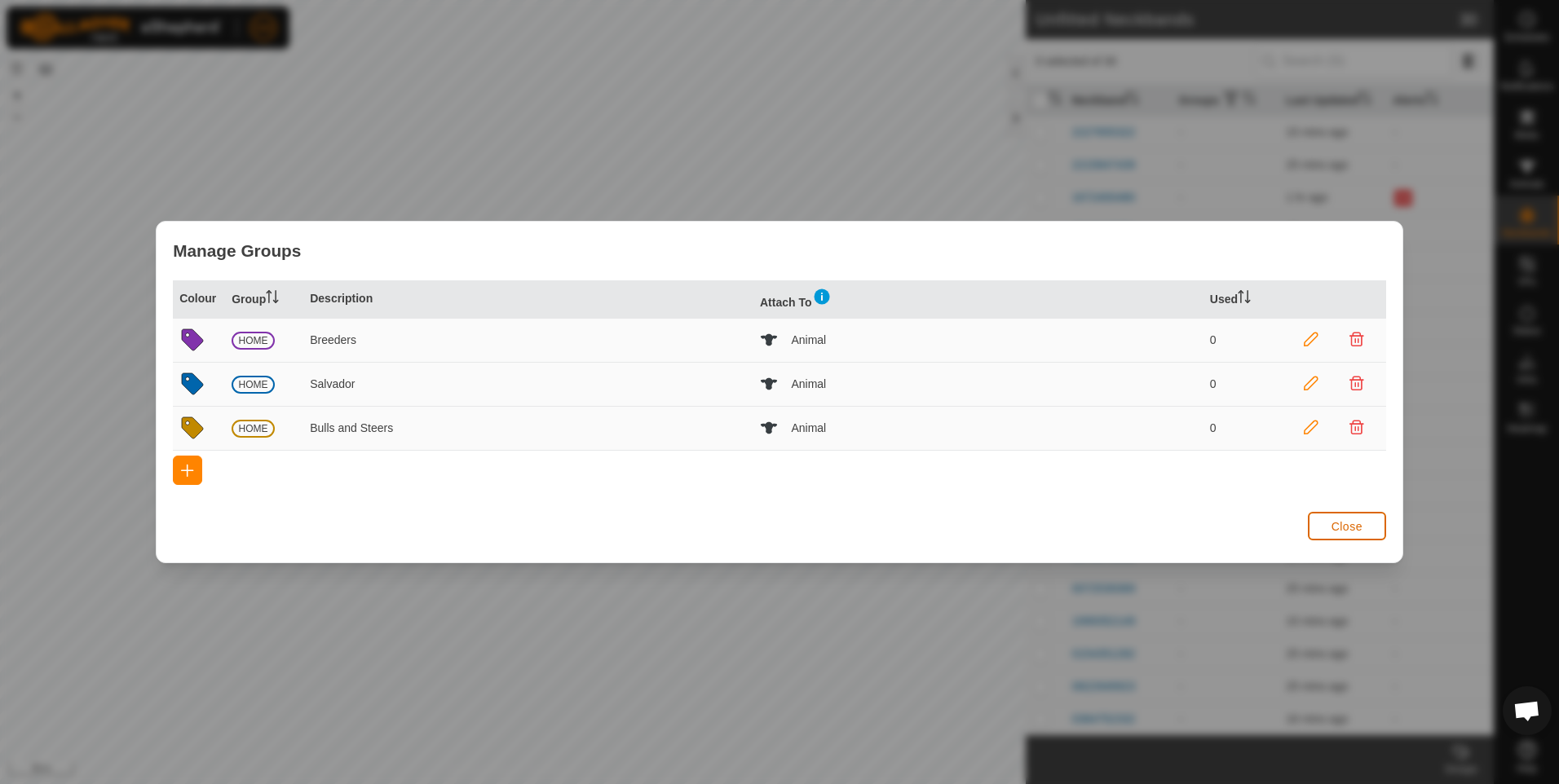
click at [1341, 518] on button "Close" at bounding box center [1346, 526] width 78 height 28
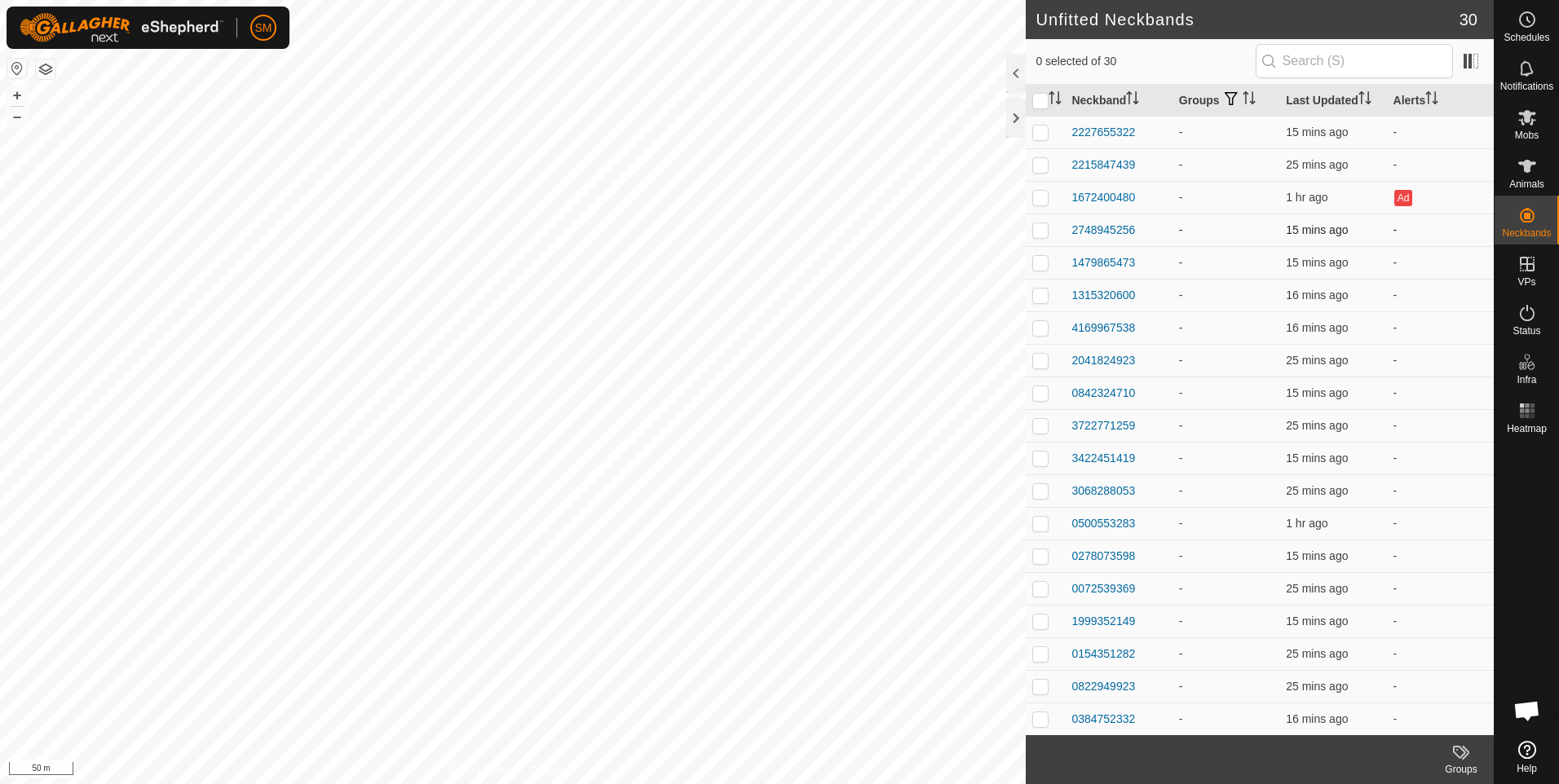
click at [1036, 230] on p-checkbox at bounding box center [1040, 230] width 16 height 13
checkbox input "true"
click at [1460, 753] on icon at bounding box center [1460, 751] width 19 height 19
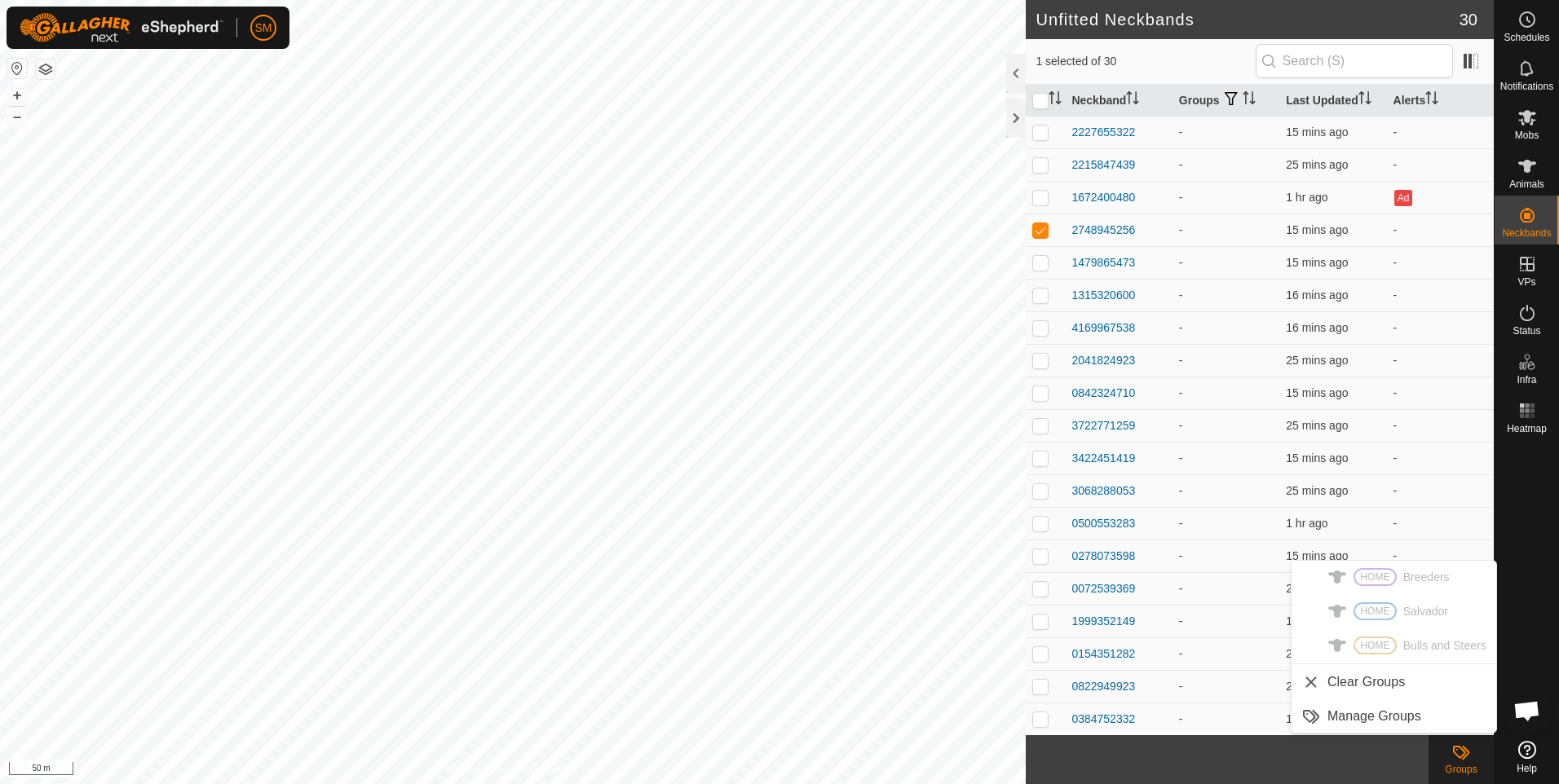
click at [1373, 610] on ul "HOME Breeders HOME [GEOGRAPHIC_DATA] HOME Bulls and Steers Clear Groups Manage …" at bounding box center [1393, 646] width 204 height 172
click at [1360, 711] on link "Manage Groups" at bounding box center [1393, 716] width 204 height 33
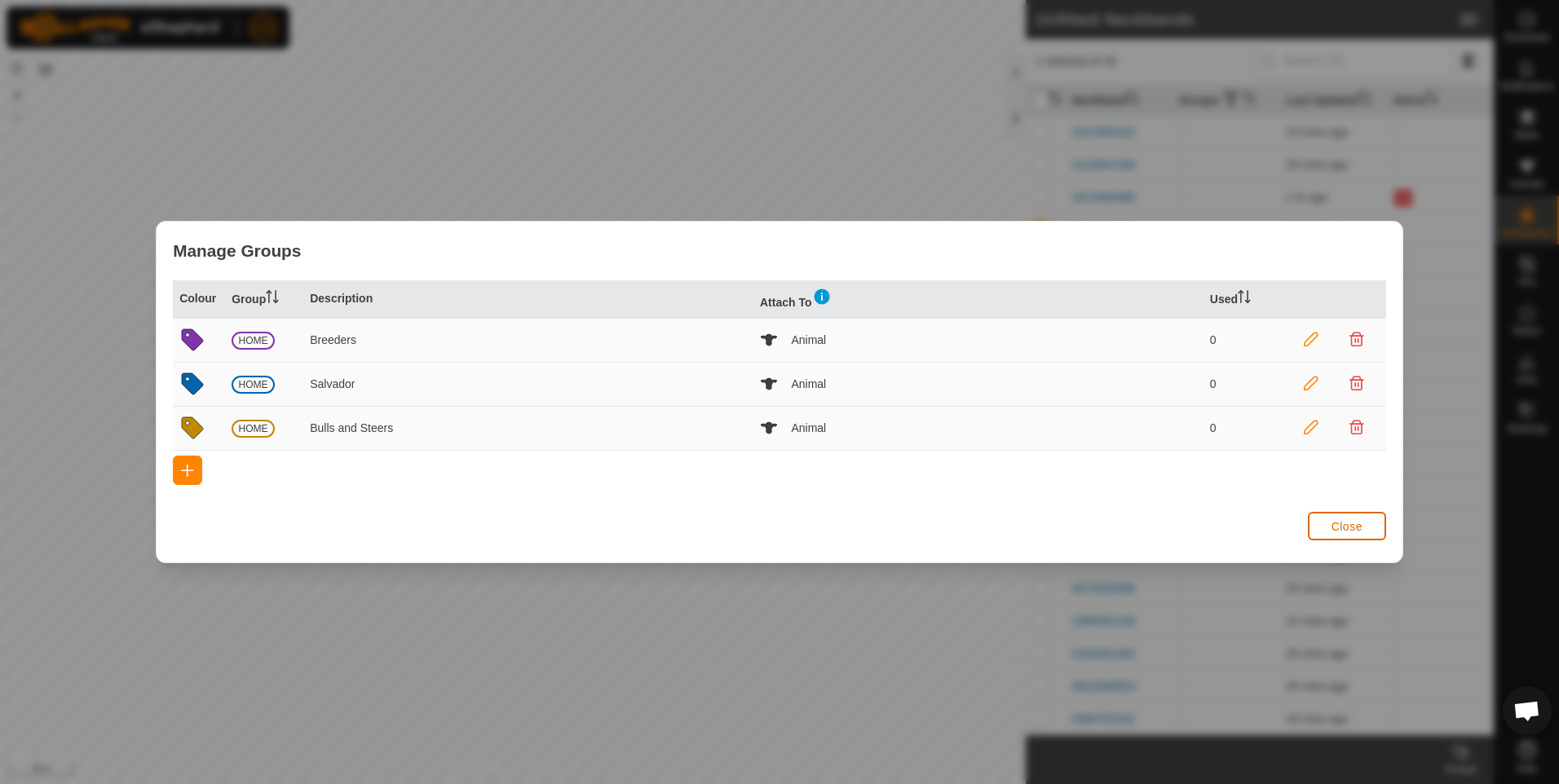
click at [1329, 529] on button "Close" at bounding box center [1346, 526] width 78 height 28
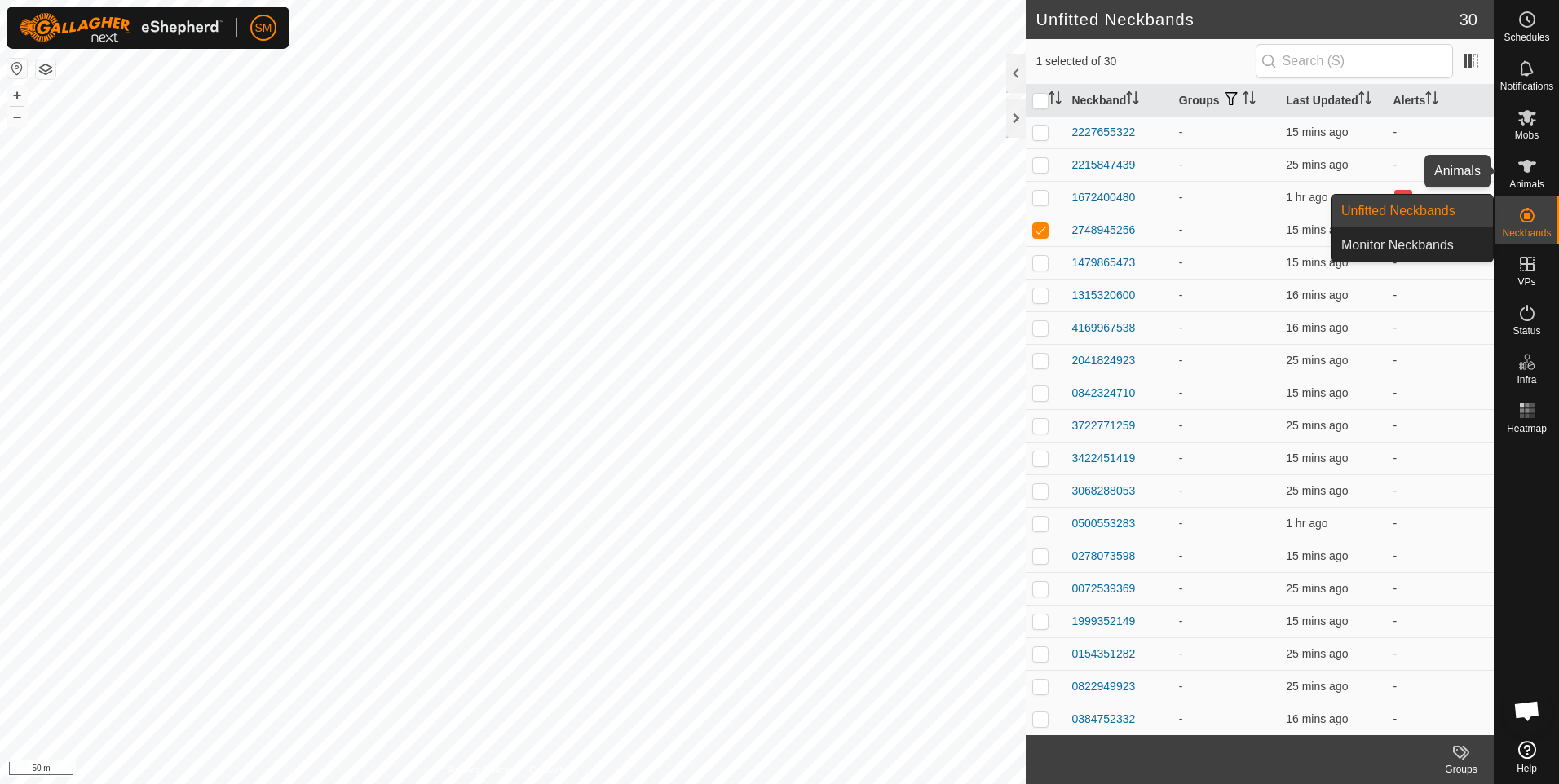
click at [1521, 175] on icon at bounding box center [1526, 166] width 19 height 19
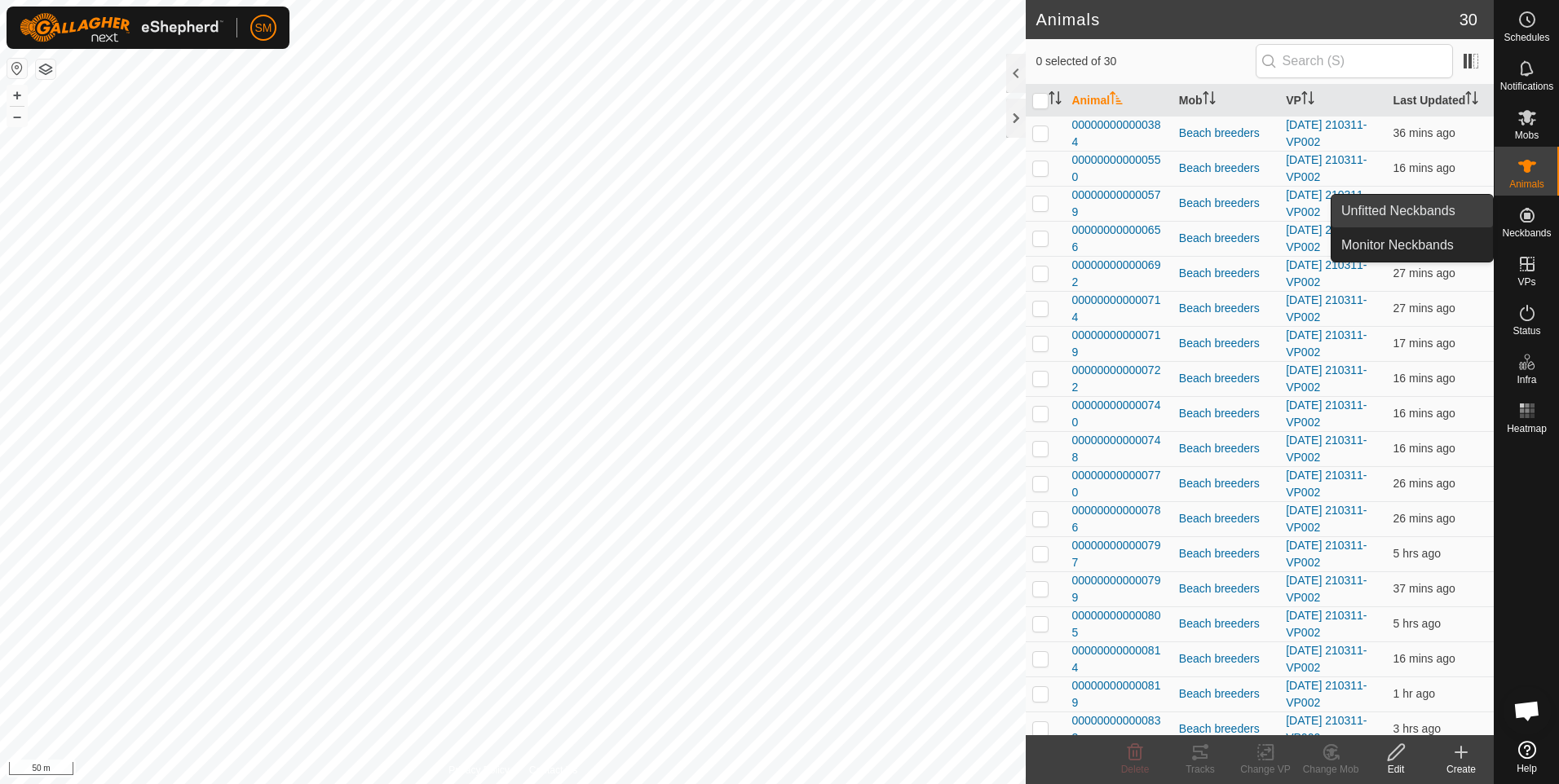
click at [1400, 208] on link "Unfitted Neckbands" at bounding box center [1412, 211] width 162 height 33
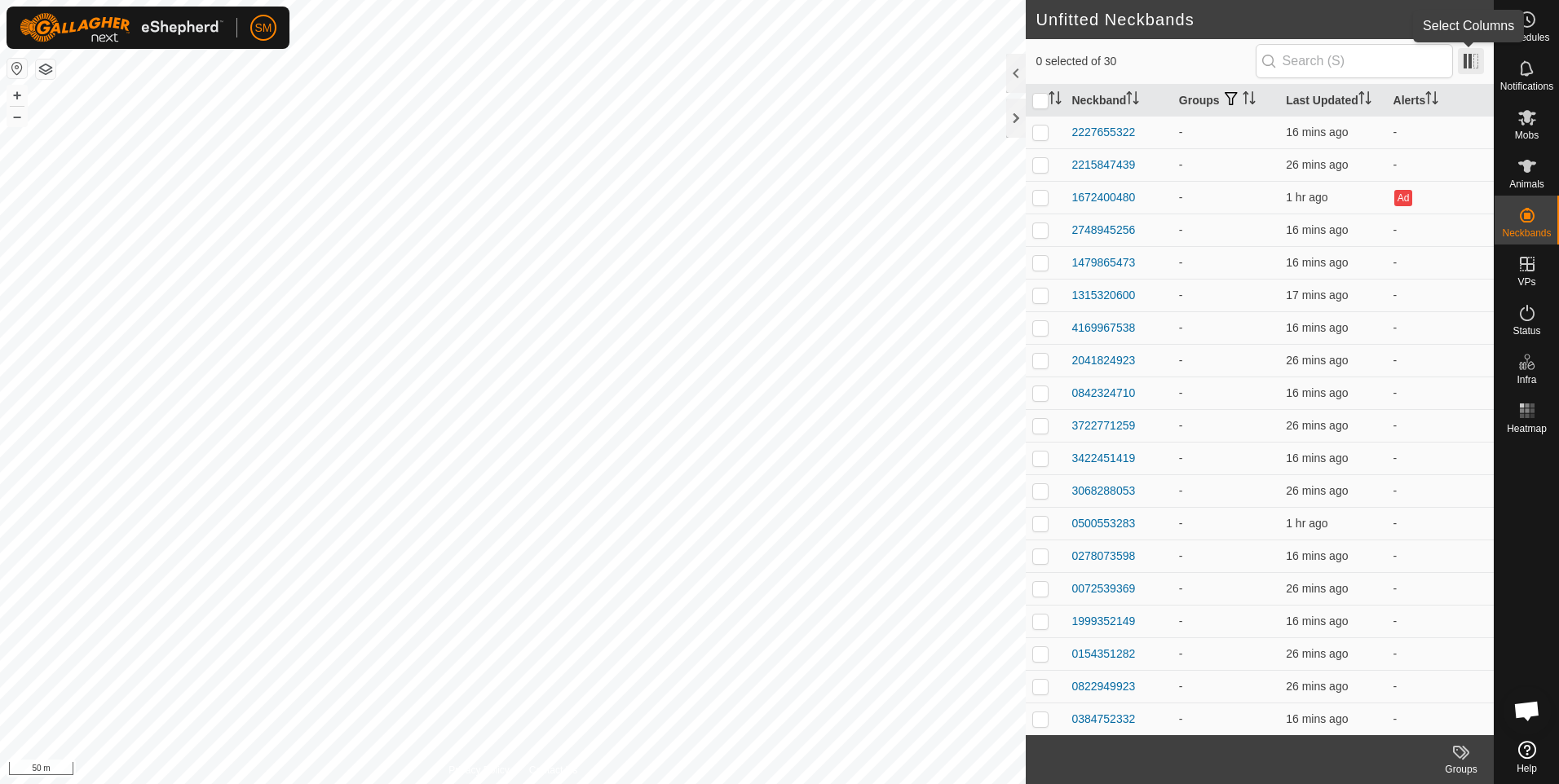
click at [1474, 59] on span at bounding box center [1470, 60] width 26 height 26
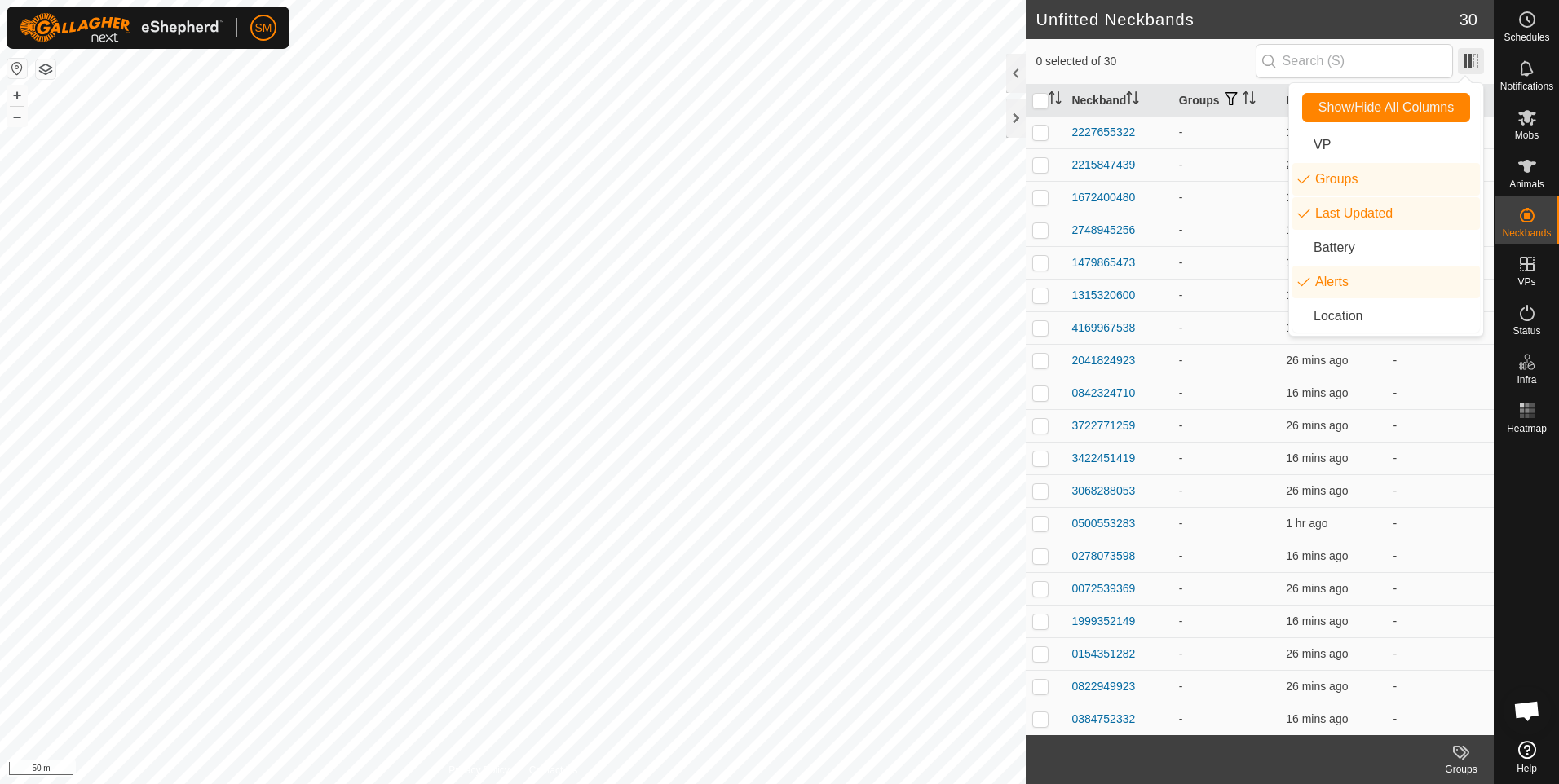
click at [1469, 59] on span at bounding box center [1470, 60] width 26 height 26
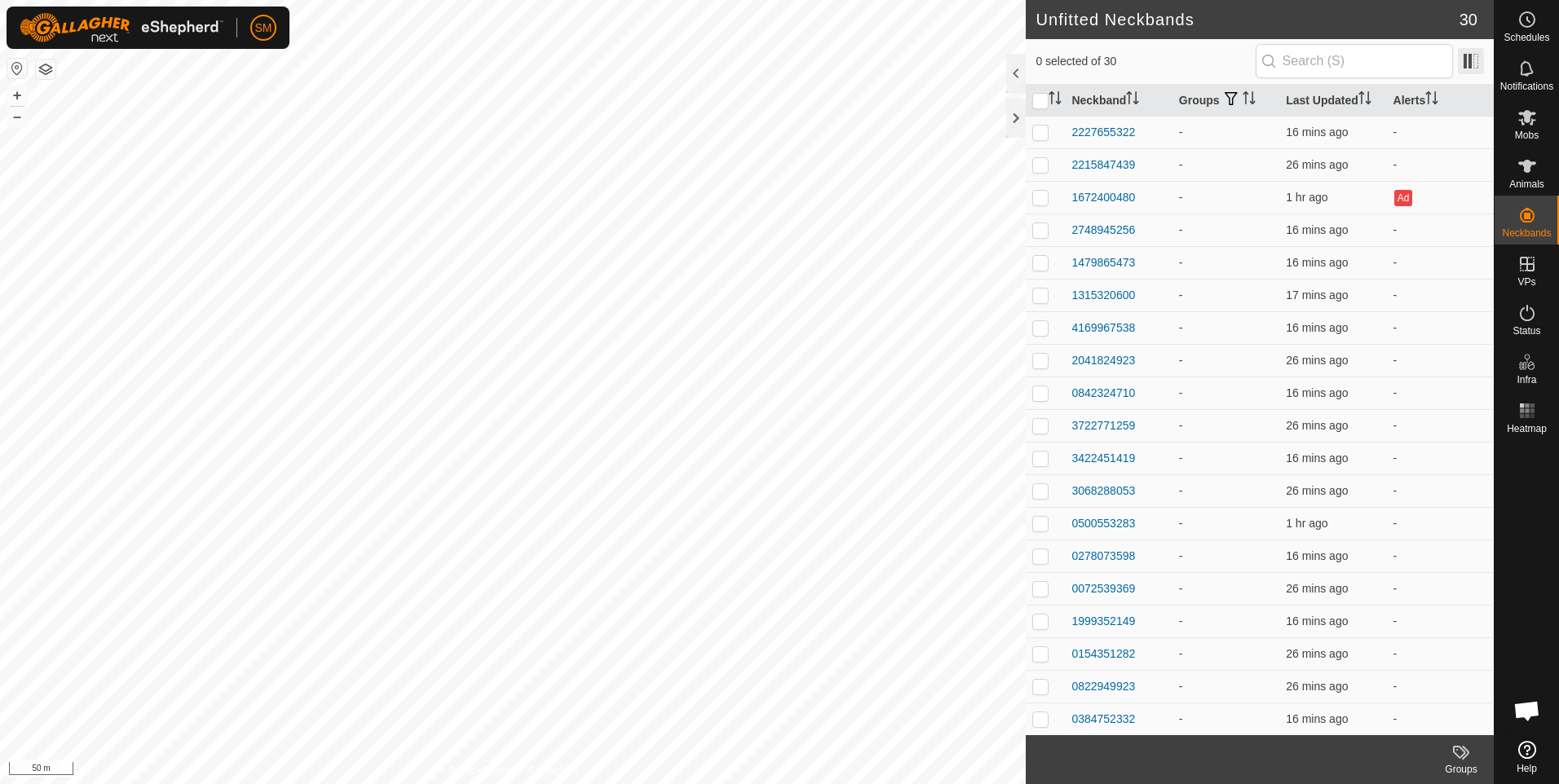
click at [1463, 63] on span at bounding box center [1470, 60] width 26 height 26
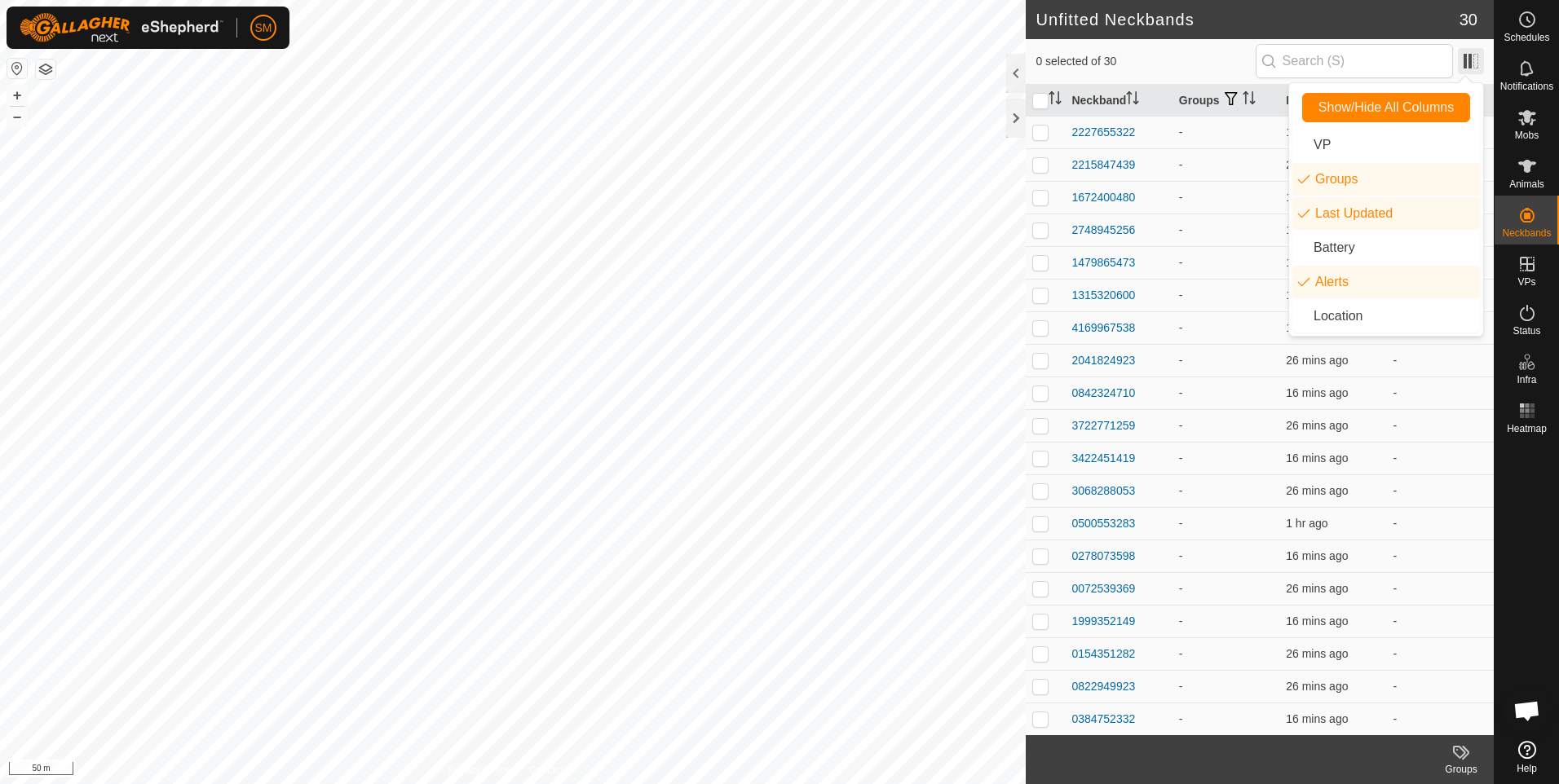
click at [1463, 63] on span at bounding box center [1470, 60] width 26 height 26
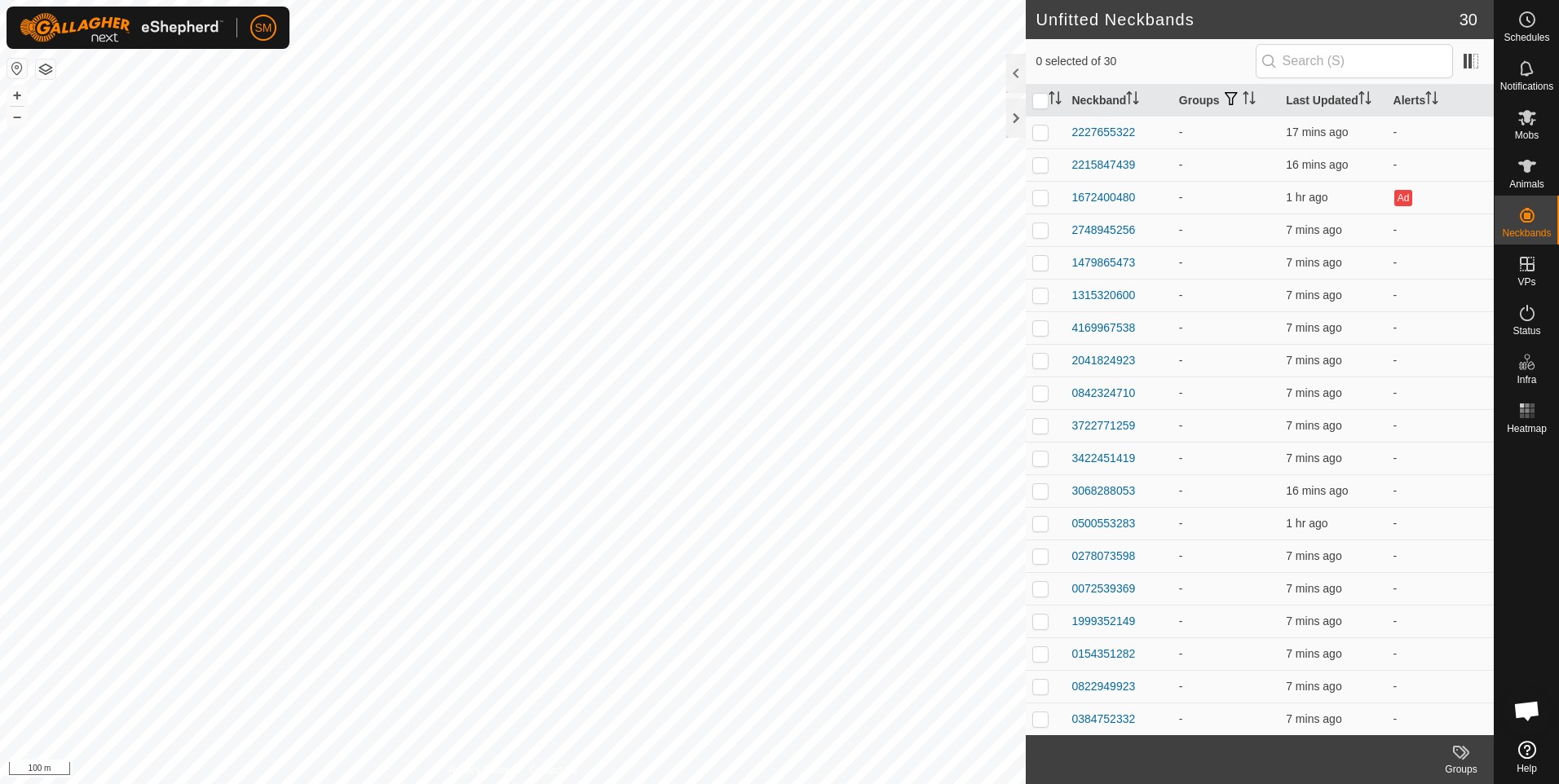
click at [1531, 750] on icon at bounding box center [1526, 750] width 18 height 18
click at [1514, 170] on es-animals-svg-icon at bounding box center [1526, 166] width 29 height 26
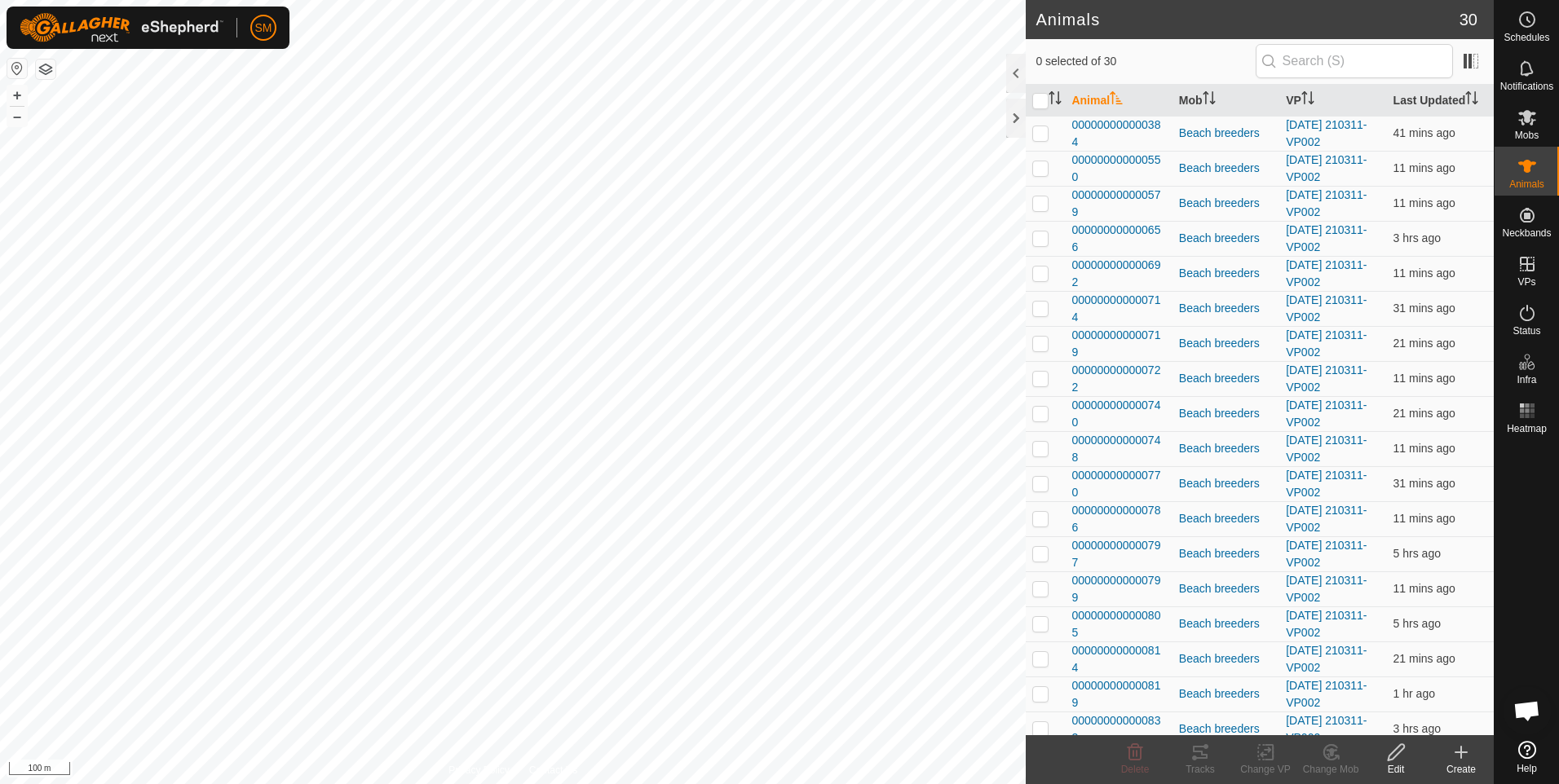
click at [1463, 756] on icon at bounding box center [1460, 751] width 19 height 19
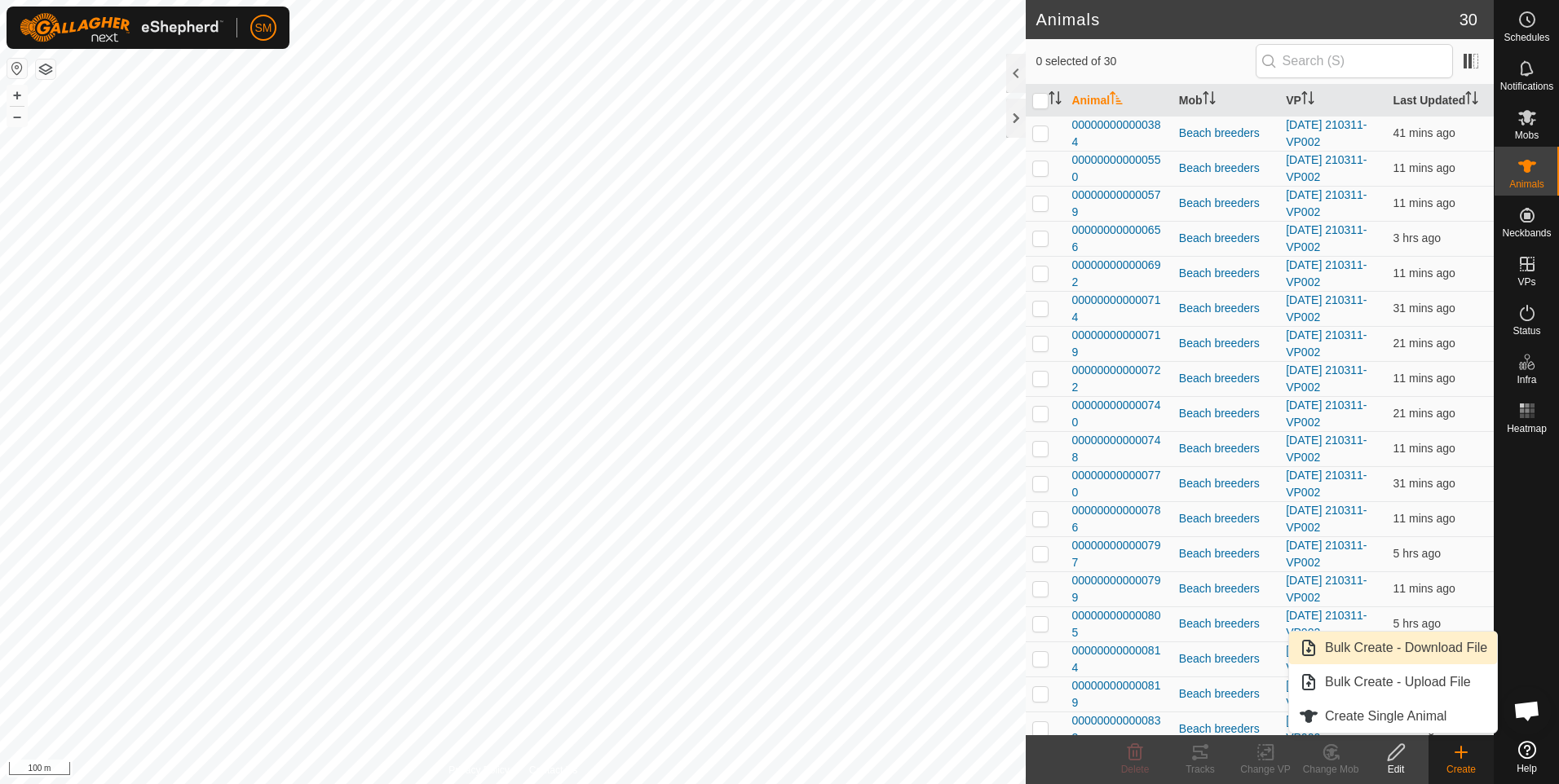
click at [1386, 650] on link "Bulk Create - Download File" at bounding box center [1392, 647] width 208 height 33
